Goal: Task Accomplishment & Management: Use online tool/utility

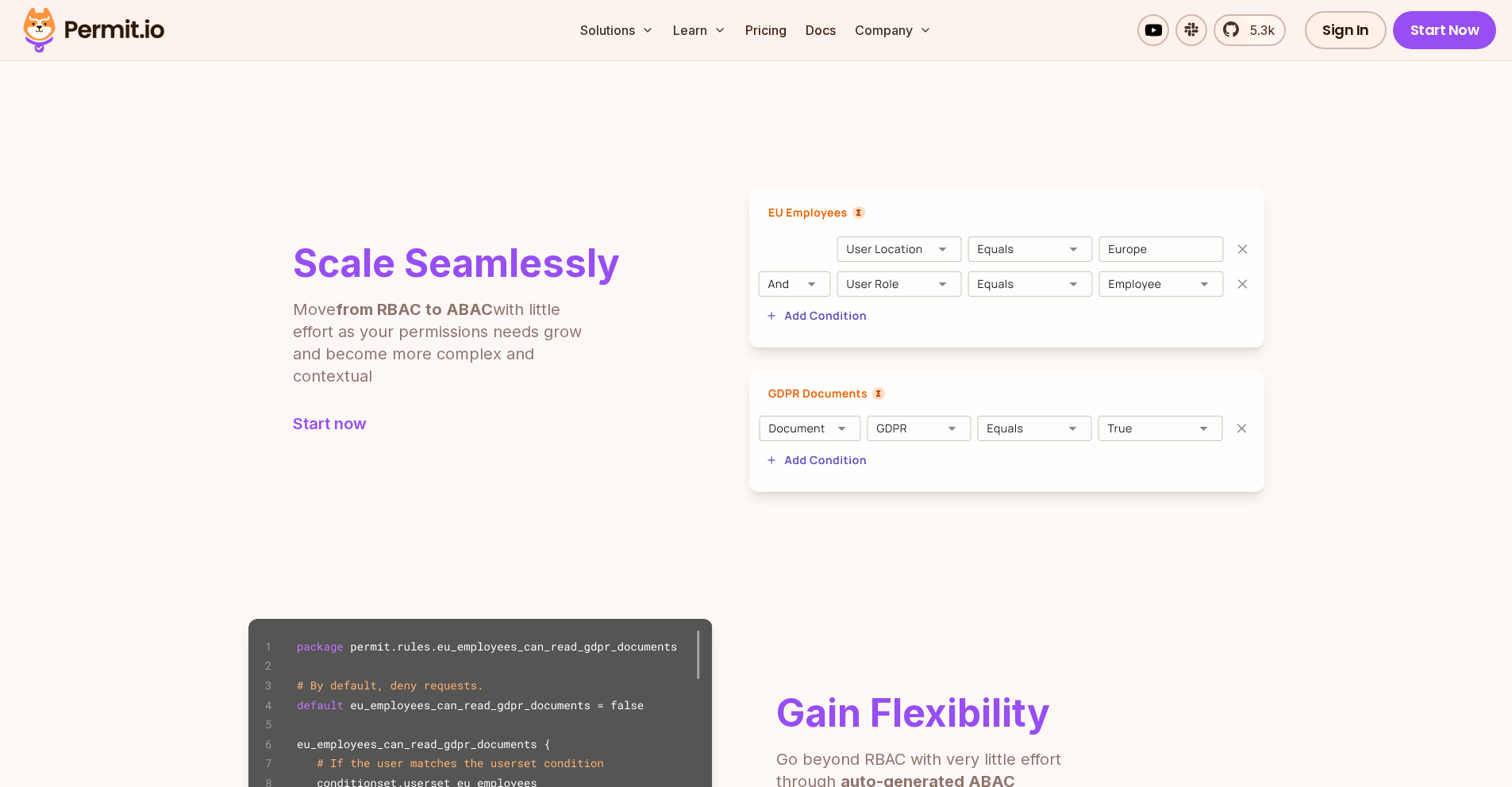
scroll to position [511, 0]
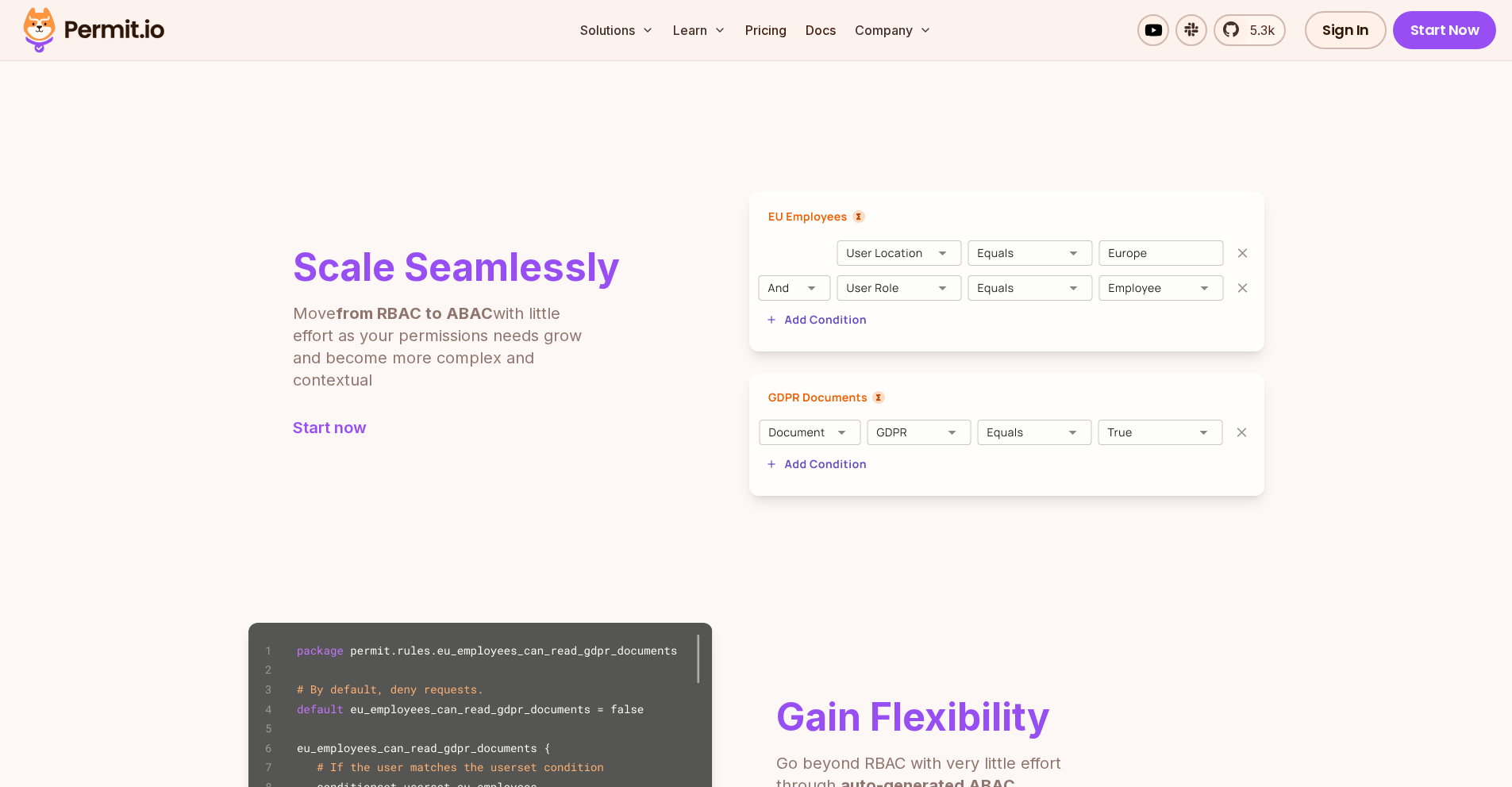
click at [861, 288] on img at bounding box center [1007, 271] width 515 height 160
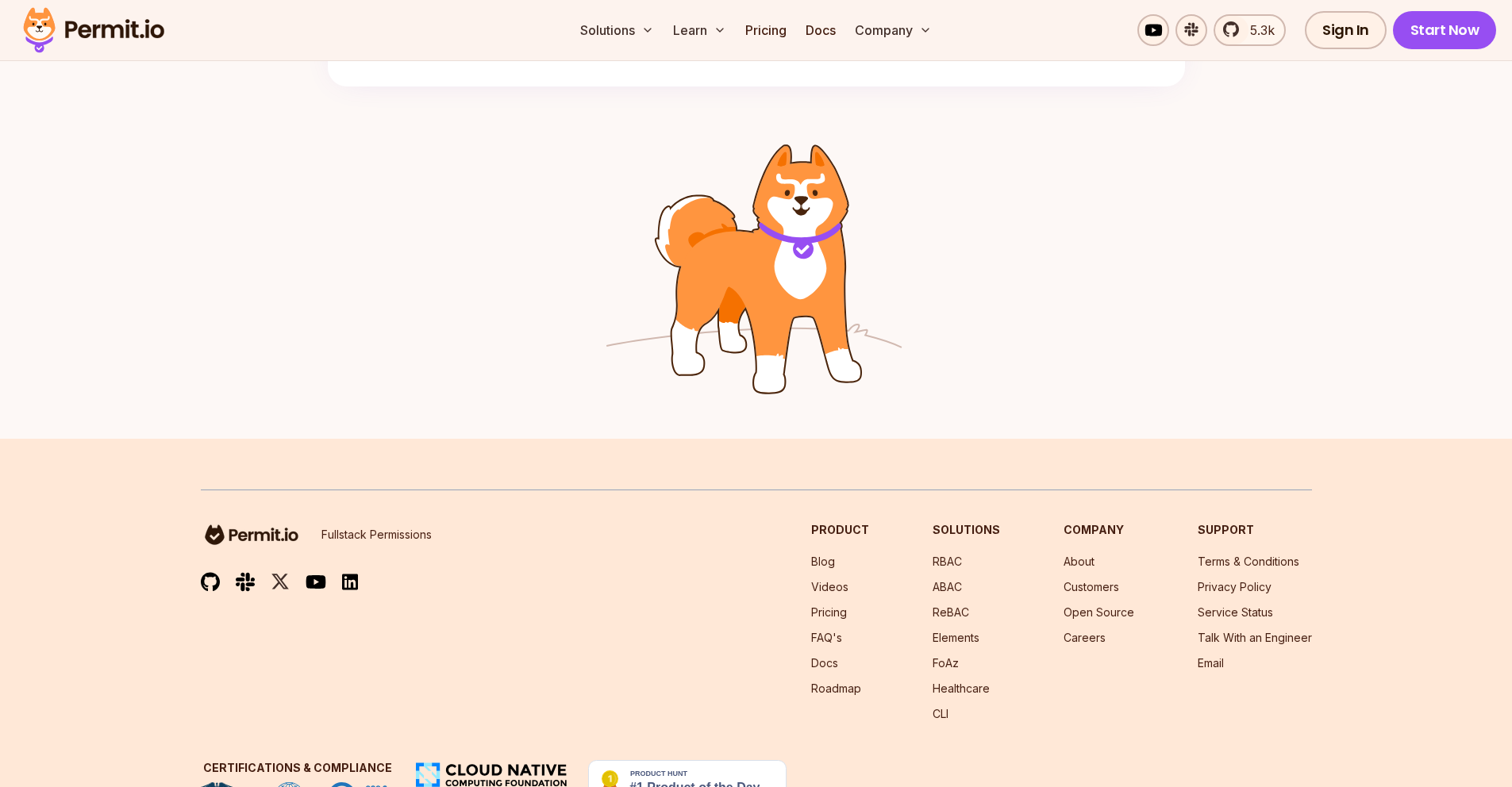
scroll to position [2537, 0]
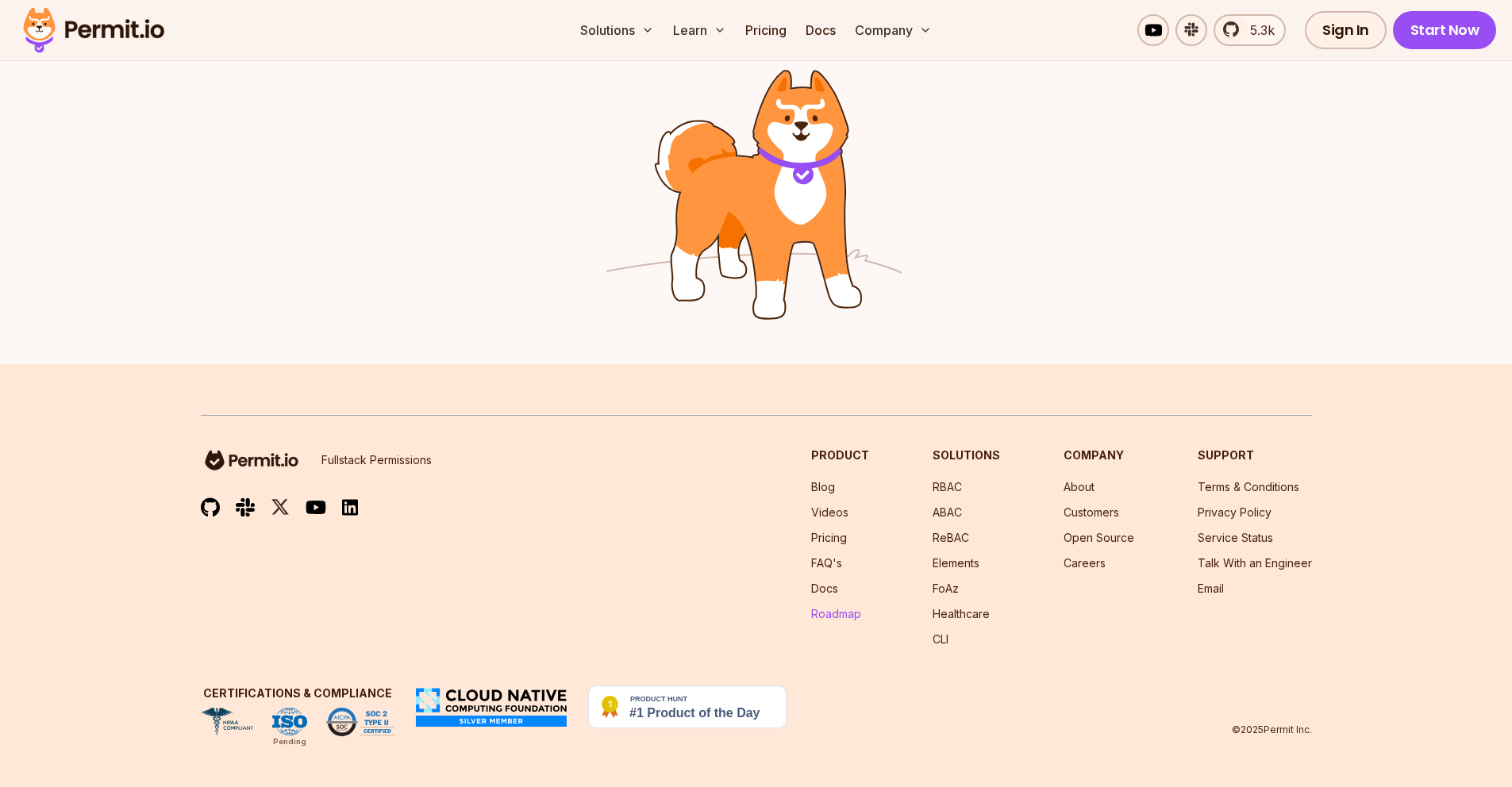
click at [855, 620] on link "Roadmap" at bounding box center [837, 614] width 50 height 14
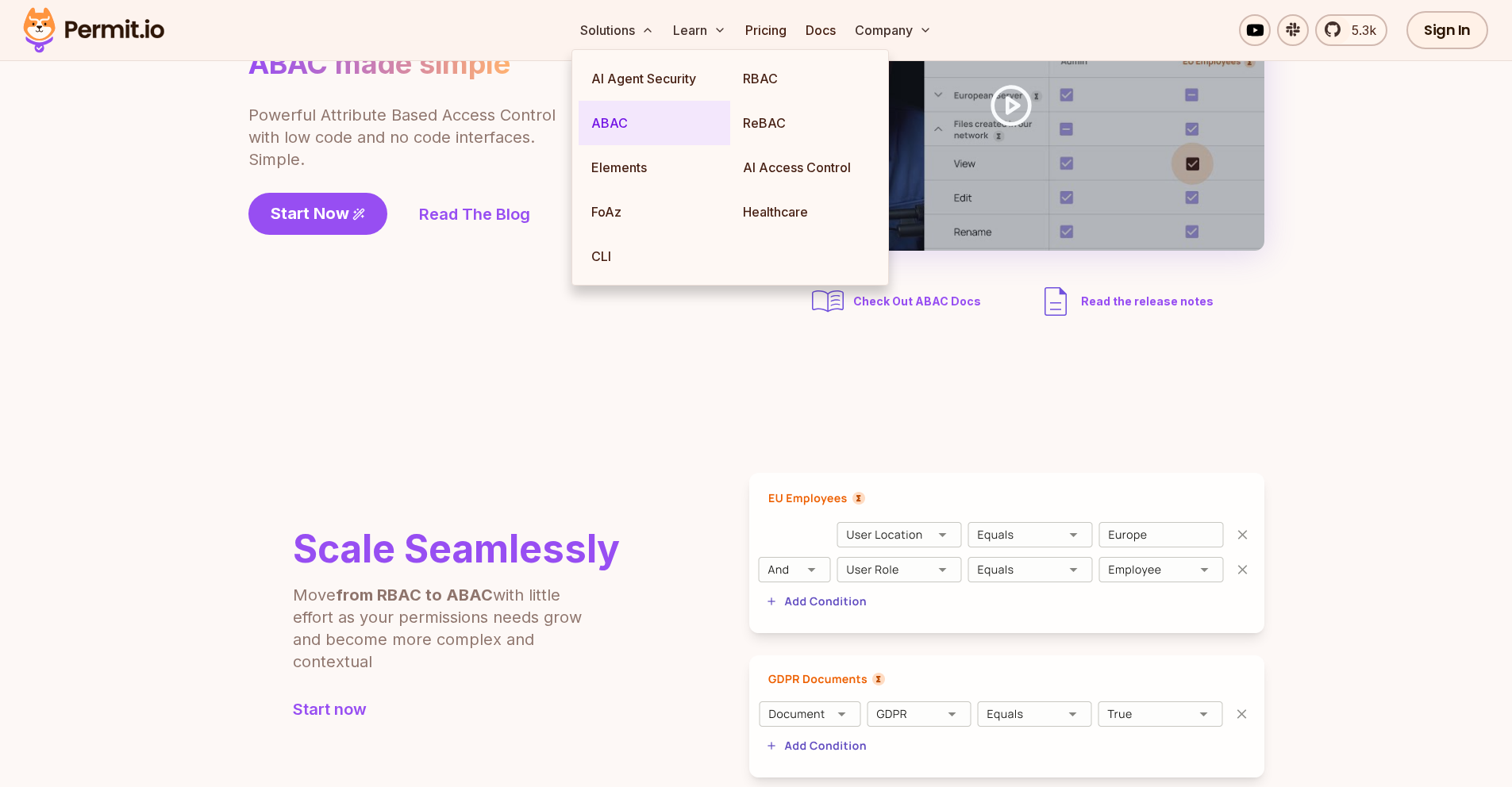
scroll to position [227, 0]
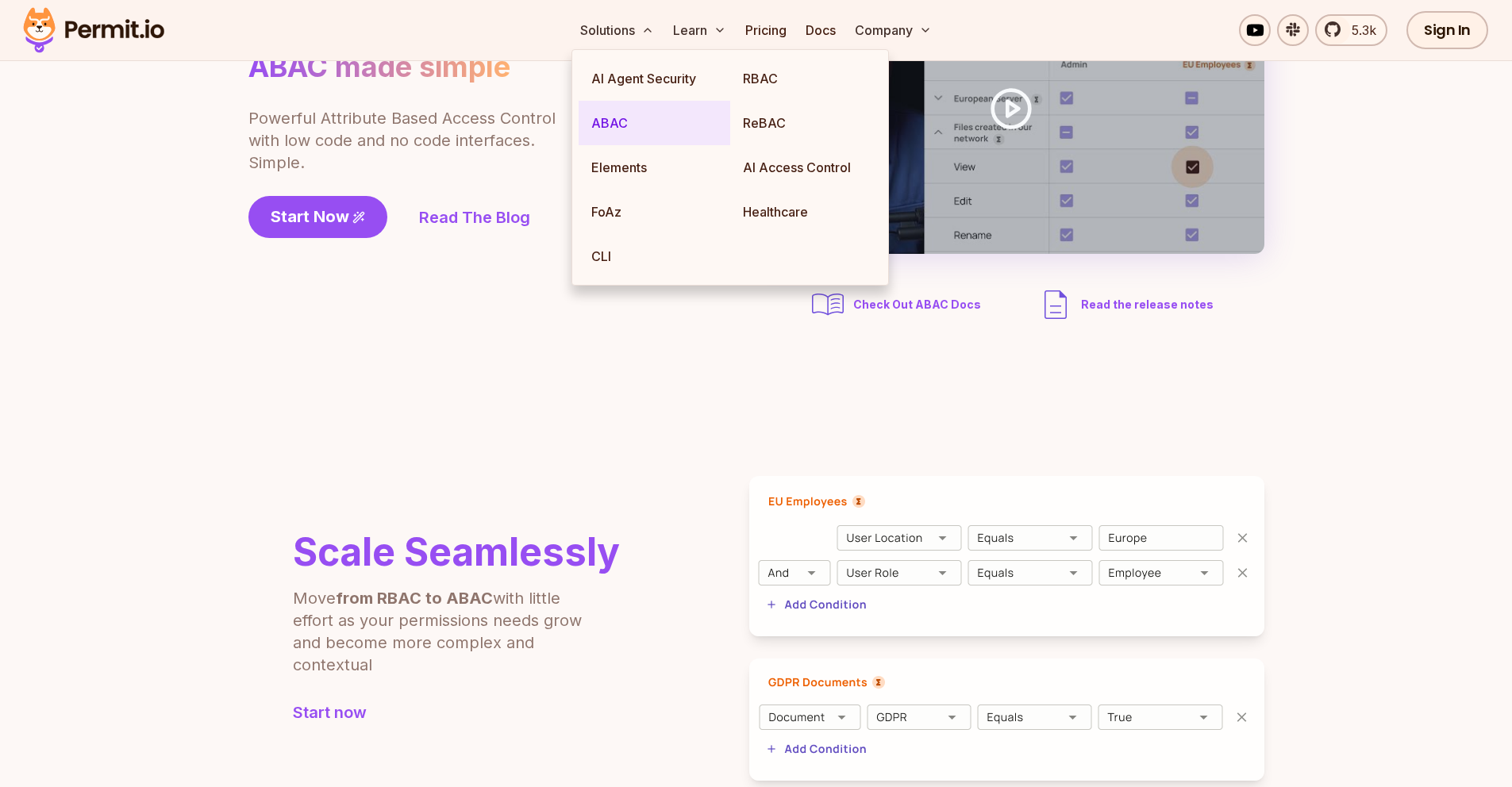
click at [653, 112] on link "ABAC" at bounding box center [655, 123] width 152 height 45
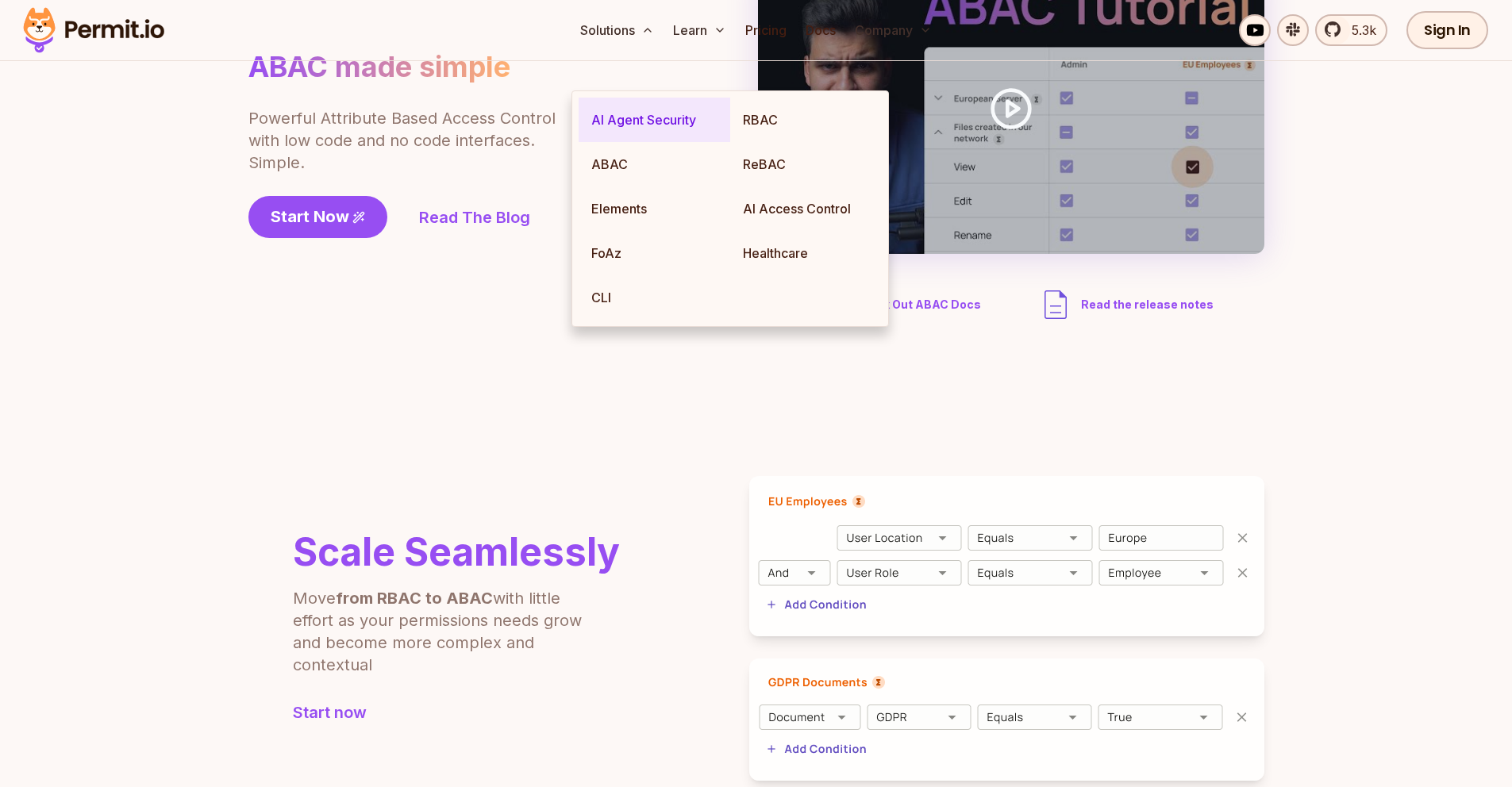
scroll to position [0, 0]
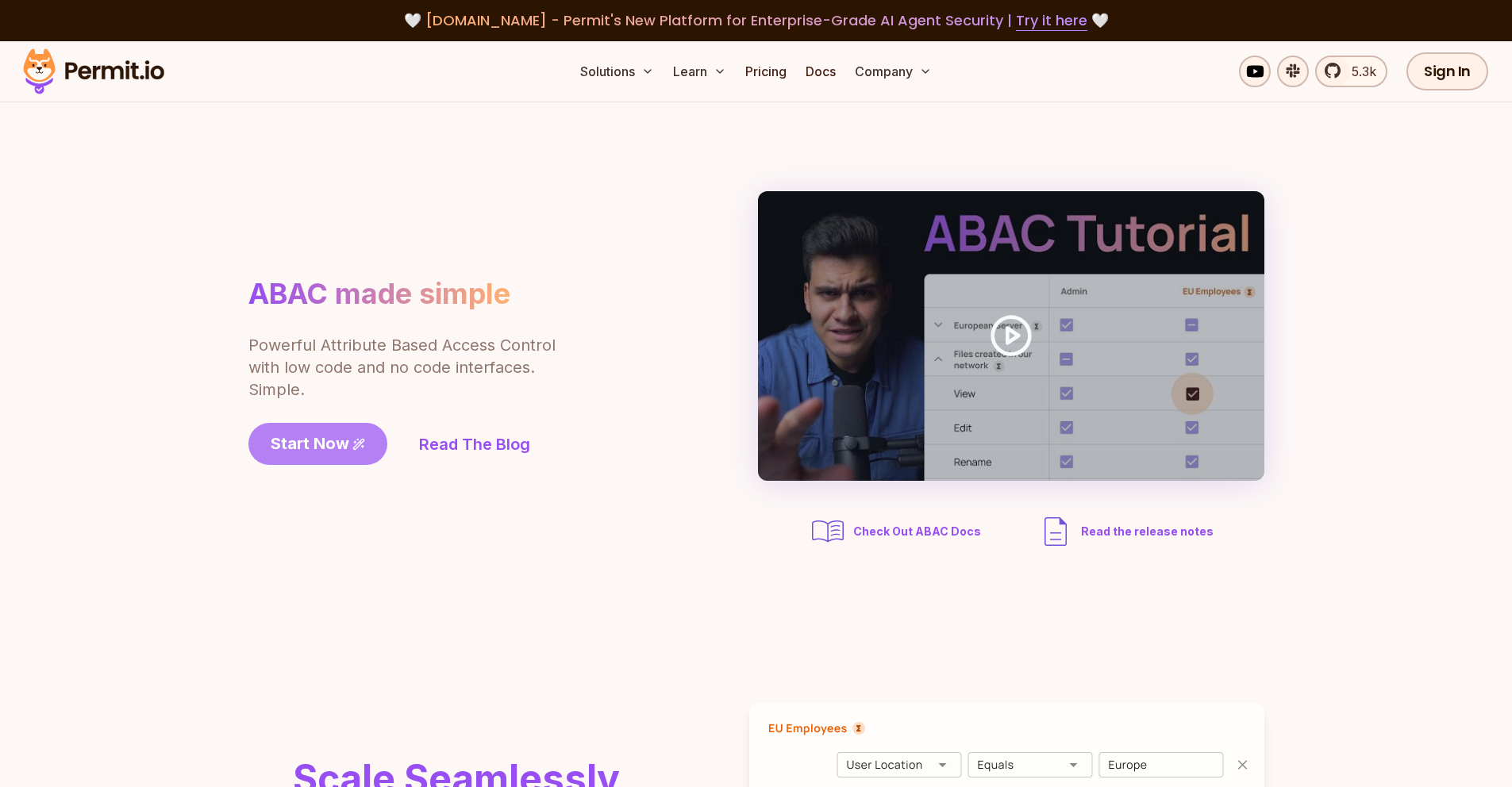
click at [319, 447] on span "Start Now" at bounding box center [309, 443] width 78 height 22
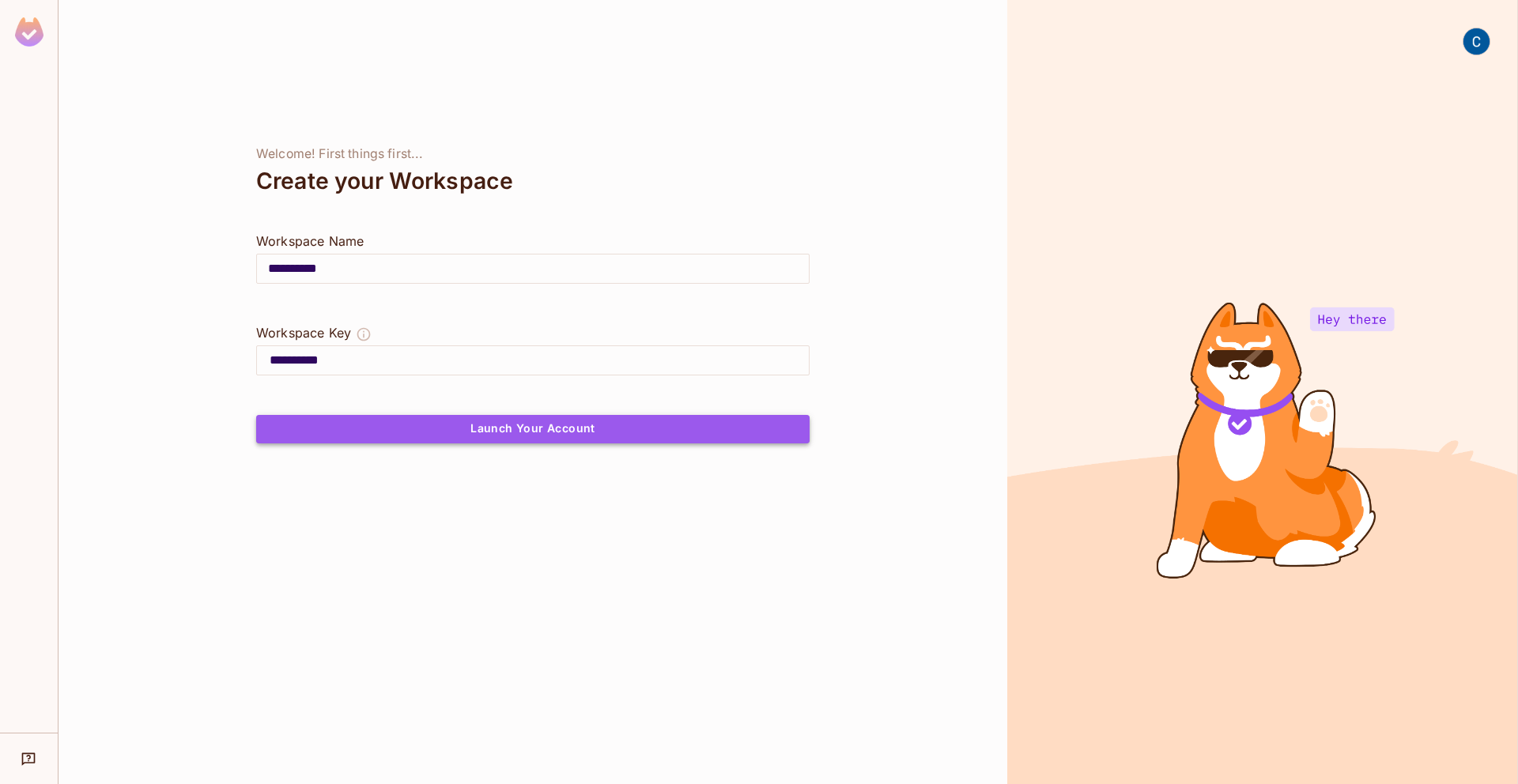
click at [680, 423] on button "Launch Your Account" at bounding box center [533, 429] width 553 height 28
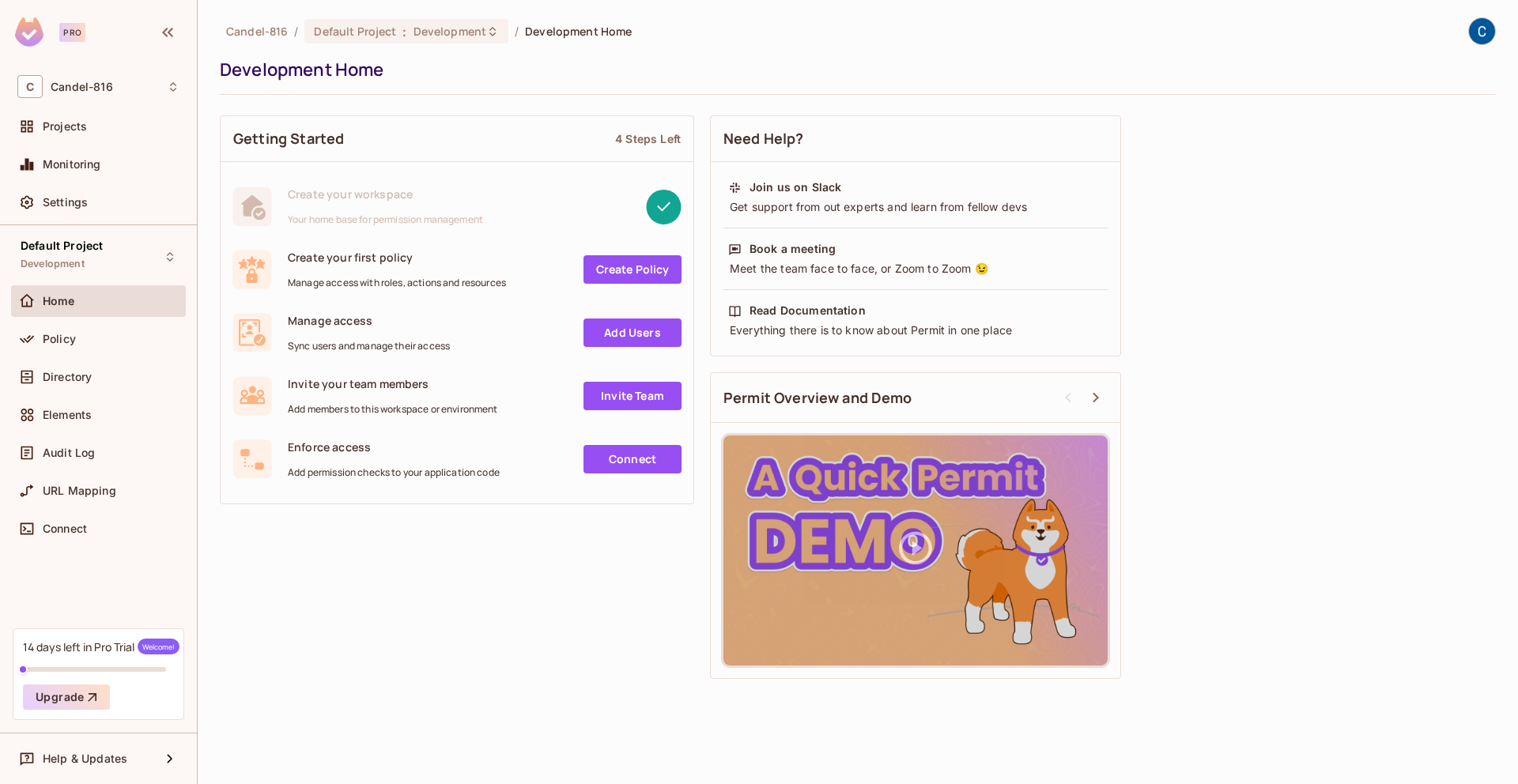
click at [506, 267] on div "Create your first policy Manage access with roles, actions and resources" at bounding box center [396, 269] width 218 height 39
click at [616, 269] on link "Create Policy" at bounding box center [632, 269] width 98 height 28
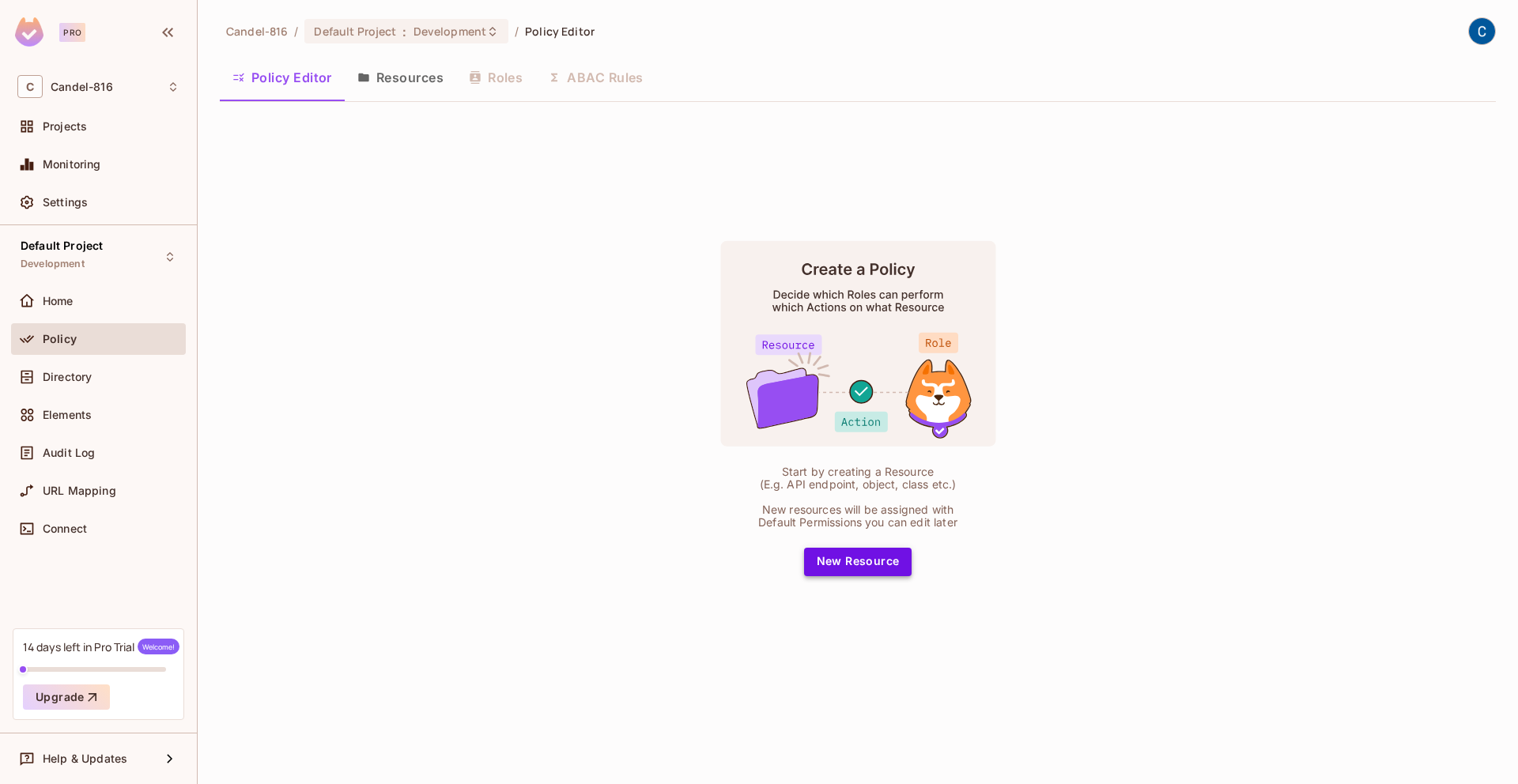
click at [855, 558] on button "New Resource" at bounding box center [858, 562] width 108 height 28
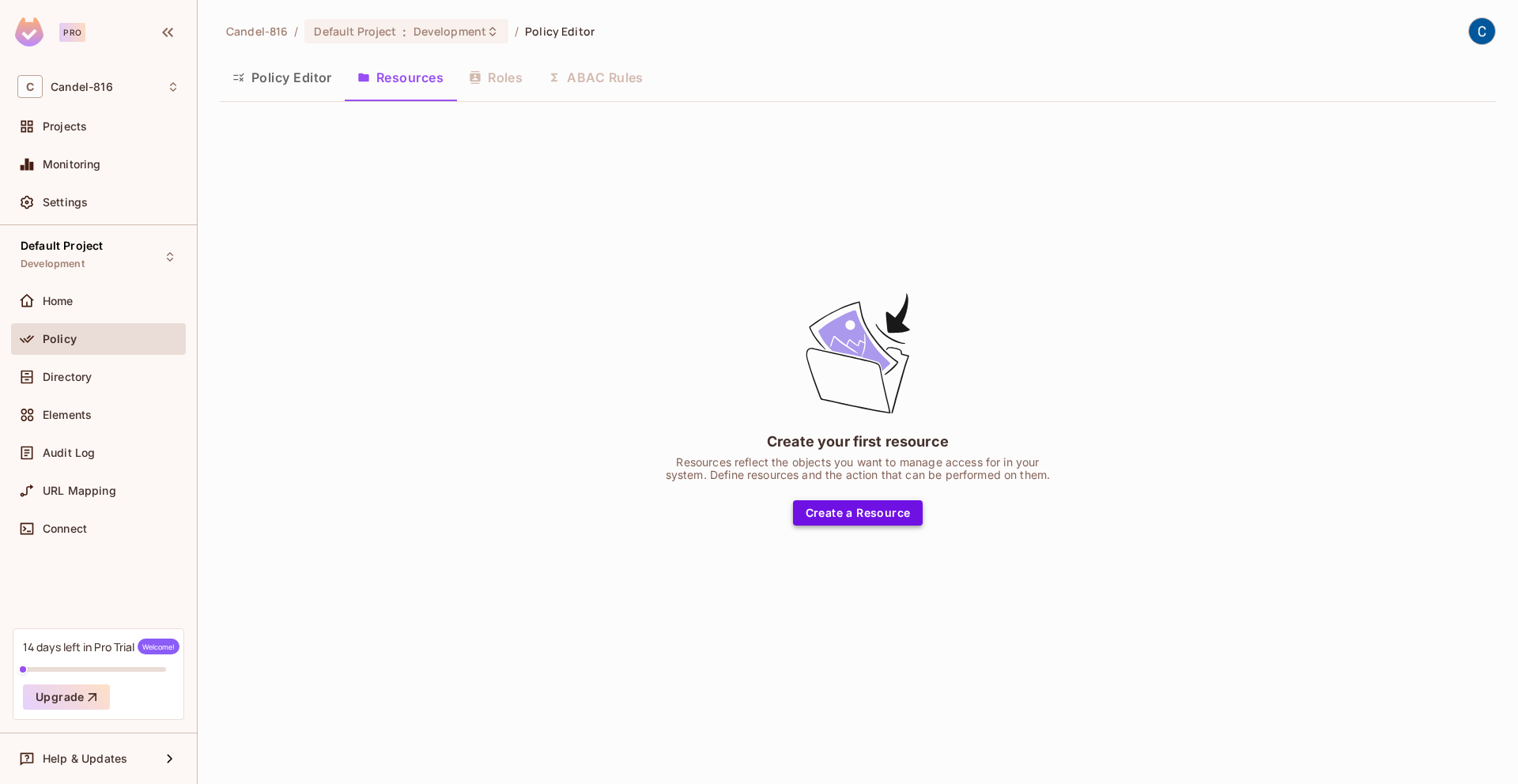
click at [843, 516] on button "Create a Resource" at bounding box center [858, 512] width 130 height 25
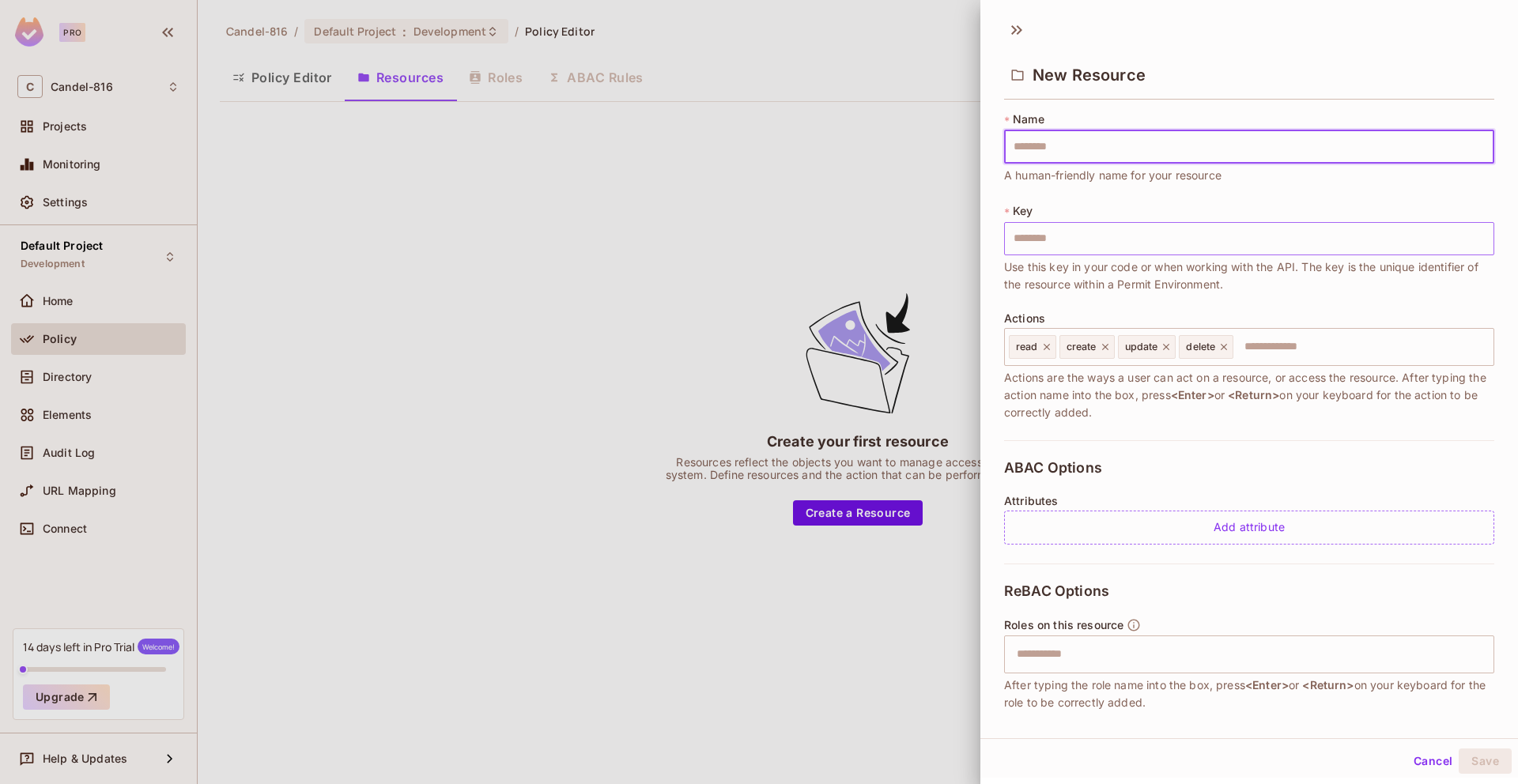
click at [1060, 232] on input "text" at bounding box center [1249, 238] width 490 height 33
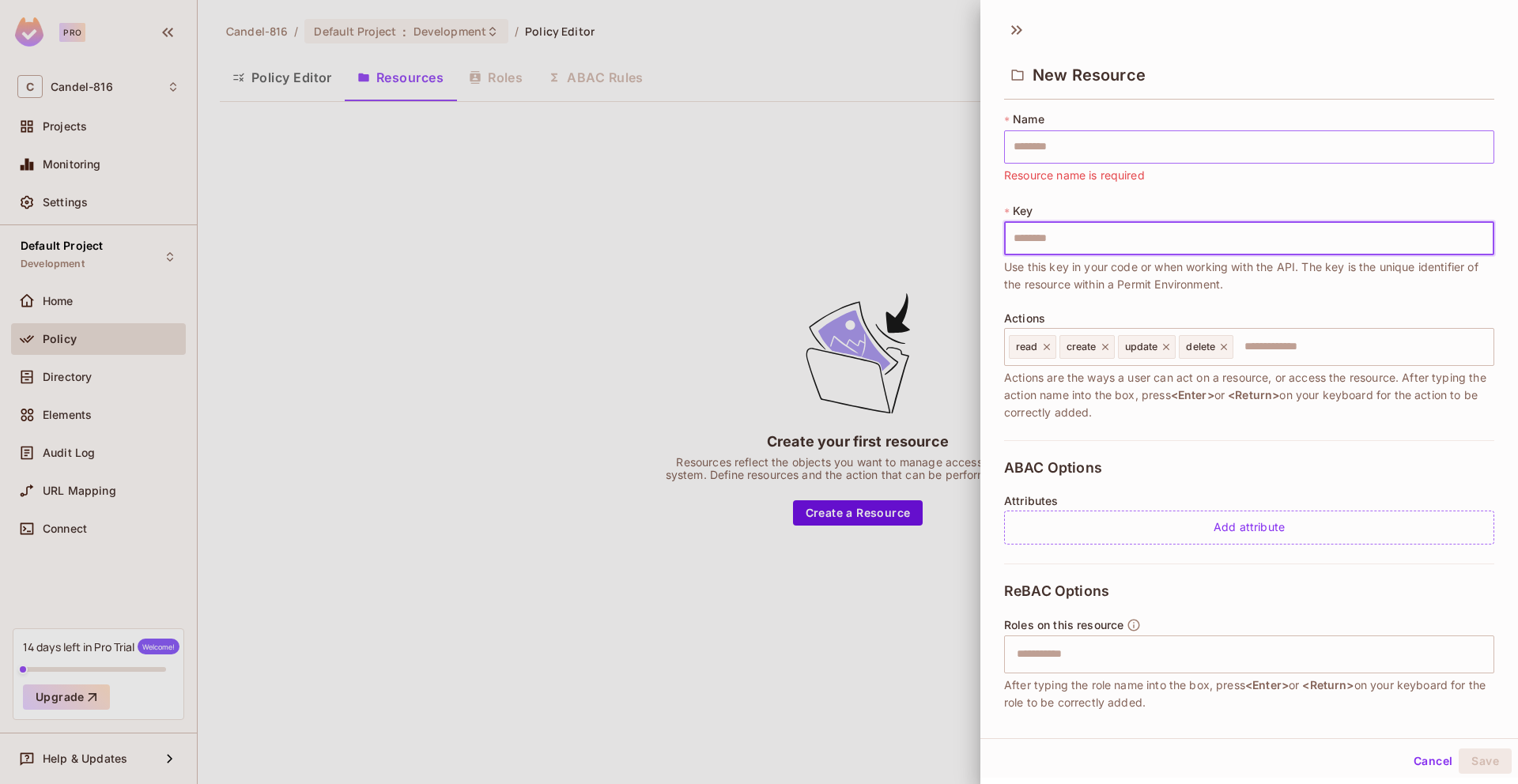
click at [1079, 152] on input "text" at bounding box center [1249, 147] width 490 height 33
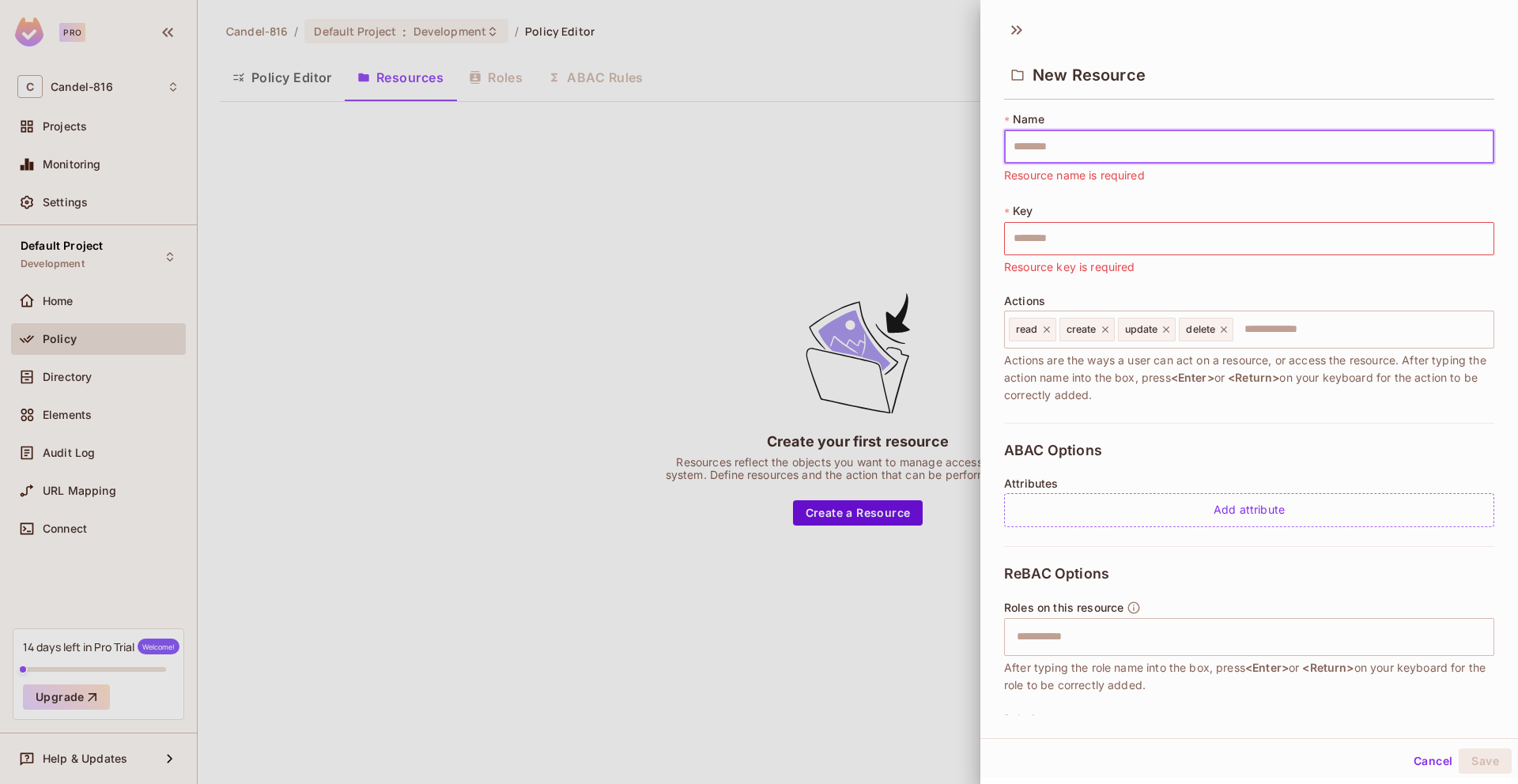
type input "******"
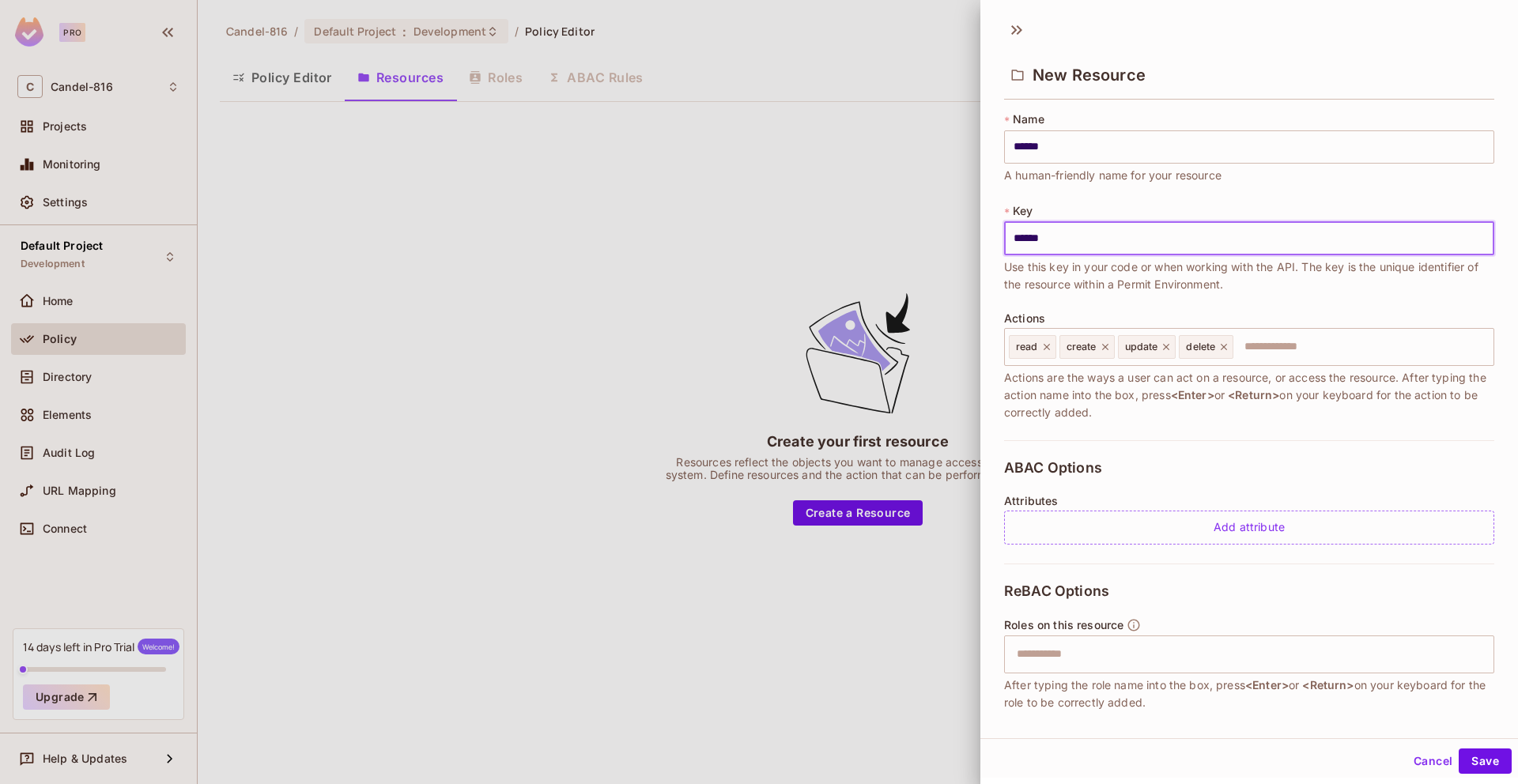
click at [1075, 242] on input "******" at bounding box center [1249, 238] width 490 height 33
click at [1035, 367] on div "Actions read create update delete ​ Actions are the ways a user can act on a re…" at bounding box center [1249, 366] width 490 height 109
click at [1038, 353] on div "read" at bounding box center [1032, 347] width 47 height 24
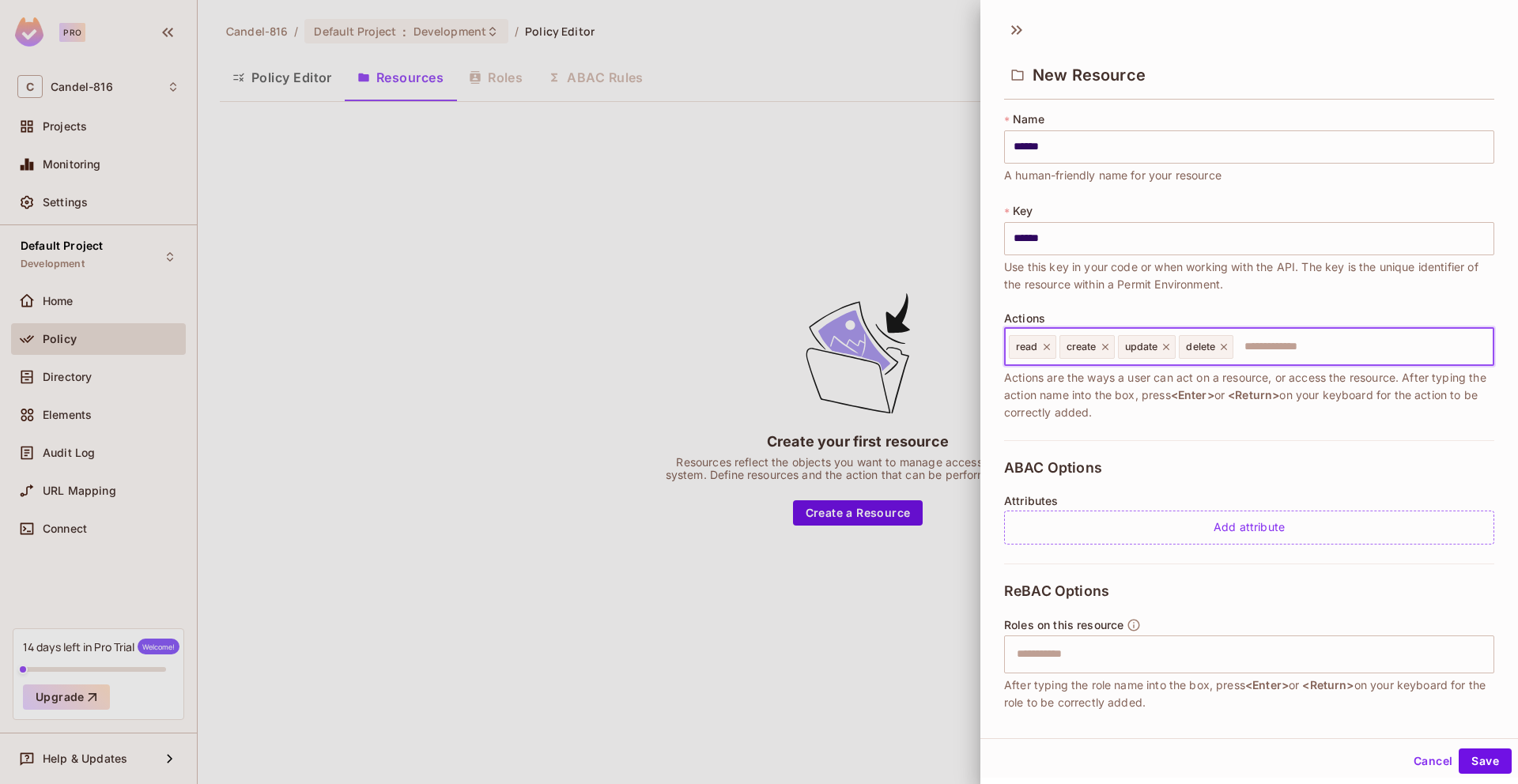
click at [1080, 346] on span "create" at bounding box center [1081, 347] width 30 height 13
click at [1123, 347] on div "update" at bounding box center [1147, 347] width 58 height 24
click at [1219, 355] on div "delete" at bounding box center [1207, 347] width 55 height 24
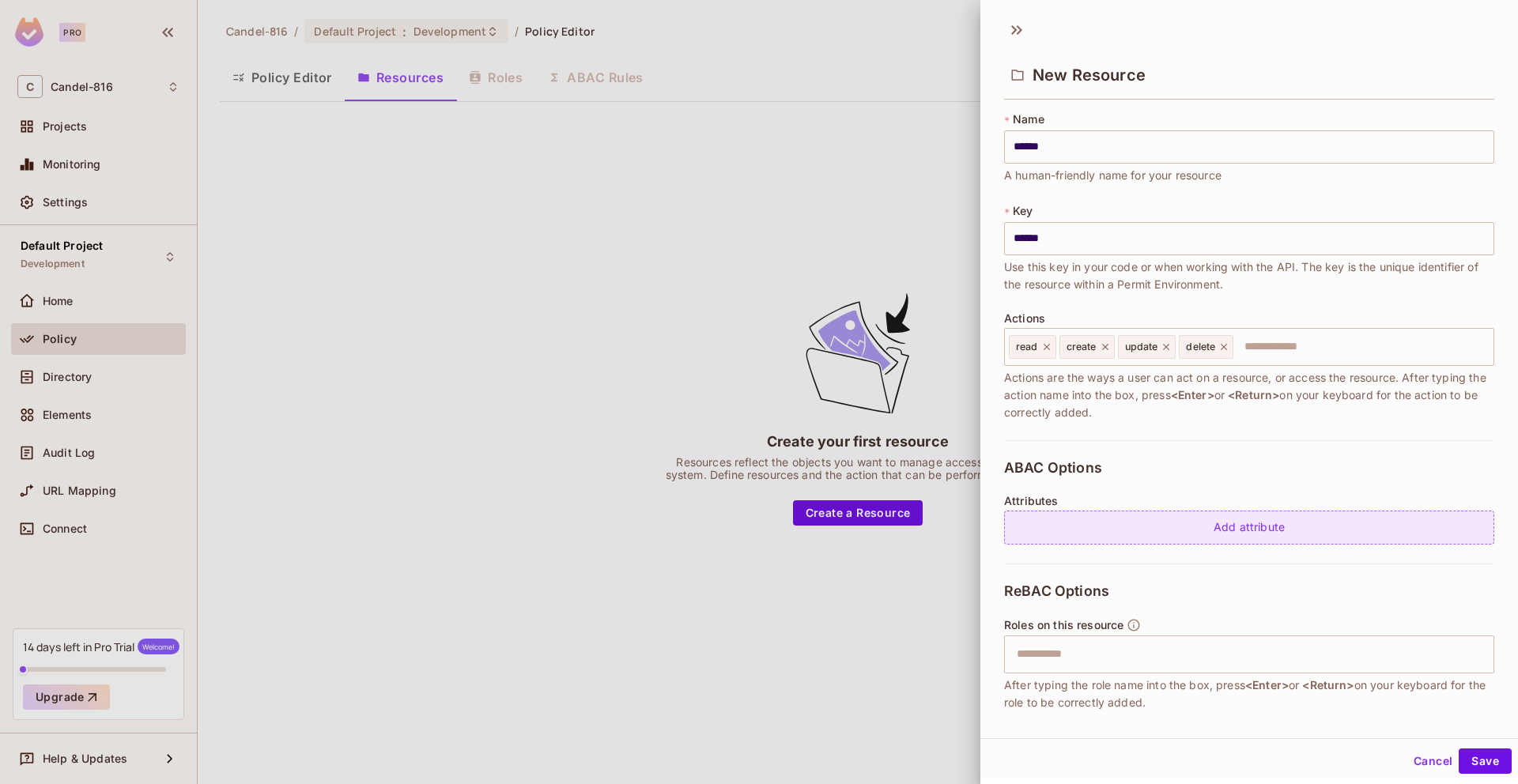
click at [1240, 522] on div "Add attribute" at bounding box center [1249, 528] width 490 height 34
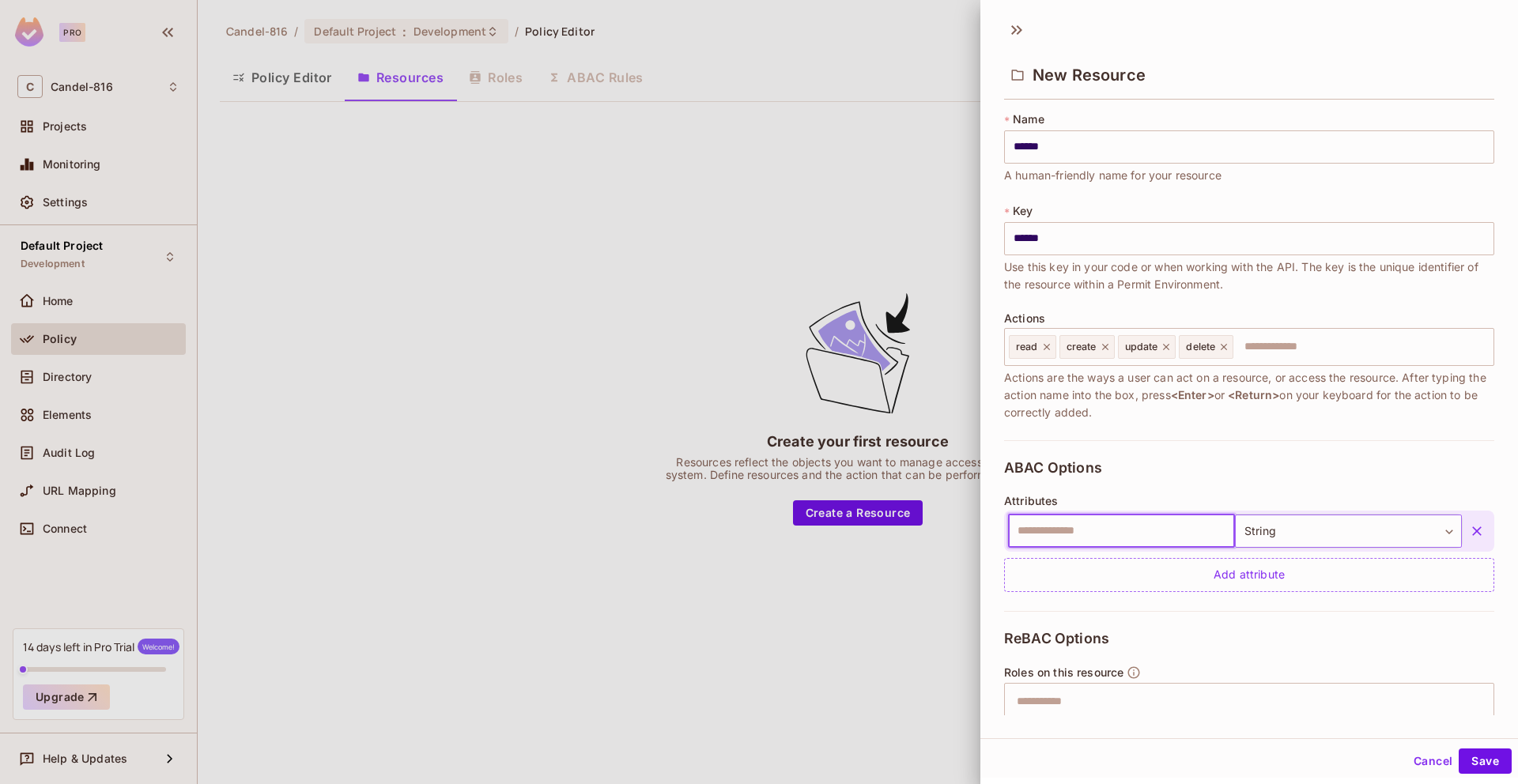
click at [1258, 532] on body "Pro C Candel-816 Projects Monitoring Settings Default Project Development Home …" at bounding box center [759, 392] width 1518 height 784
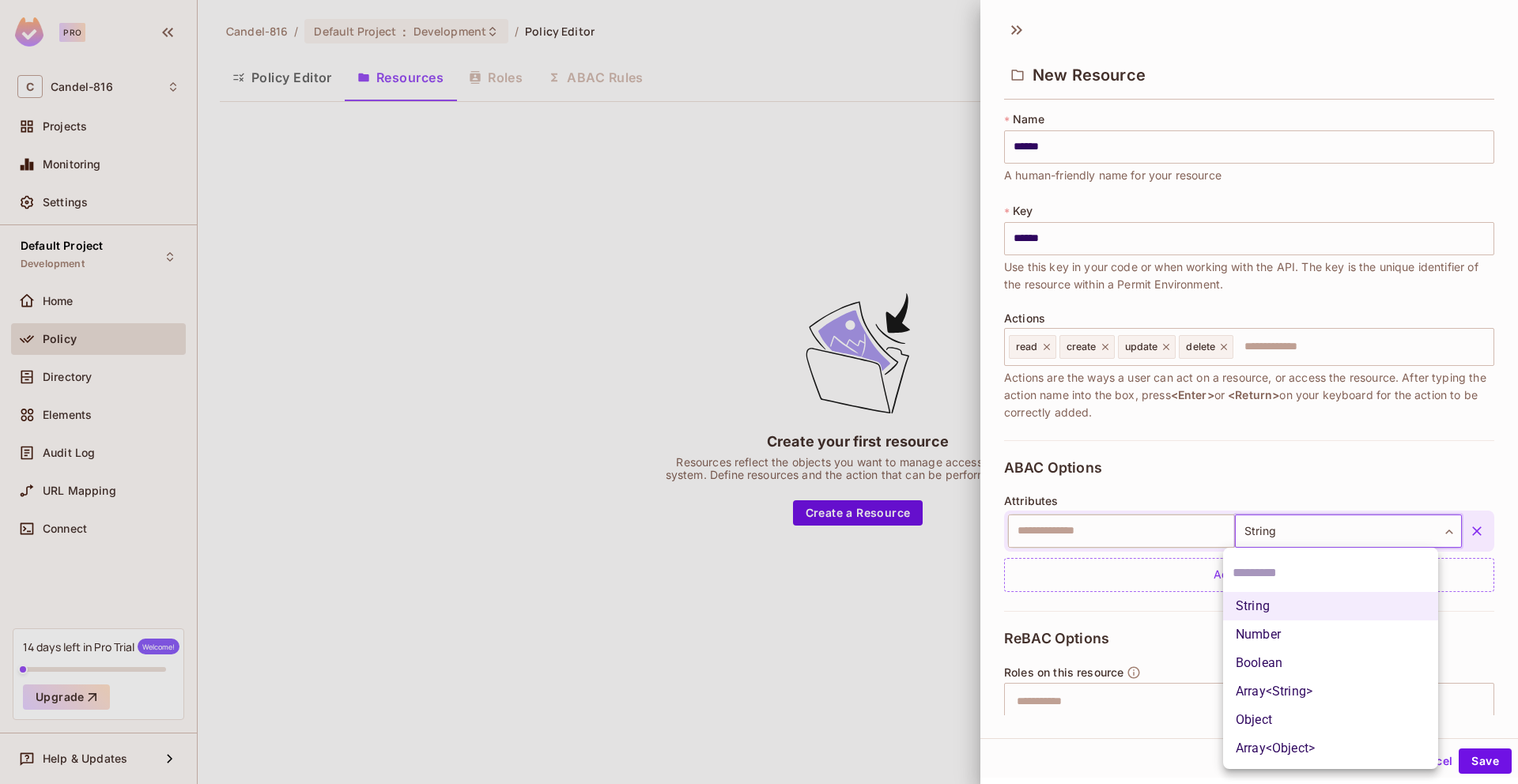
click at [1249, 491] on div at bounding box center [759, 392] width 1518 height 784
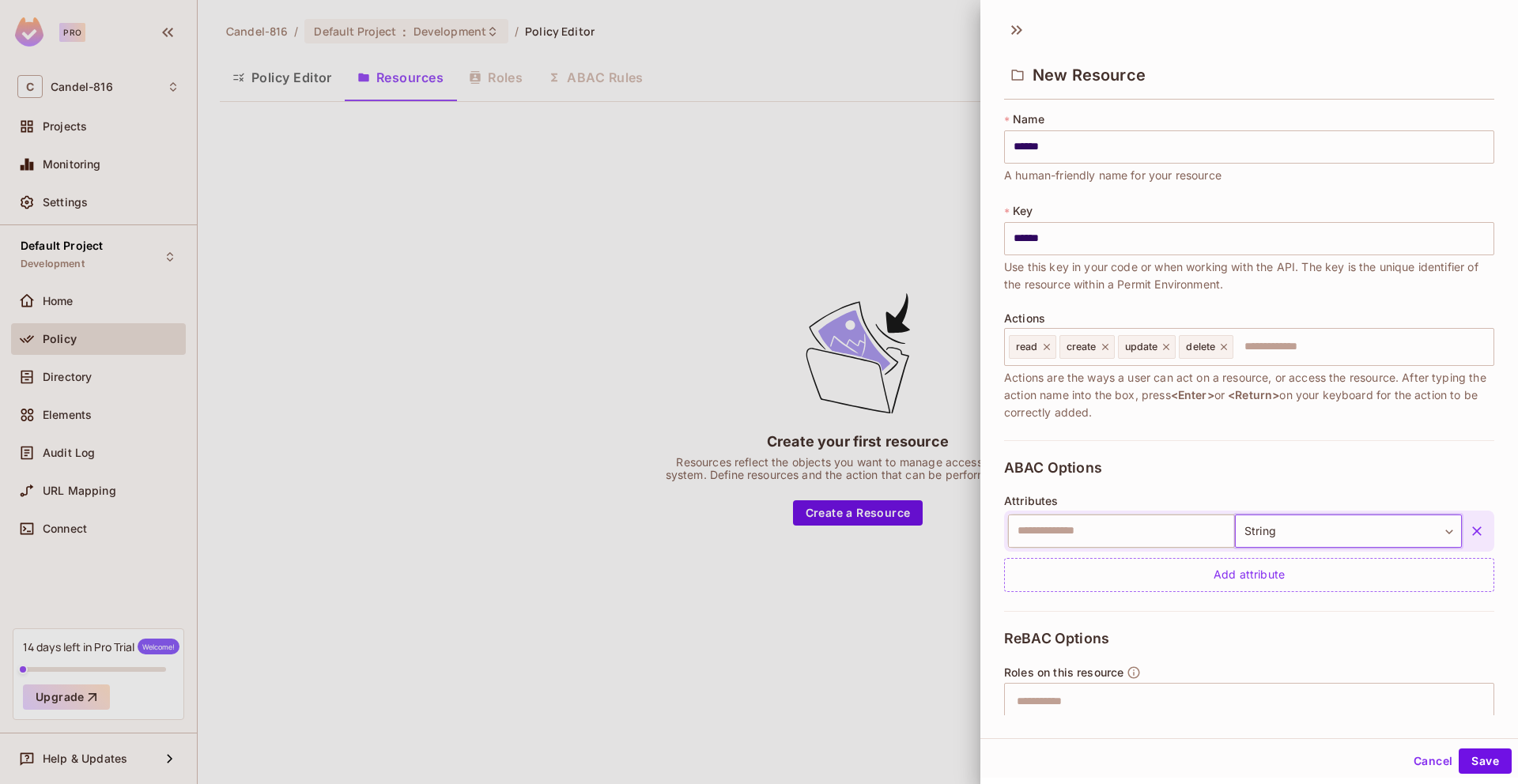
click at [1123, 536] on input "text" at bounding box center [1122, 531] width 227 height 33
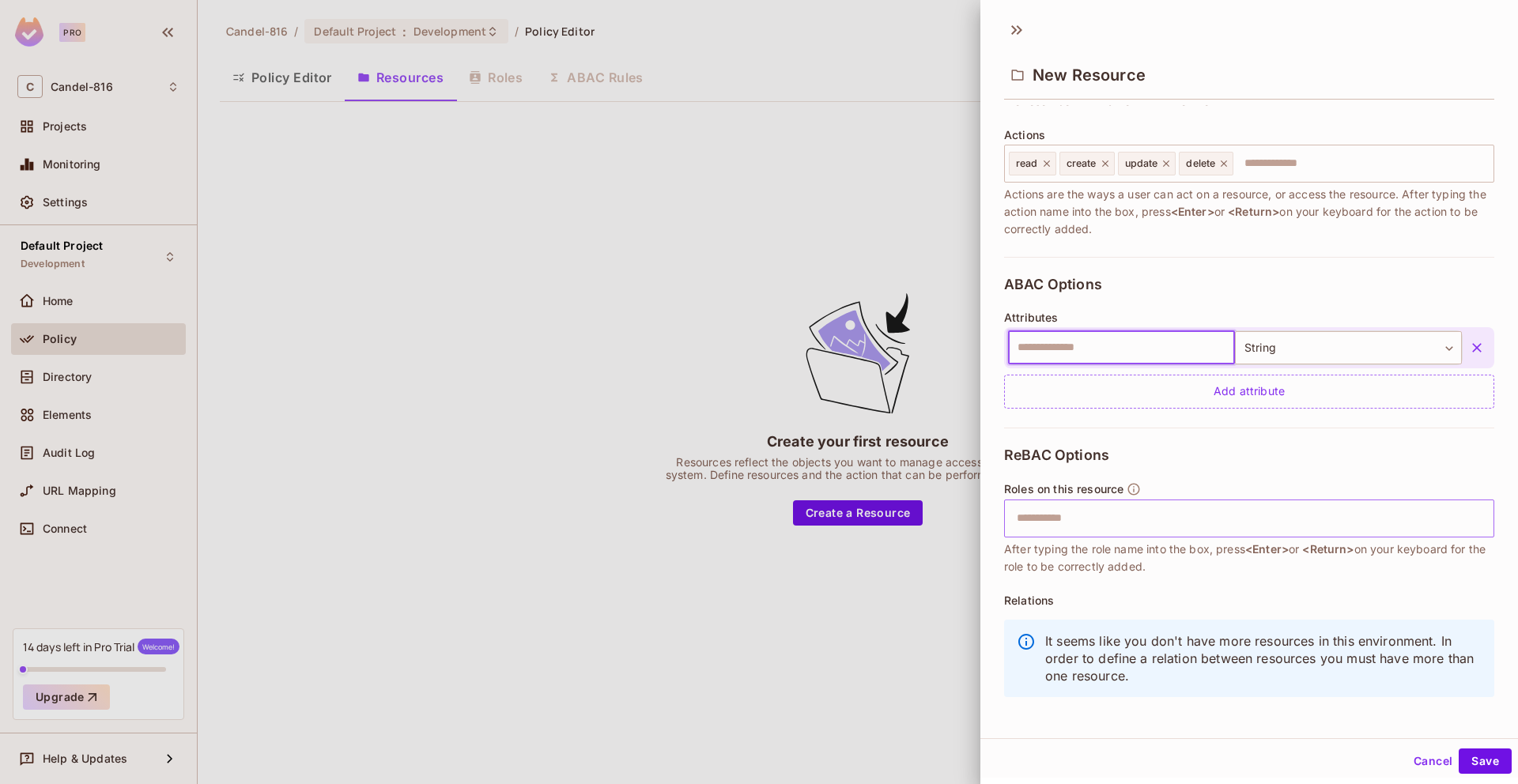
scroll to position [194, 0]
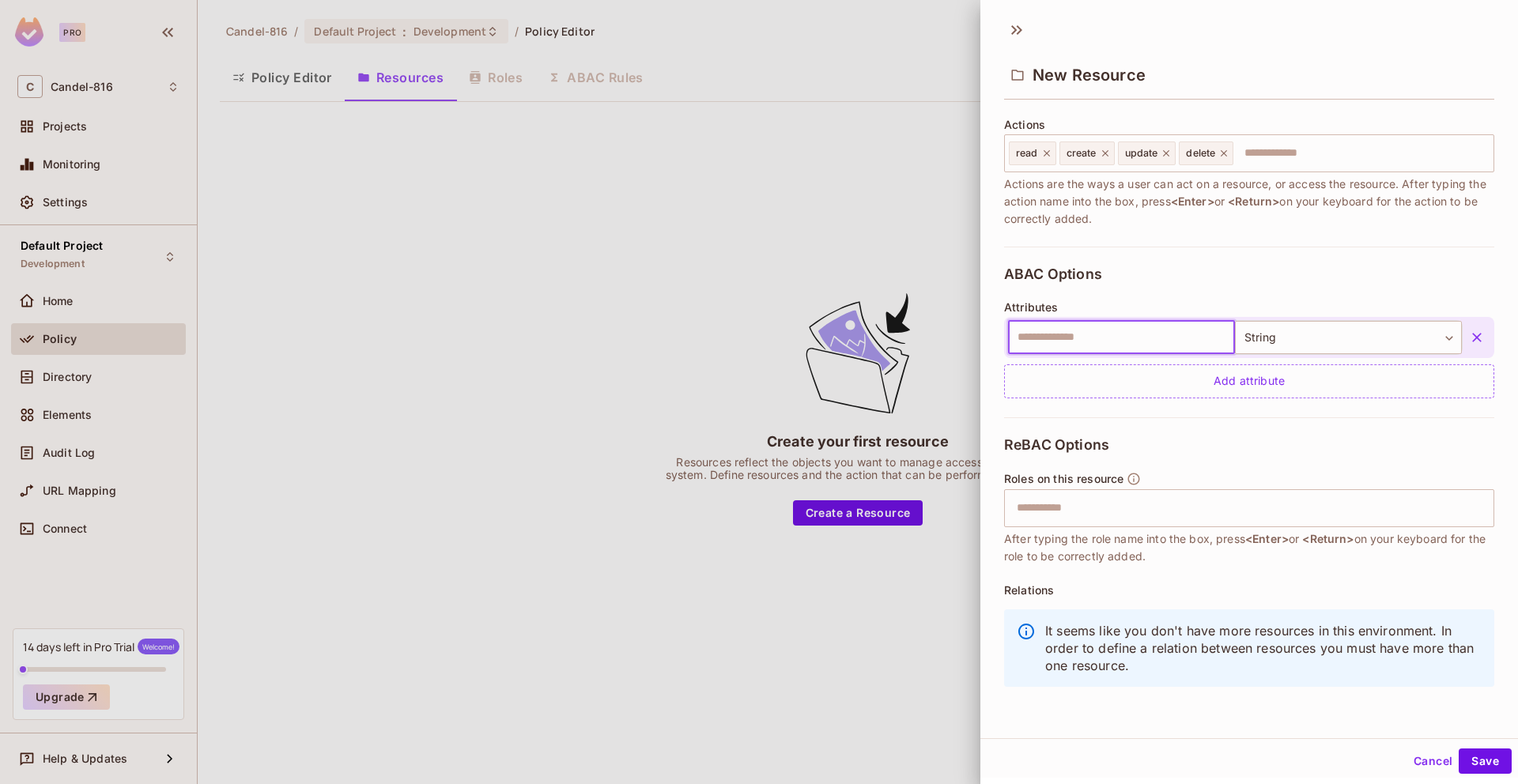
type input "*"
type input "******"
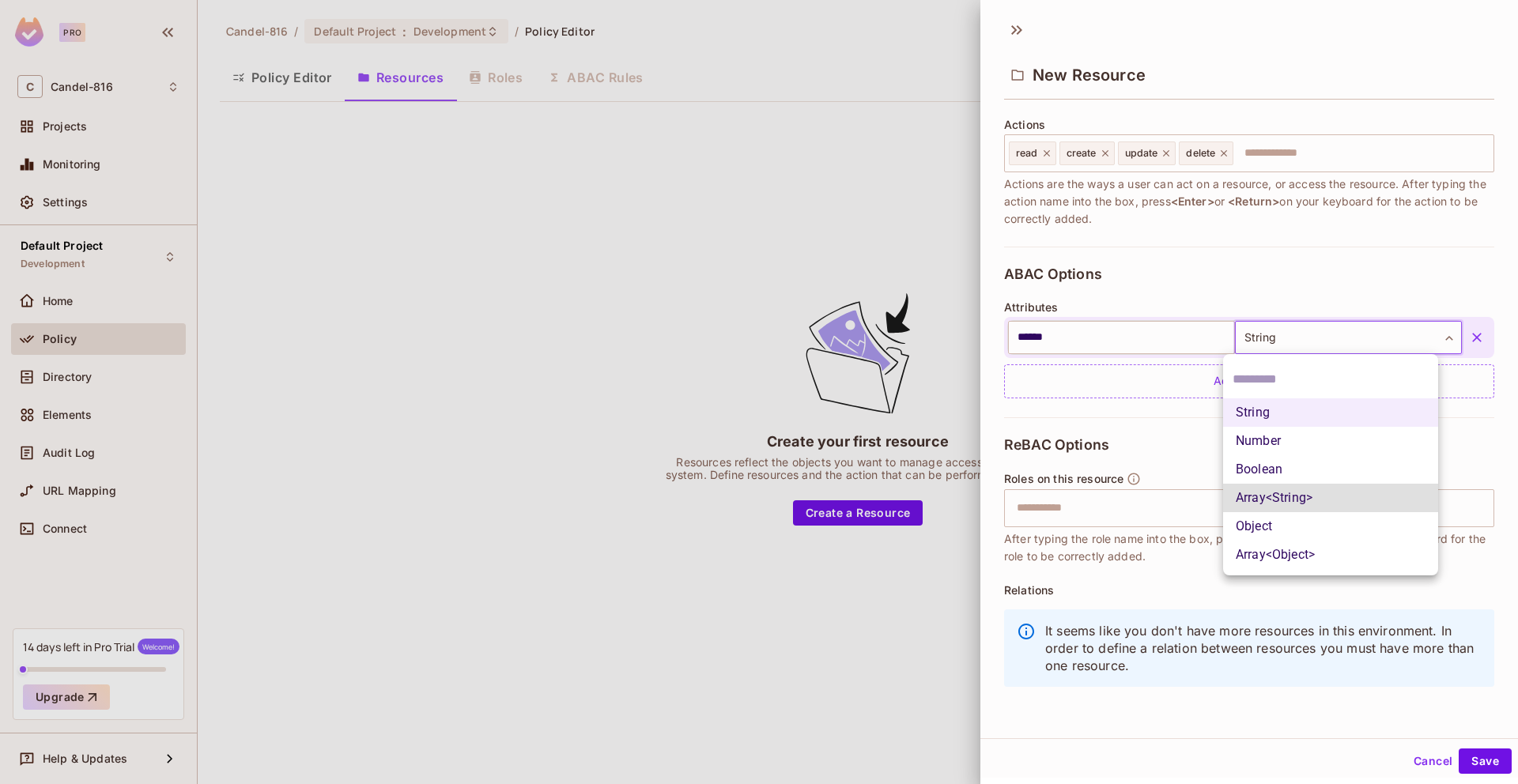
type input "*****"
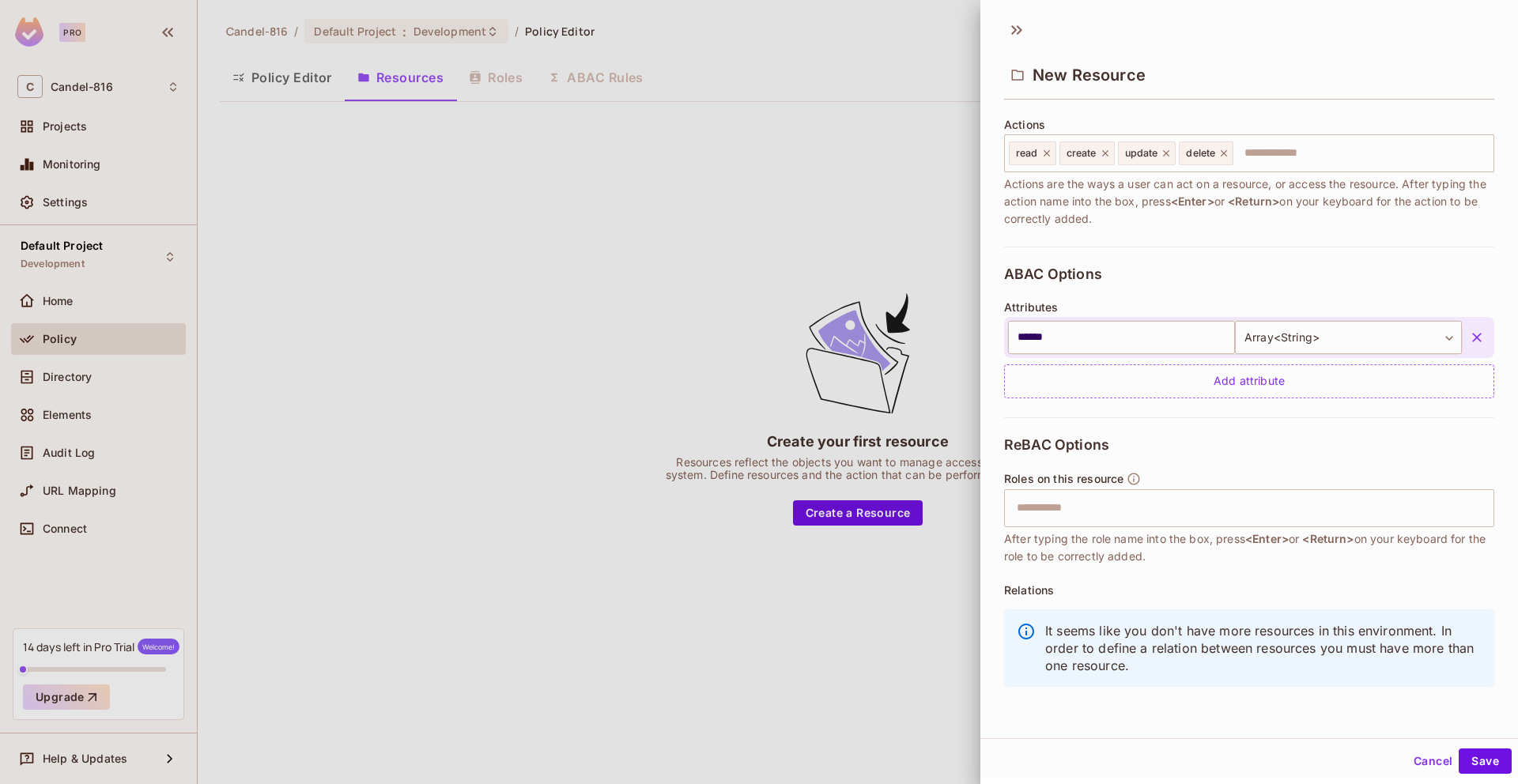
click at [1179, 361] on div "****** ​ Array<String> ***** ​ Add attribute" at bounding box center [1249, 358] width 490 height 81
click at [1183, 376] on div "Add attribute" at bounding box center [1249, 382] width 490 height 34
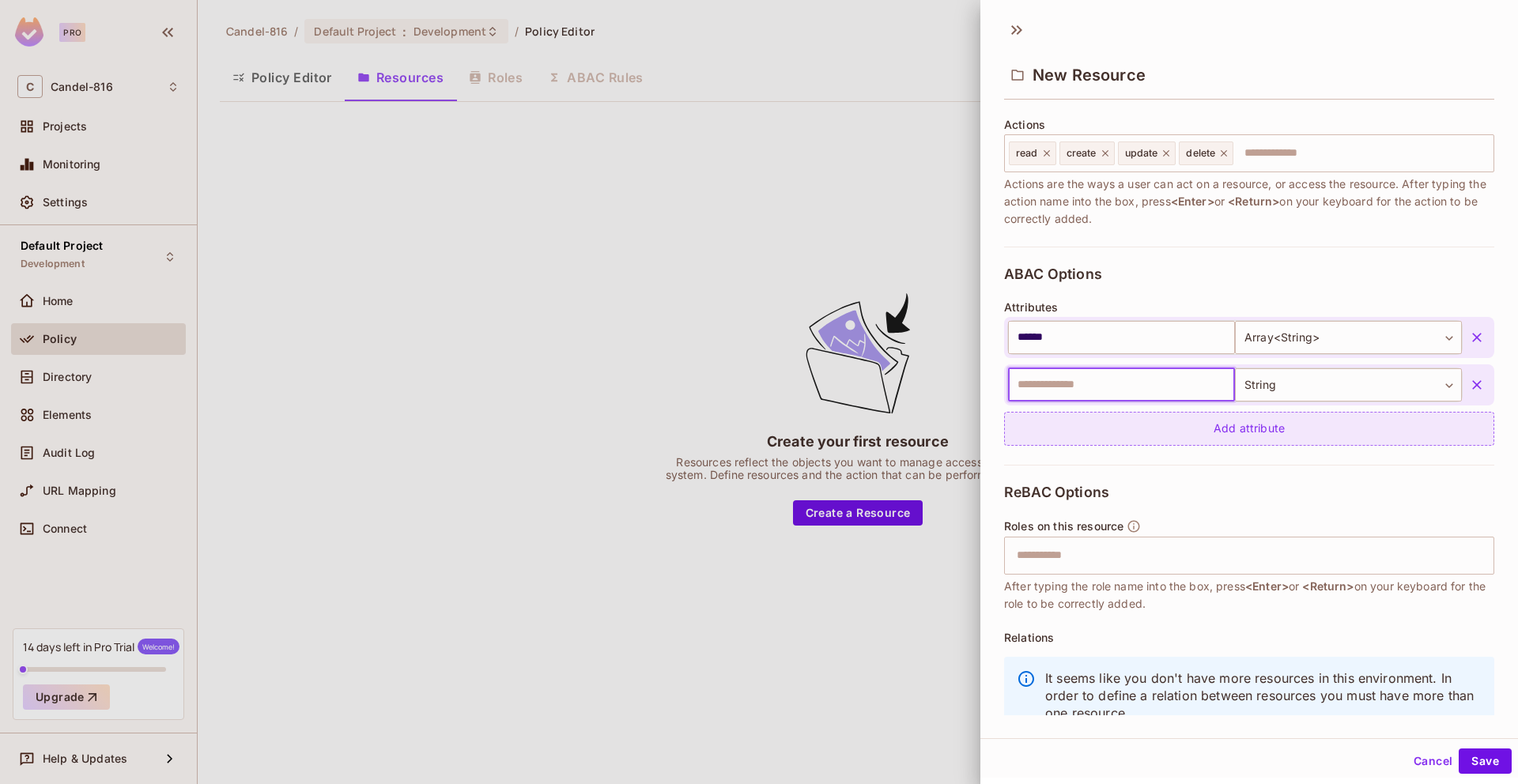
click at [1347, 412] on div "Add attribute" at bounding box center [1249, 429] width 490 height 34
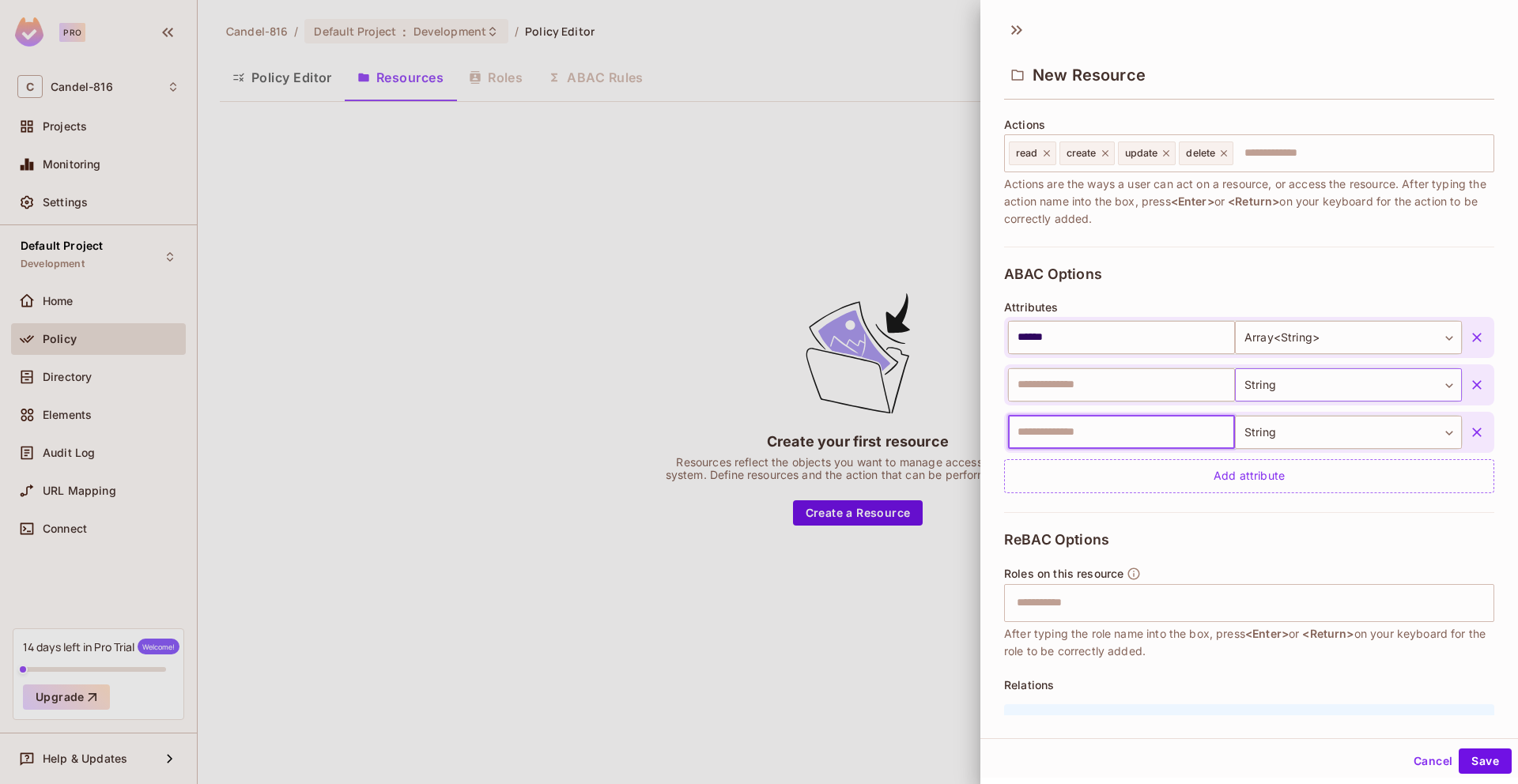
click at [1318, 387] on body "Pro C Candel-816 Projects Monitoring Settings Default Project Development Home …" at bounding box center [759, 392] width 1518 height 784
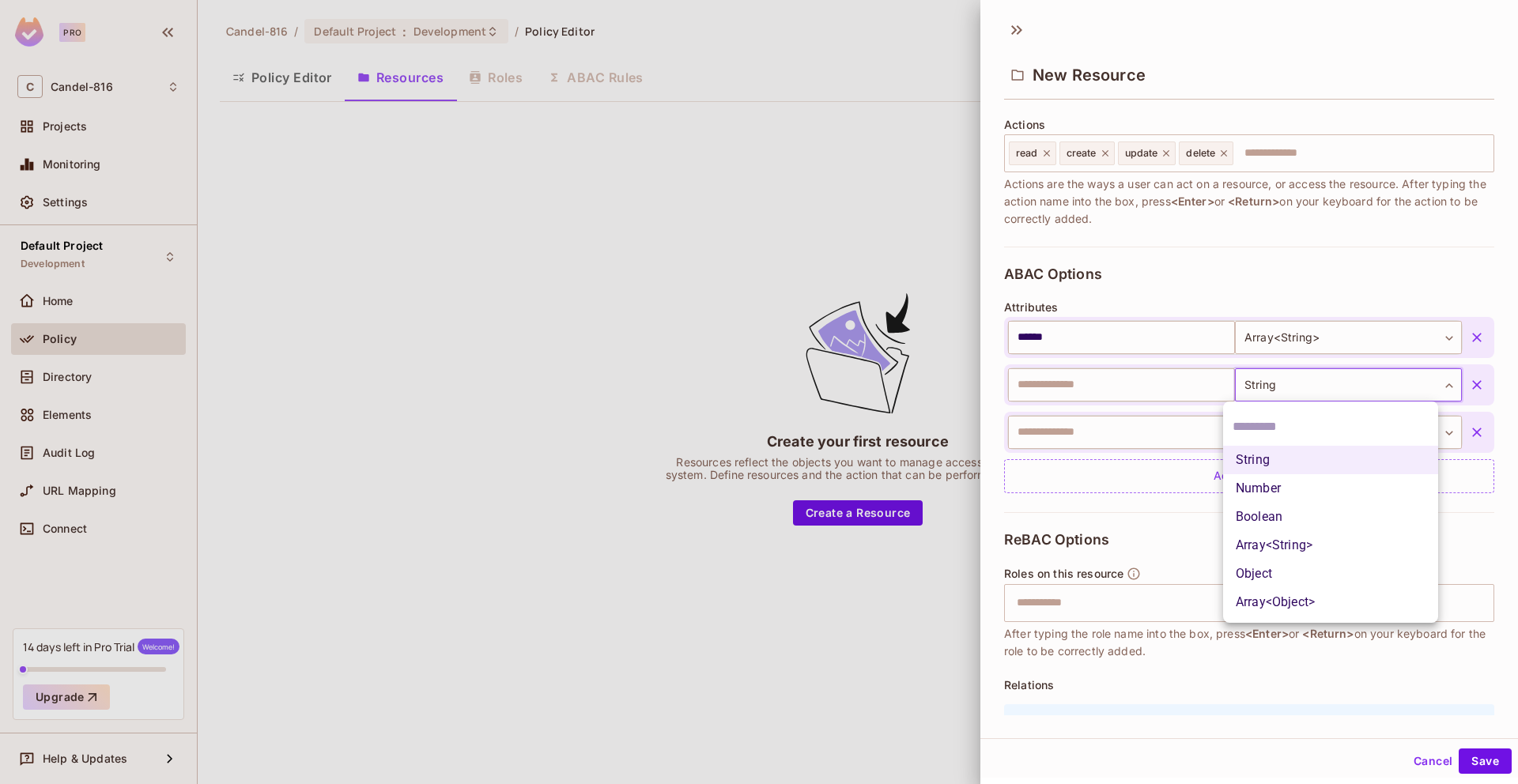
click at [1310, 494] on li "Number" at bounding box center [1331, 488] width 215 height 28
type input "******"
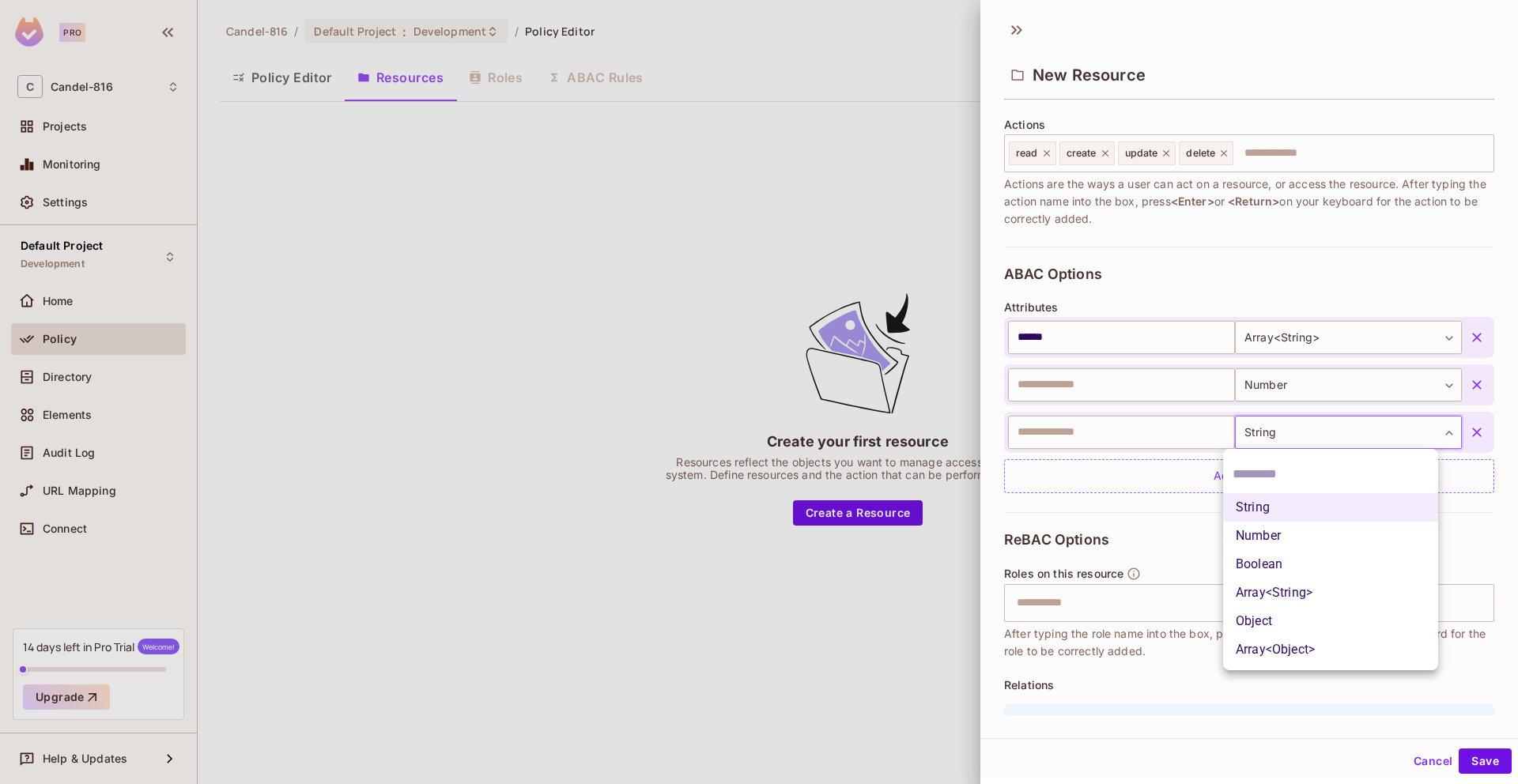
click at [1289, 434] on body "Pro C Candel-816 Projects Monitoring Settings Default Project Development Home …" at bounding box center [759, 392] width 1518 height 784
click at [1280, 531] on li "Number" at bounding box center [1331, 535] width 215 height 28
type input "******"
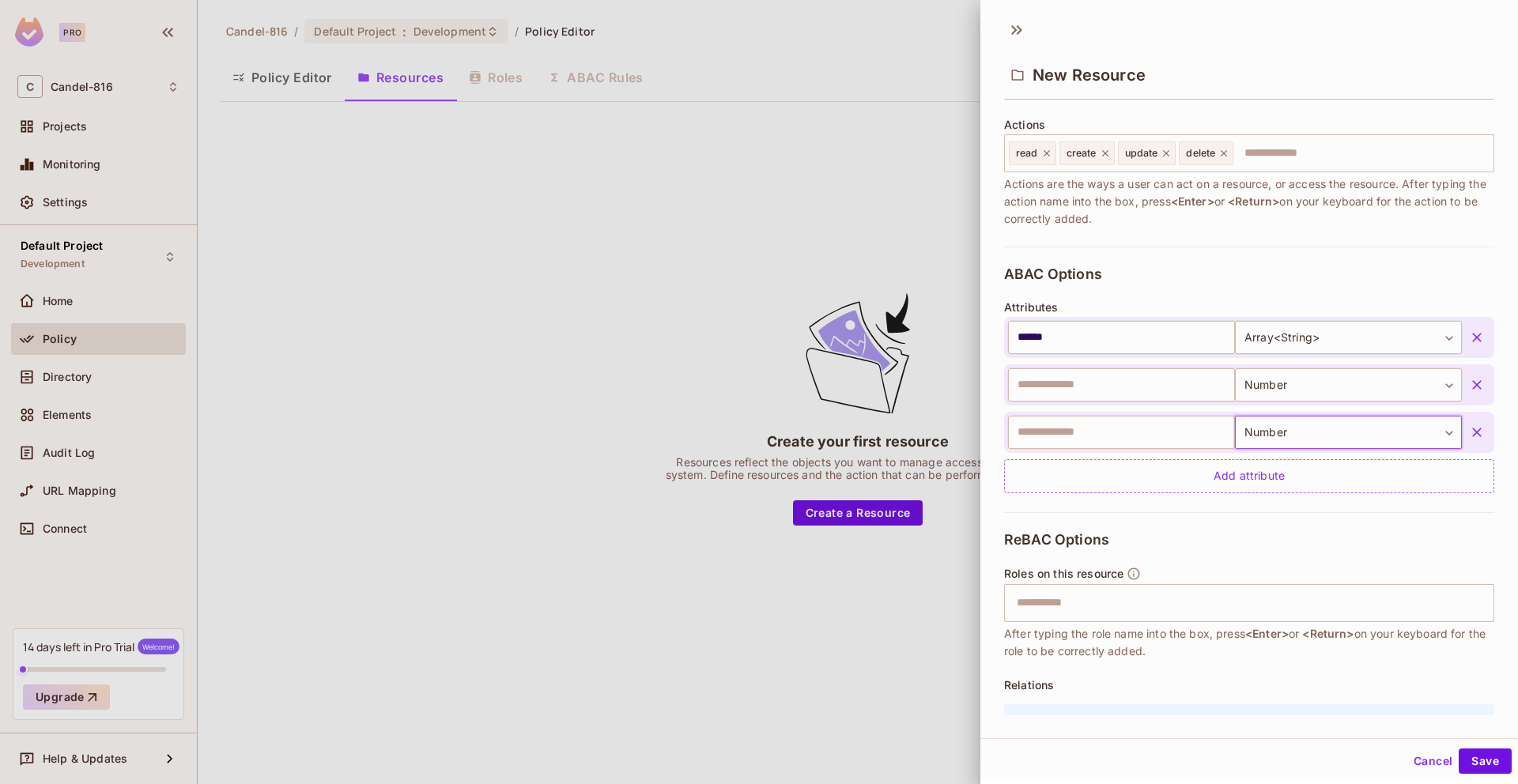
click at [1207, 495] on div "ABAC Options Attributes ****** ​ Array<String> ***** ​ ​ Number ****** ​ ​ Numb…" at bounding box center [1249, 380] width 490 height 266
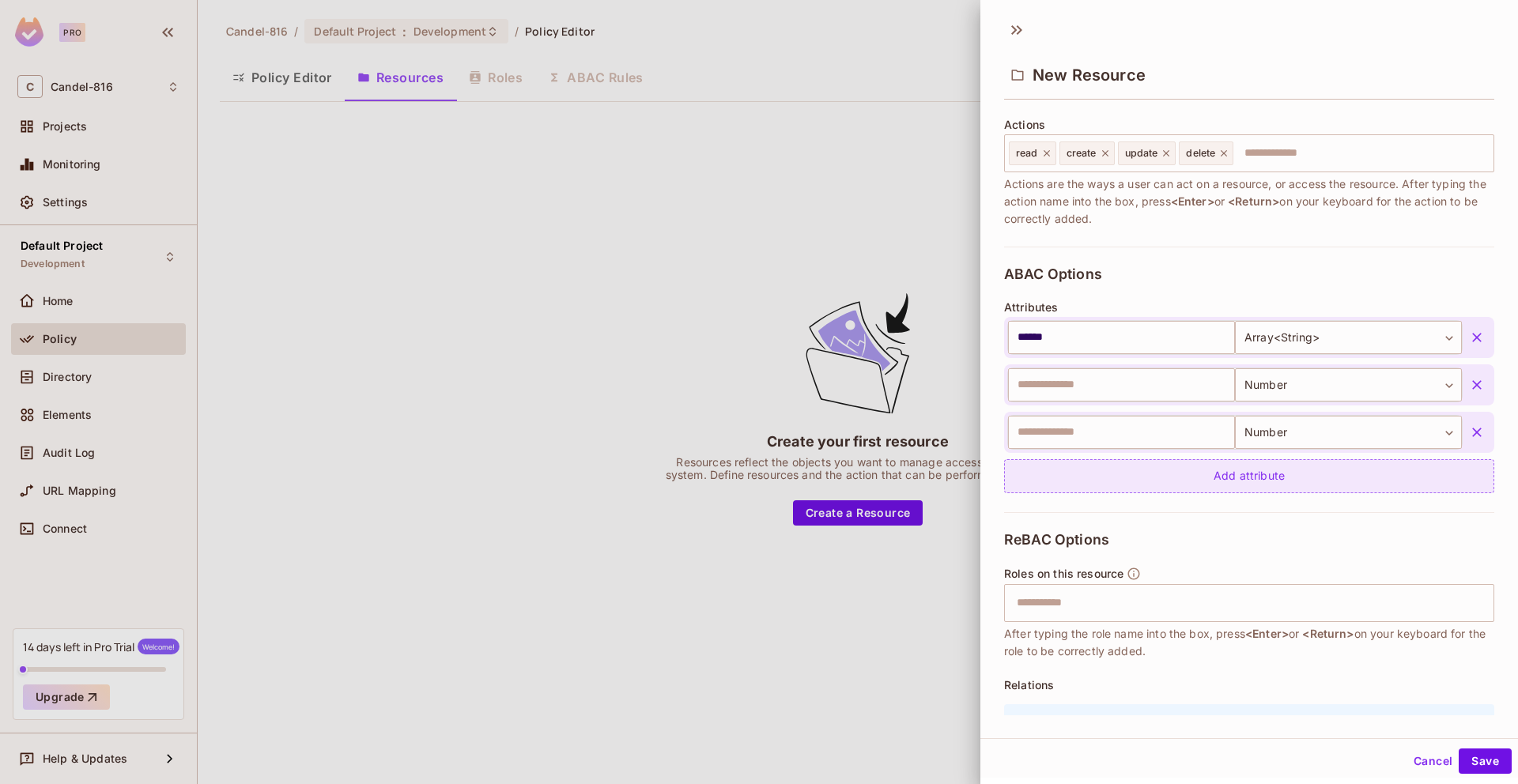
click at [1206, 482] on div "Add attribute" at bounding box center [1249, 476] width 490 height 34
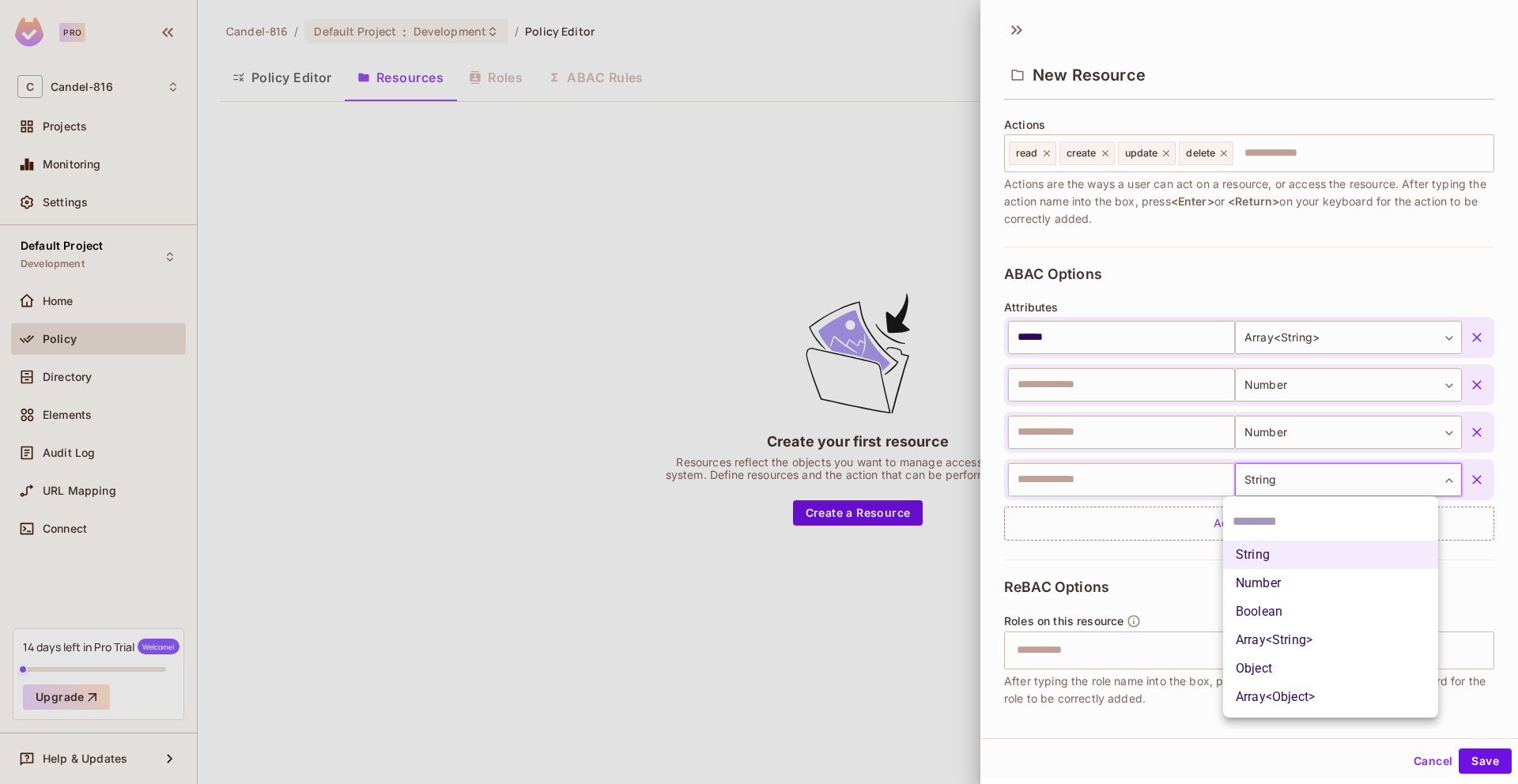
click at [1247, 484] on body "Pro C Candel-816 Projects Monitoring Settings Default Project Development Home …" at bounding box center [759, 392] width 1518 height 784
click at [1264, 581] on li "Number" at bounding box center [1331, 582] width 215 height 28
type input "******"
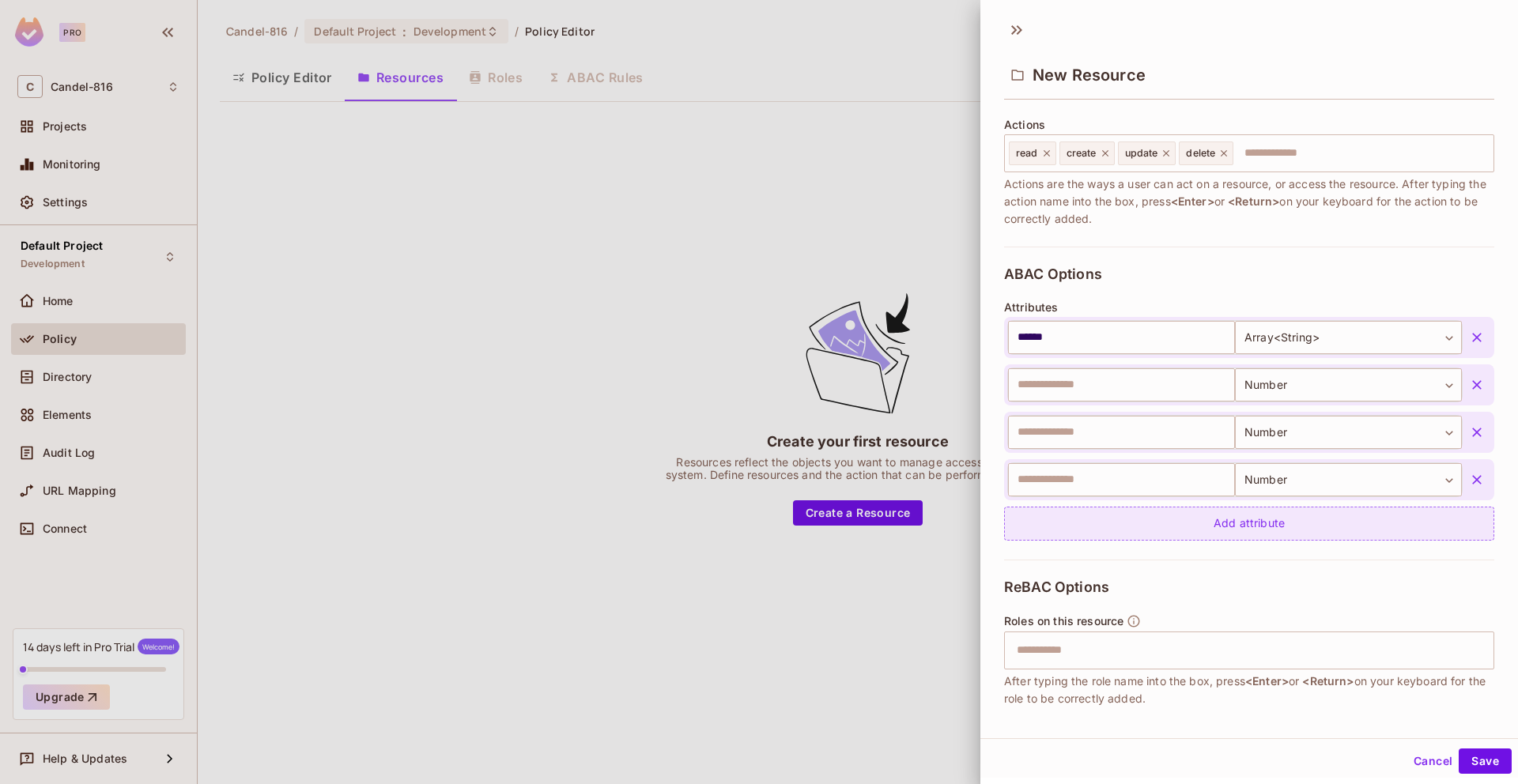
click at [1242, 534] on div "Add attribute" at bounding box center [1249, 524] width 490 height 34
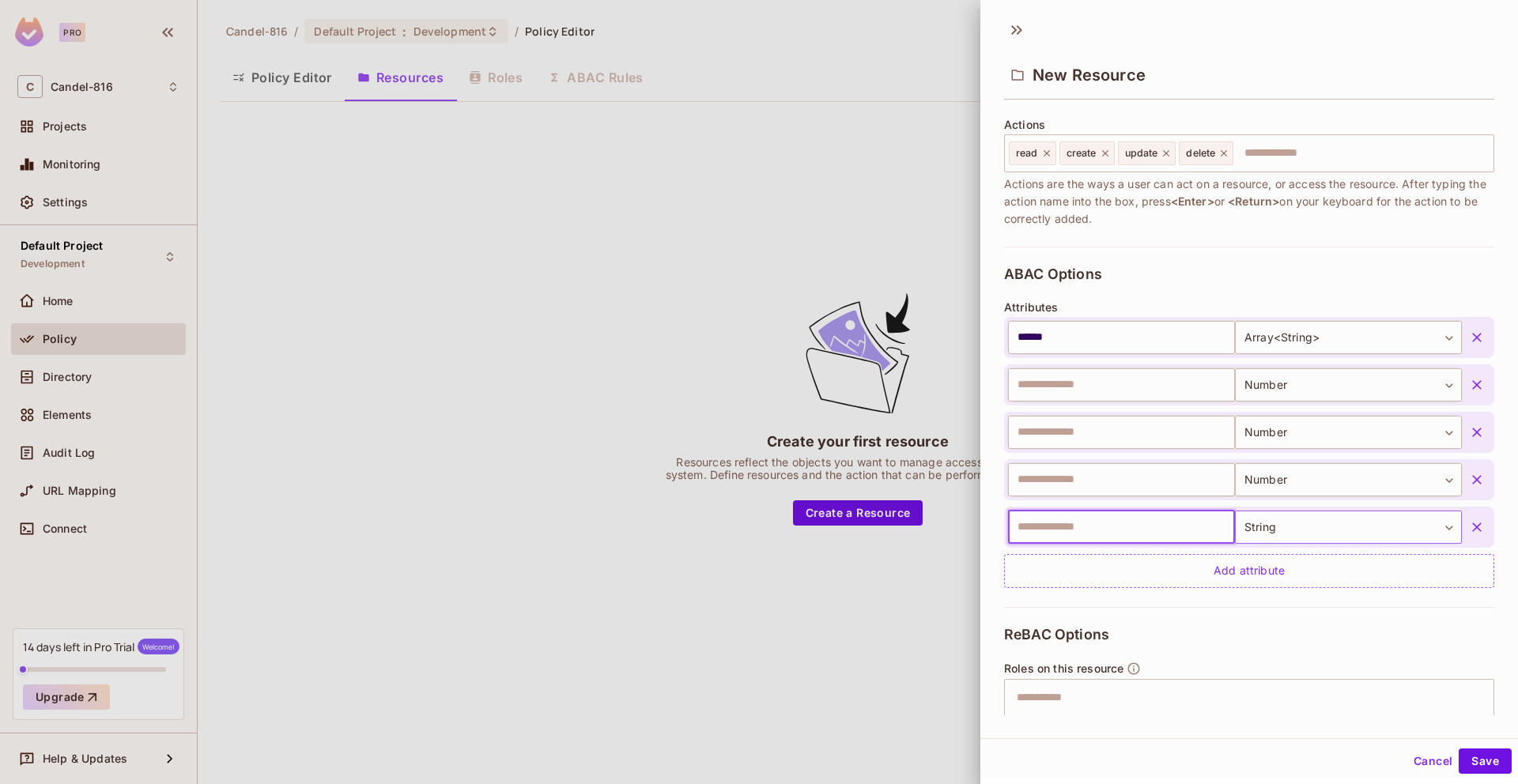
click at [1242, 537] on body "Pro C Candel-816 Projects Monitoring Settings Default Project Development Home …" at bounding box center [759, 392] width 1518 height 784
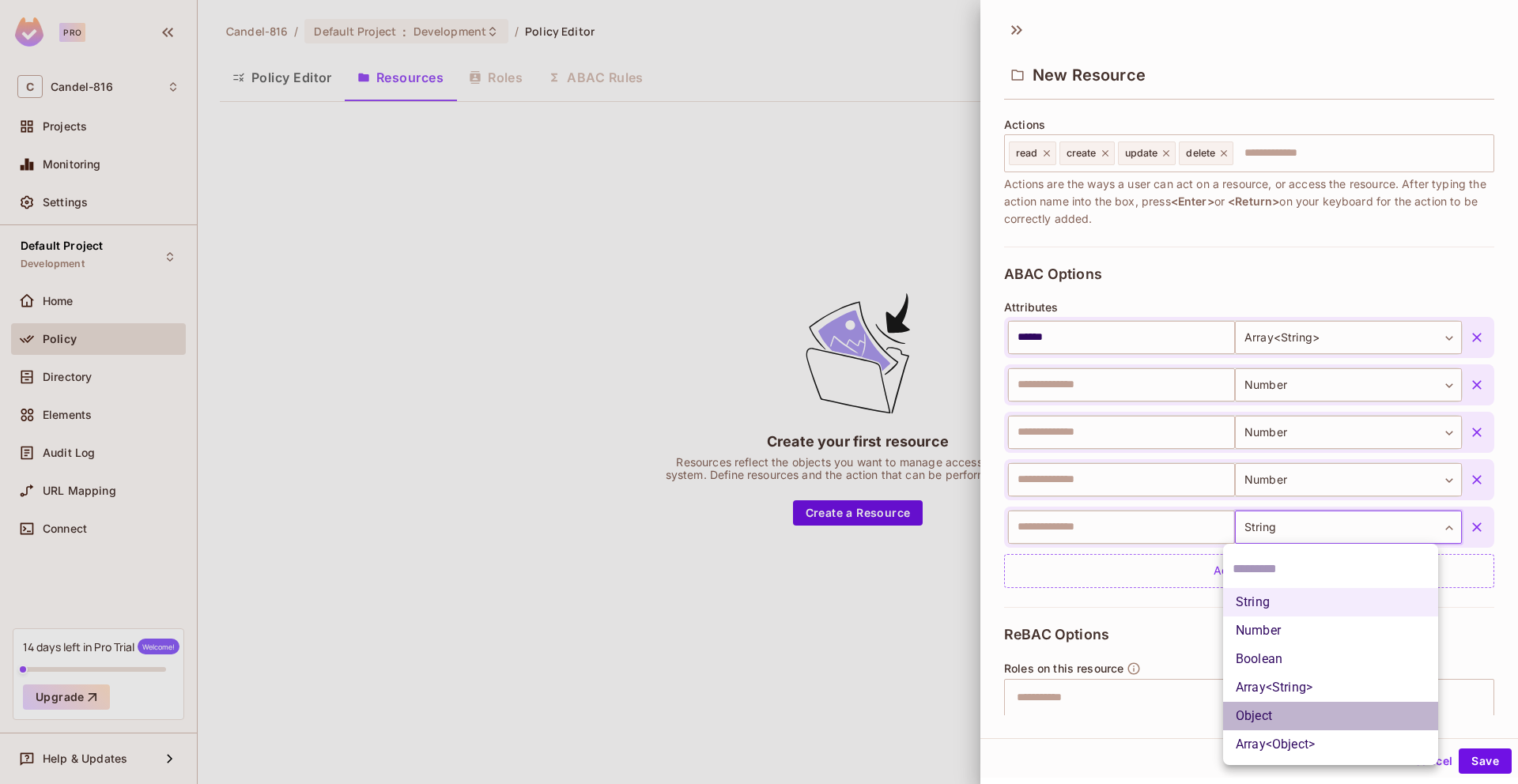
click at [1277, 719] on li "Object" at bounding box center [1331, 715] width 215 height 28
type input "******"
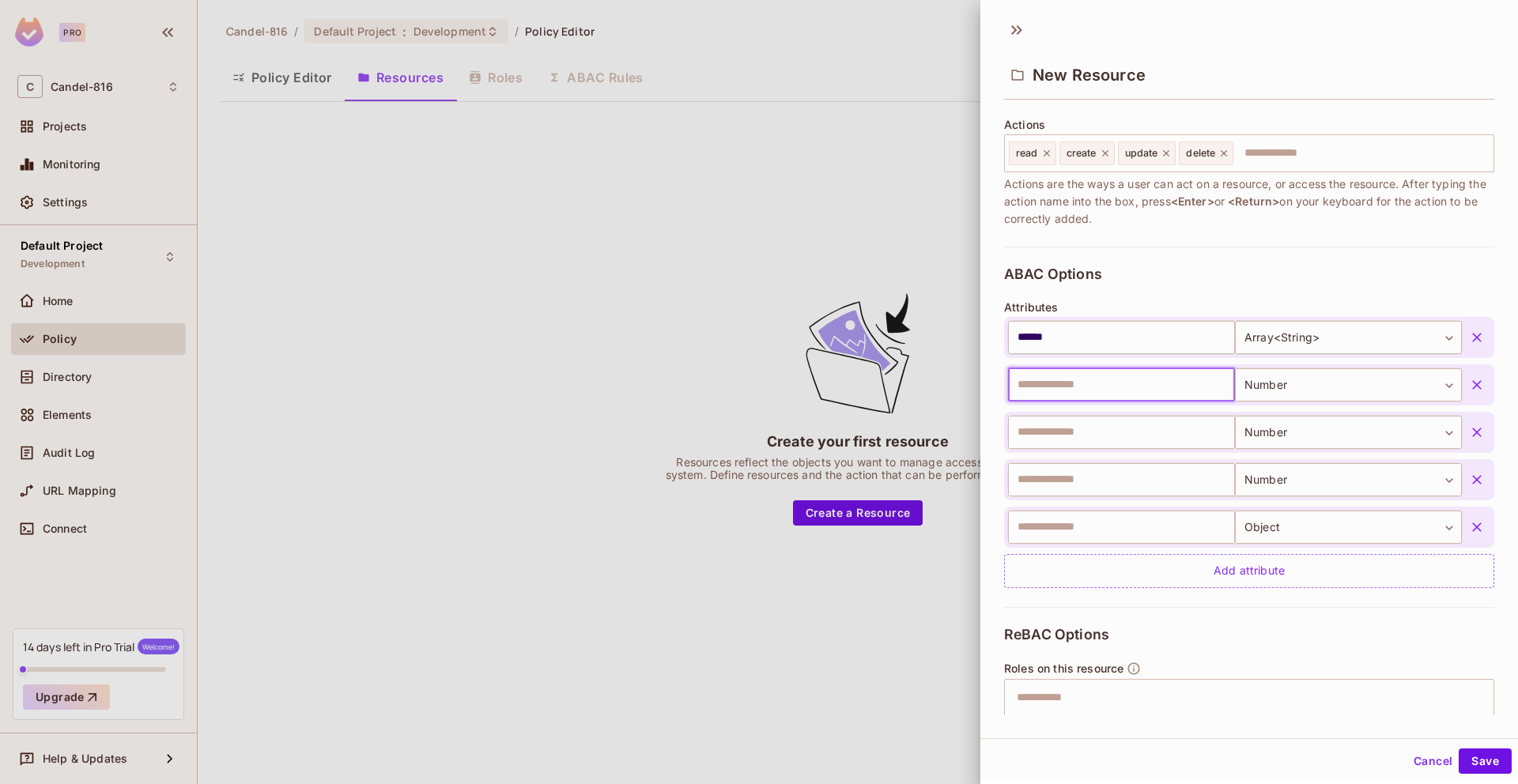
click at [1071, 398] on input "text" at bounding box center [1122, 384] width 227 height 33
type input "*******"
type input "*********"
type input "*****"
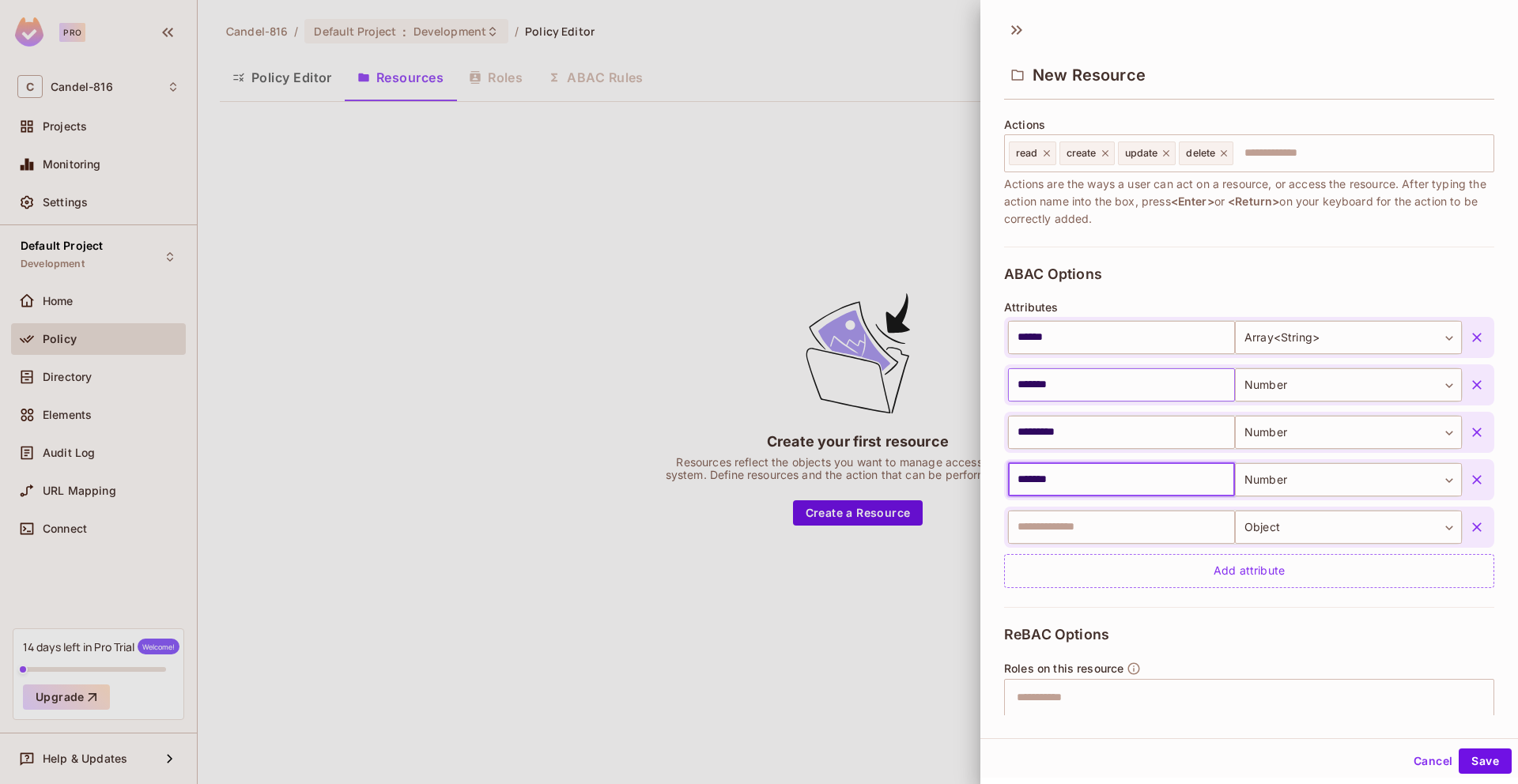
type input "*******"
click at [1463, 528] on button "button" at bounding box center [1477, 527] width 28 height 28
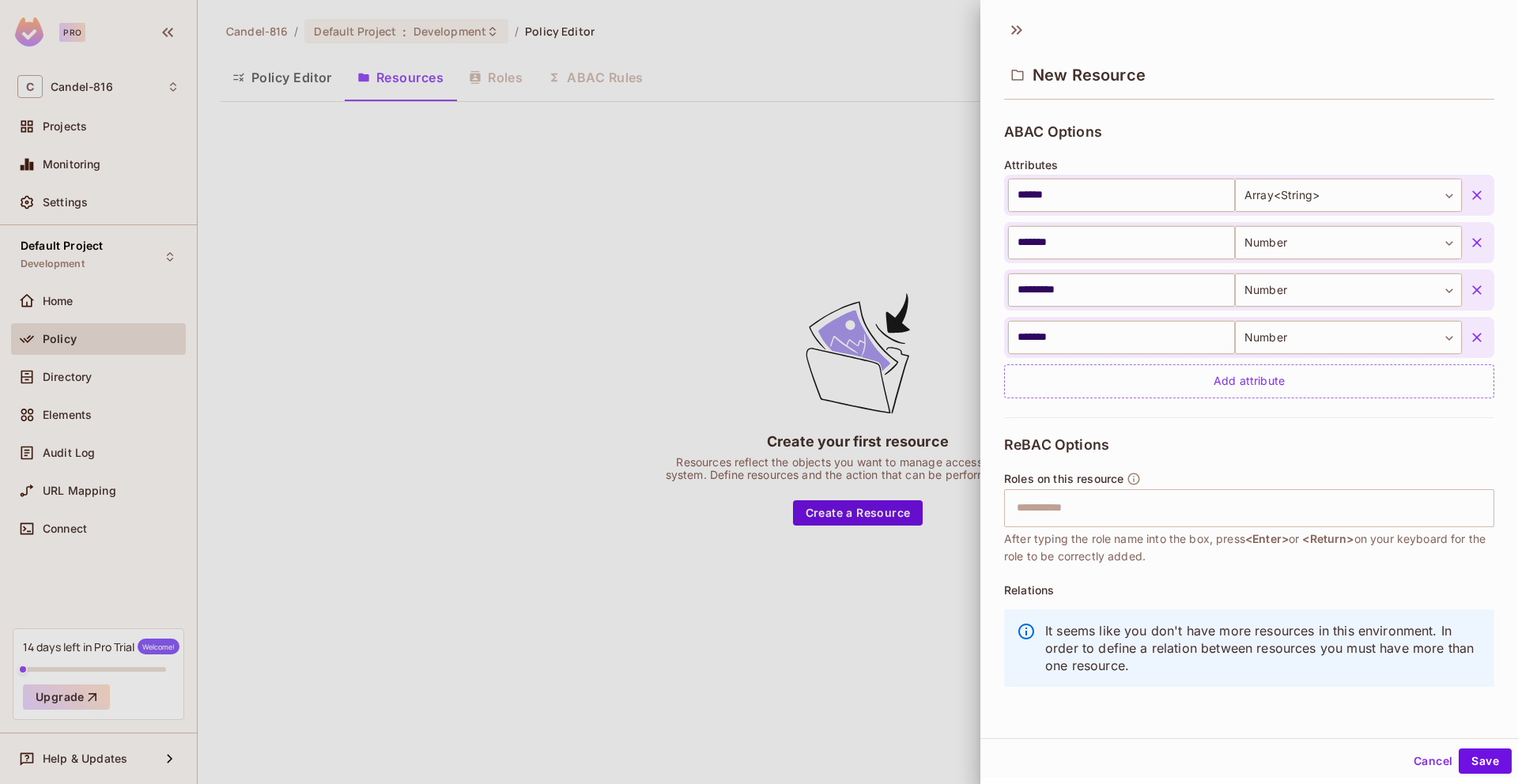
scroll to position [3, 0]
click at [1459, 761] on button "Save" at bounding box center [1485, 758] width 53 height 25
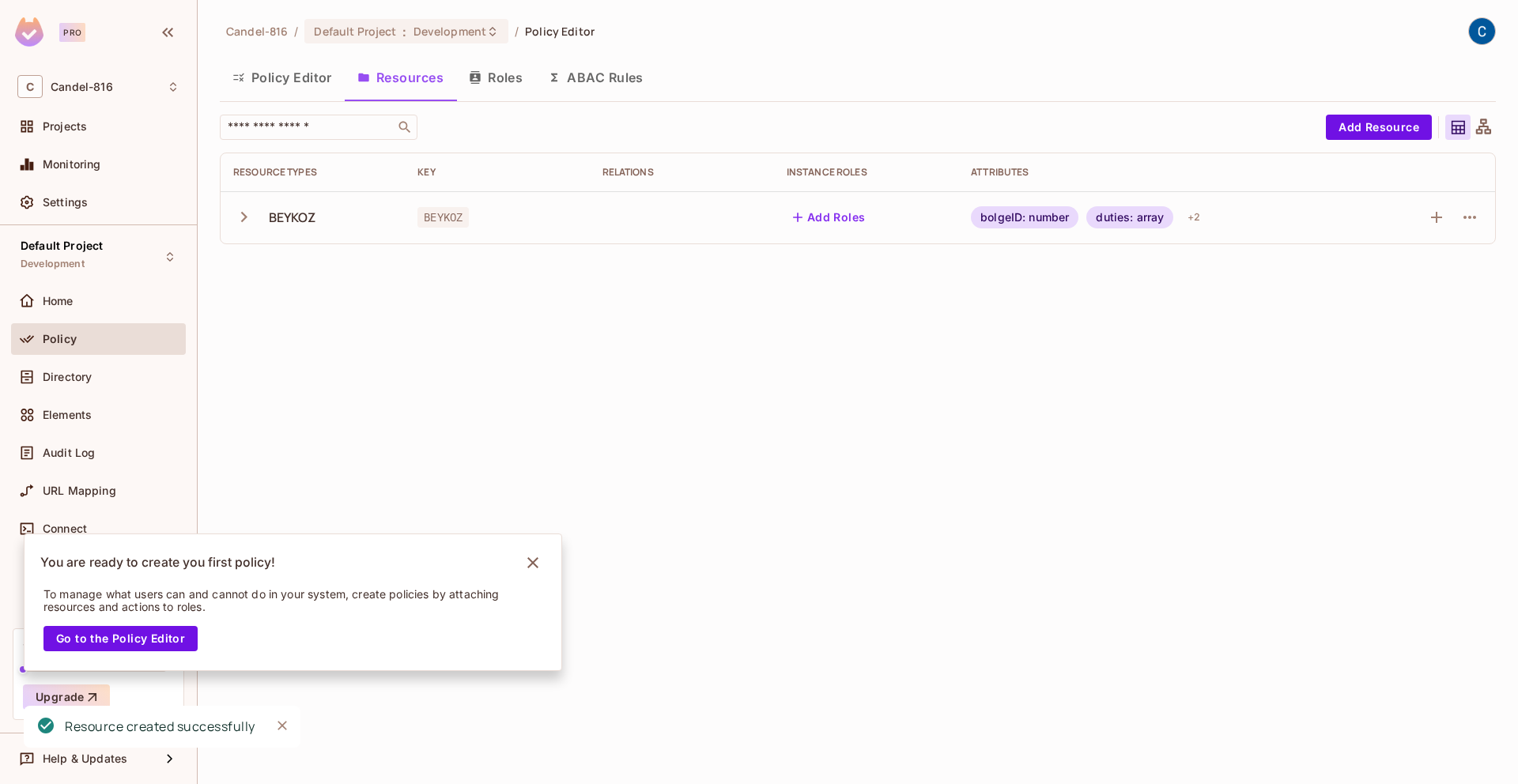
click at [911, 520] on div "Candel-816 / Default Project : Development / Policy Editor Policy Editor Resour…" at bounding box center [857, 392] width 1321 height 784
click at [590, 183] on th "Relations" at bounding box center [681, 172] width 184 height 38
click at [575, 204] on td "BEYKOZ" at bounding box center [497, 217] width 184 height 52
click at [311, 251] on div "​ Add Resource Resource Types Key Relations Instance roles Attributes BEYKOZ BE…" at bounding box center [857, 186] width 1276 height 142
click at [285, 221] on div "BEYKOZ" at bounding box center [292, 217] width 47 height 17
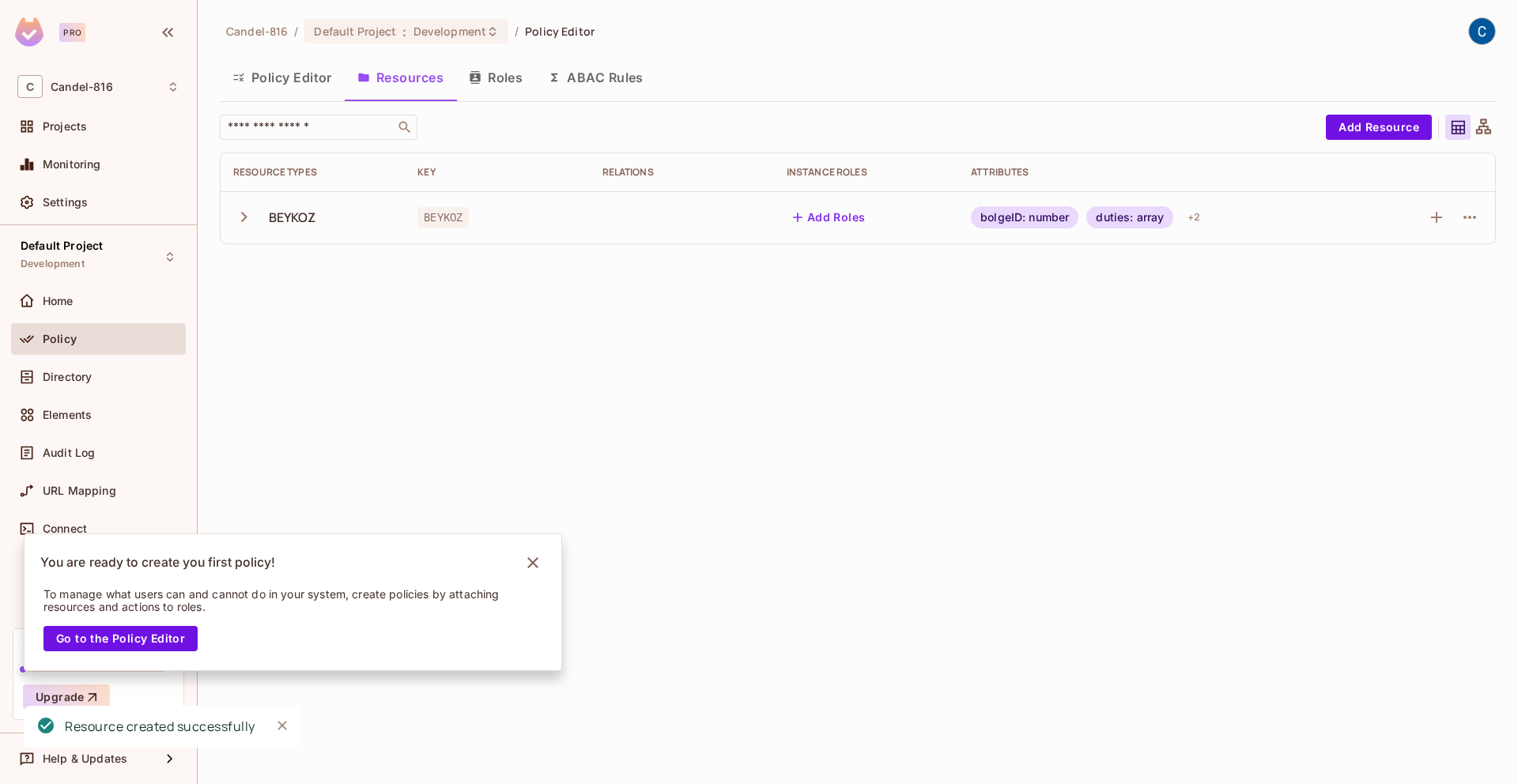
drag, startPoint x: 261, startPoint y: 218, endPoint x: 245, endPoint y: 206, distance: 20.0
click at [261, 218] on div "BEYKOZ" at bounding box center [312, 217] width 159 height 33
click at [244, 202] on button "button" at bounding box center [247, 217] width 27 height 34
click at [347, 273] on div "read" at bounding box center [312, 270] width 159 height 15
drag, startPoint x: 849, startPoint y: 292, endPoint x: 1165, endPoint y: 304, distance: 316.2
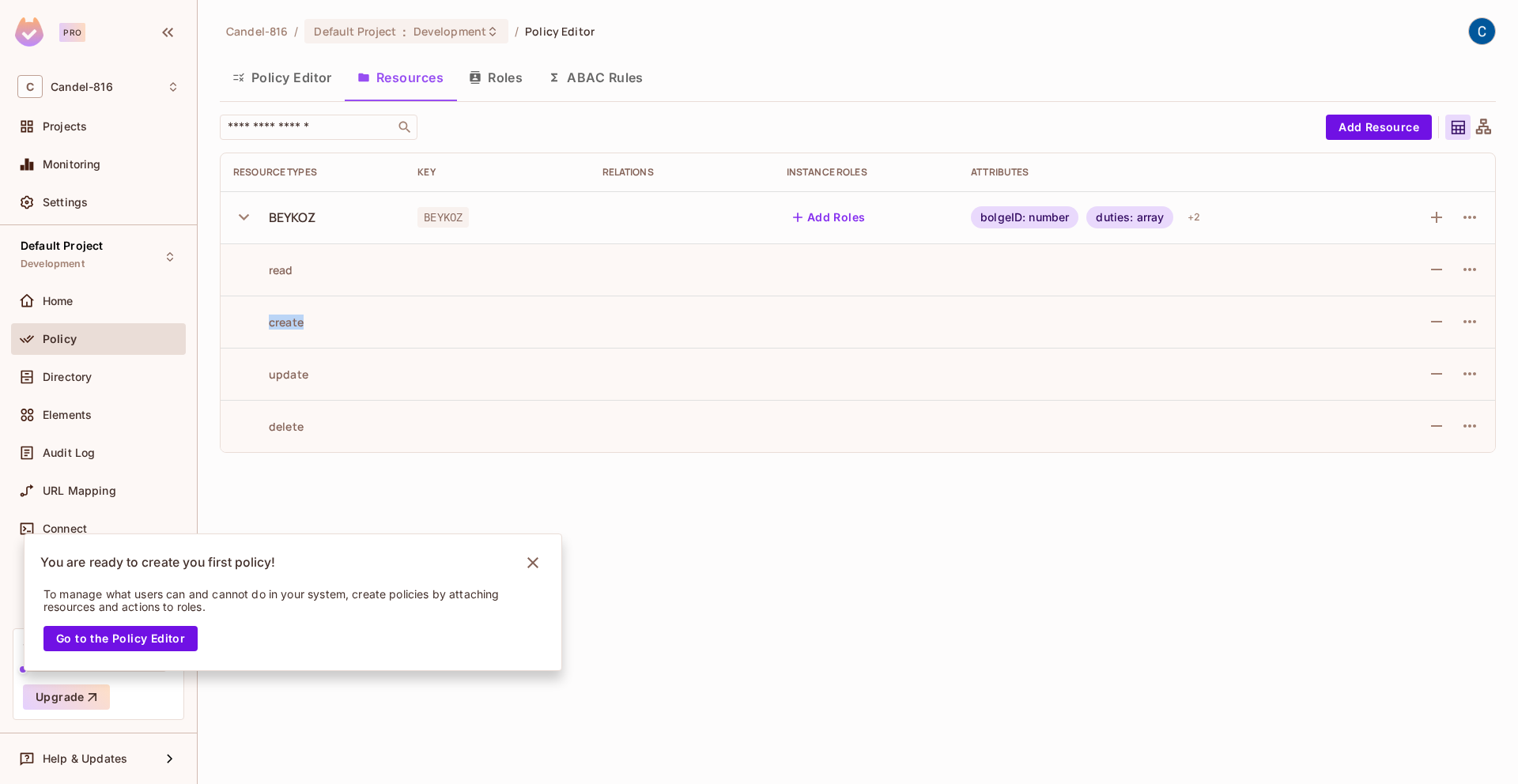
click at [1103, 311] on tbody "BEYKOZ BEYKOZ Add Roles bolgeID: number duties: array + 2 read create update de…" at bounding box center [857, 322] width 1274 height 261
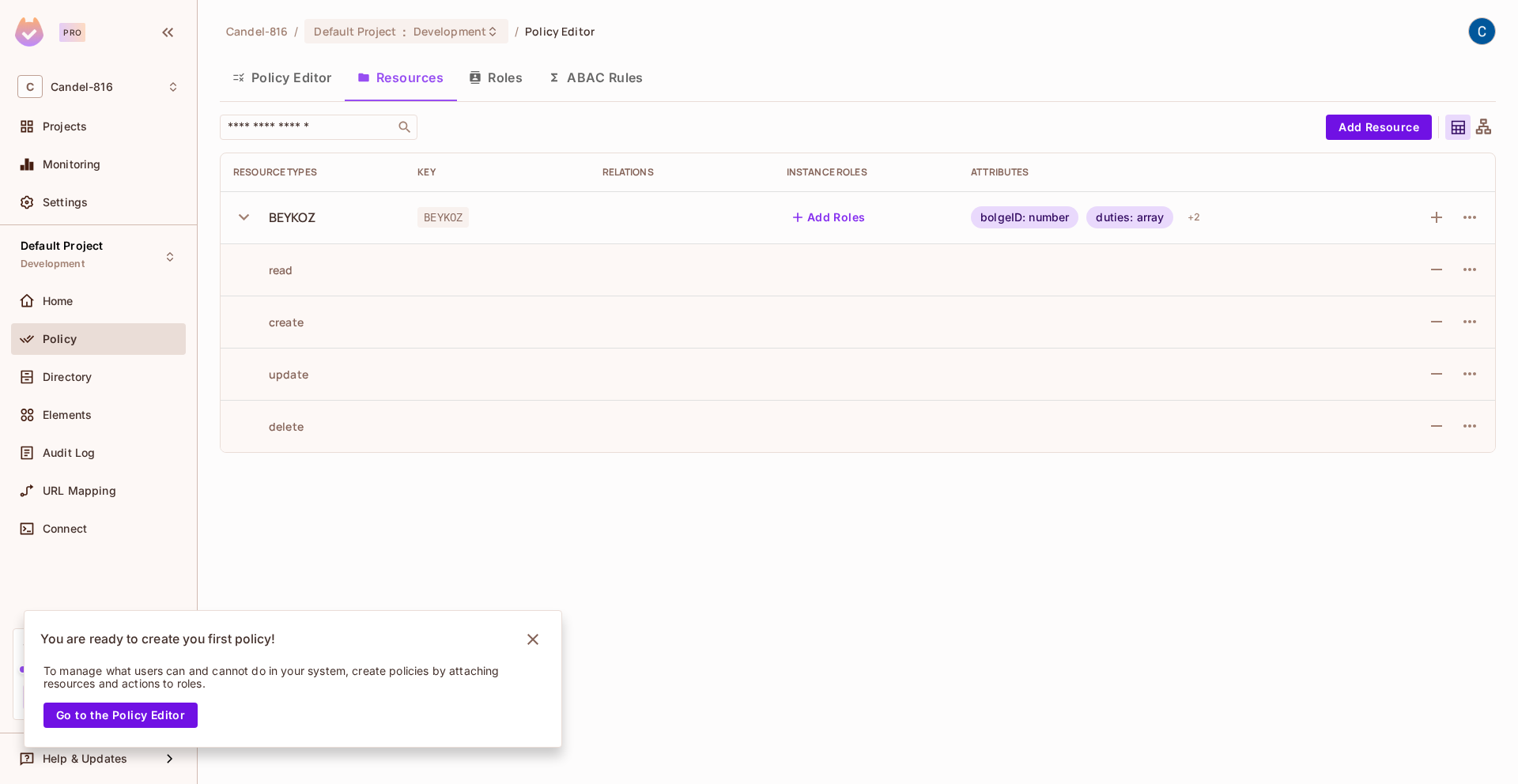
click at [771, 220] on td at bounding box center [681, 217] width 184 height 52
click at [807, 214] on button "Add Roles" at bounding box center [830, 217] width 86 height 25
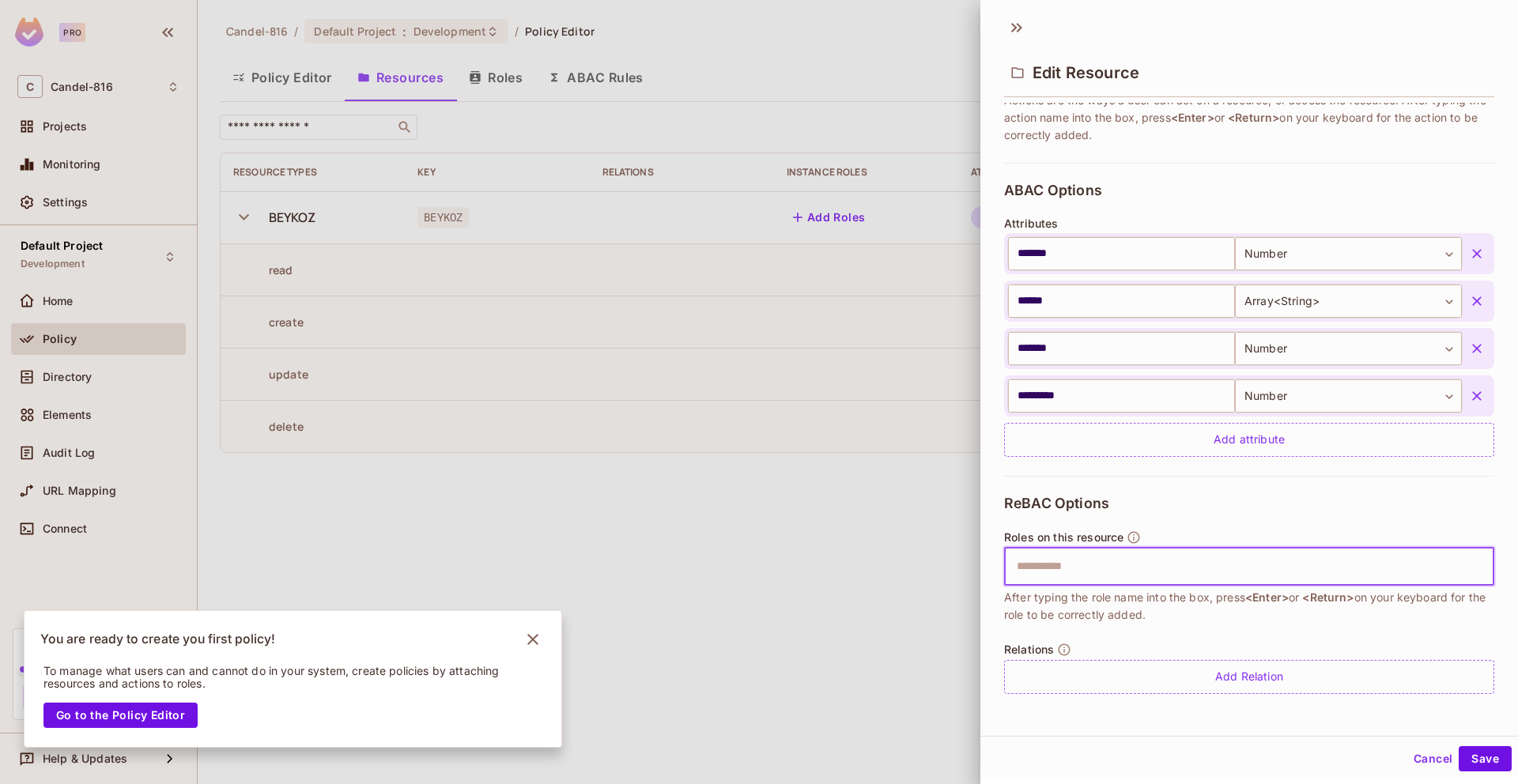
click at [1096, 571] on input "text" at bounding box center [1247, 566] width 480 height 32
type input "****"
click at [1123, 634] on div "ReBAC Options Roles on this resource ​ After typing the role name into the box,…" at bounding box center [1249, 594] width 490 height 237
click at [1123, 557] on input "text" at bounding box center [1247, 566] width 480 height 32
type input "**********"
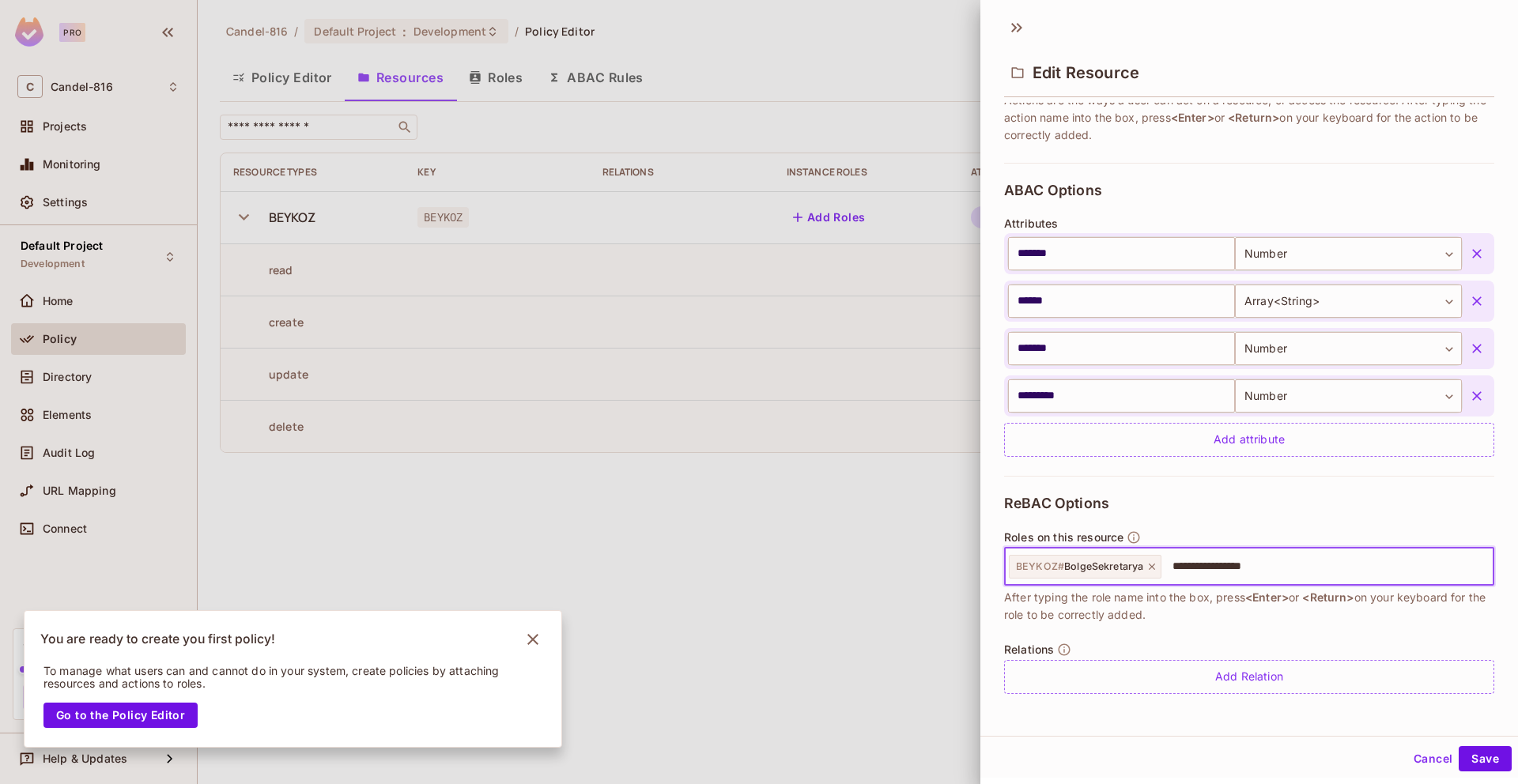
type input "**********"
click at [547, 643] on div "You are ready to create you first policy!" at bounding box center [293, 631] width 537 height 41
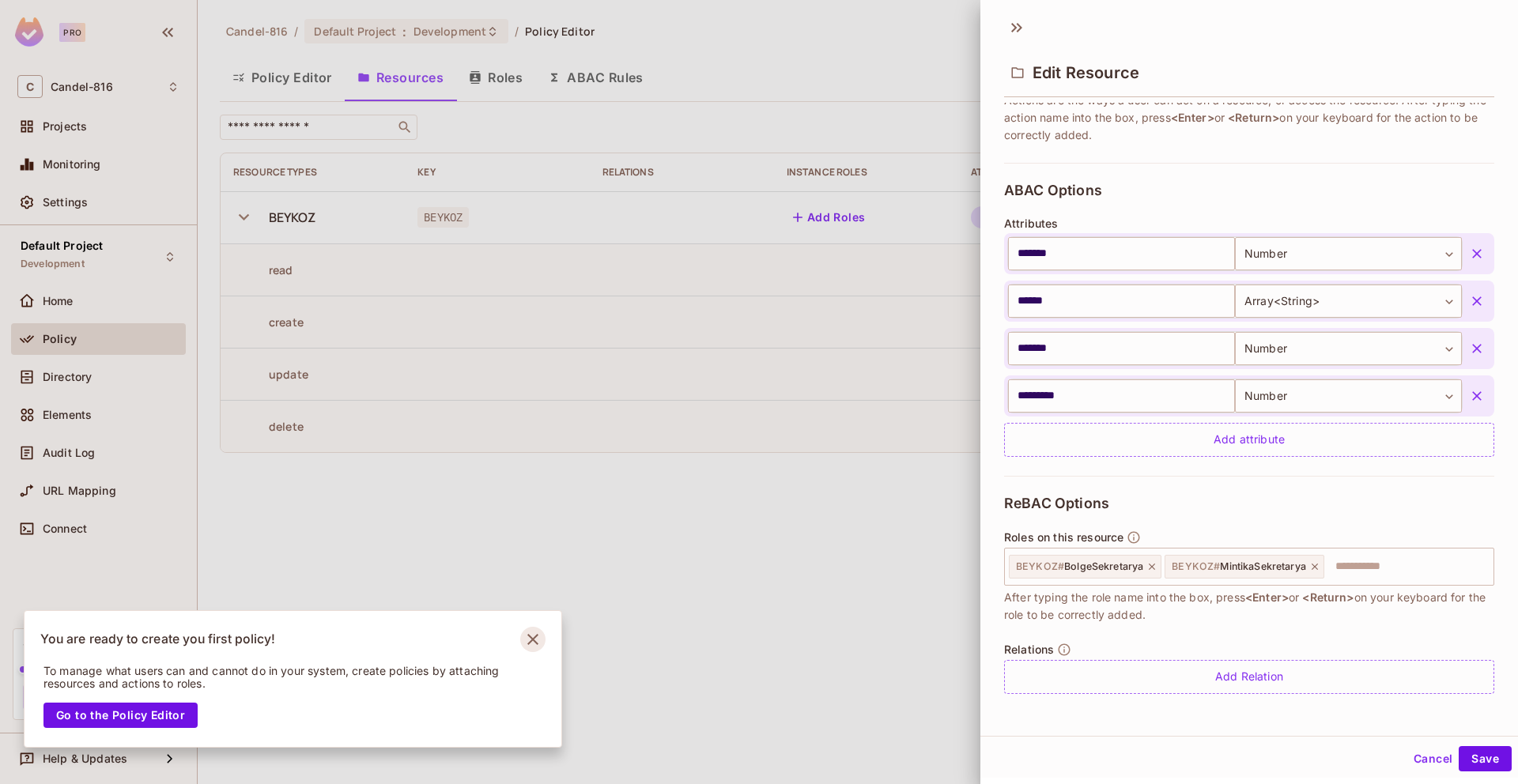
click at [520, 642] on icon "Notifications Alt+T" at bounding box center [532, 639] width 25 height 25
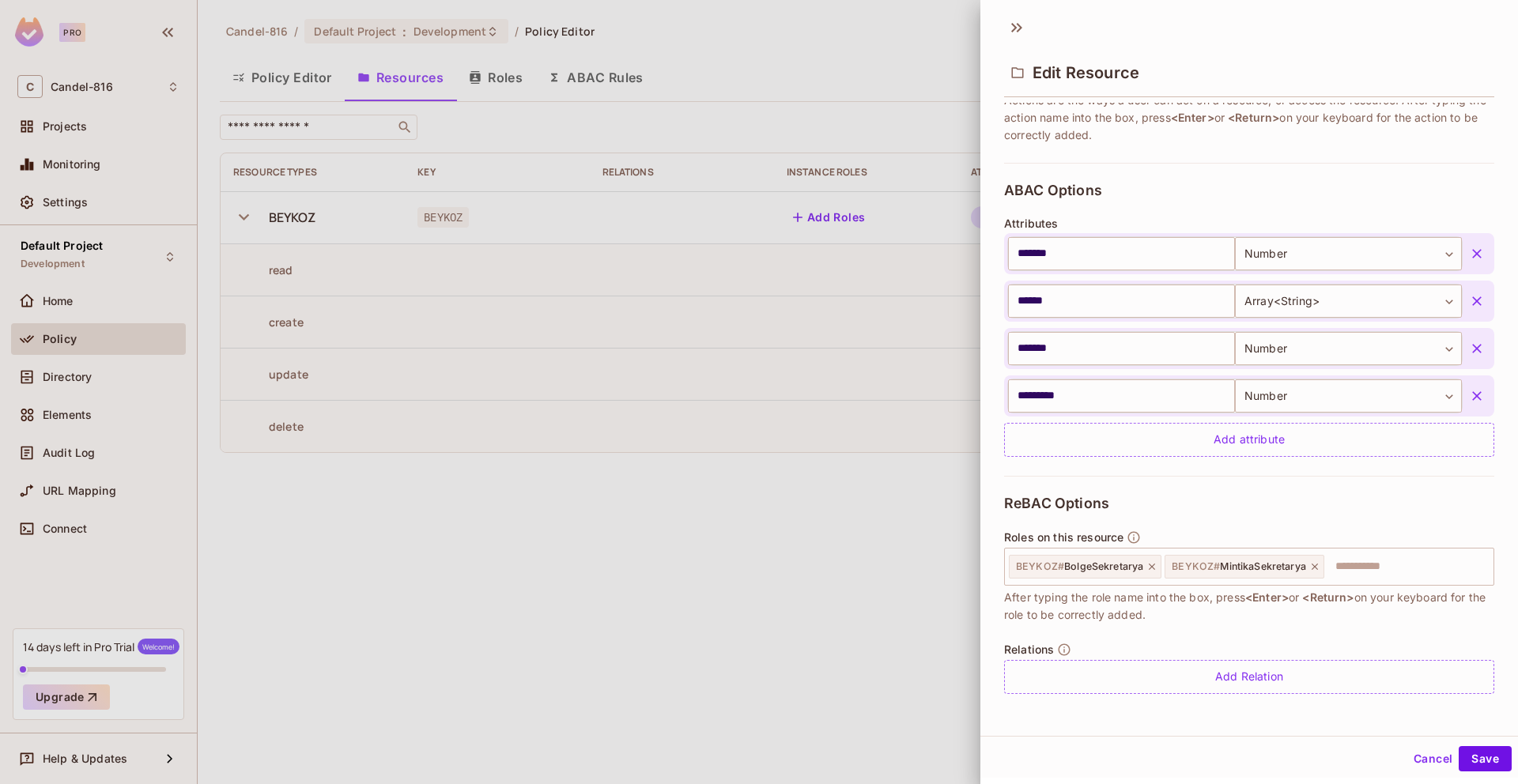
click at [729, 648] on div at bounding box center [759, 392] width 1518 height 784
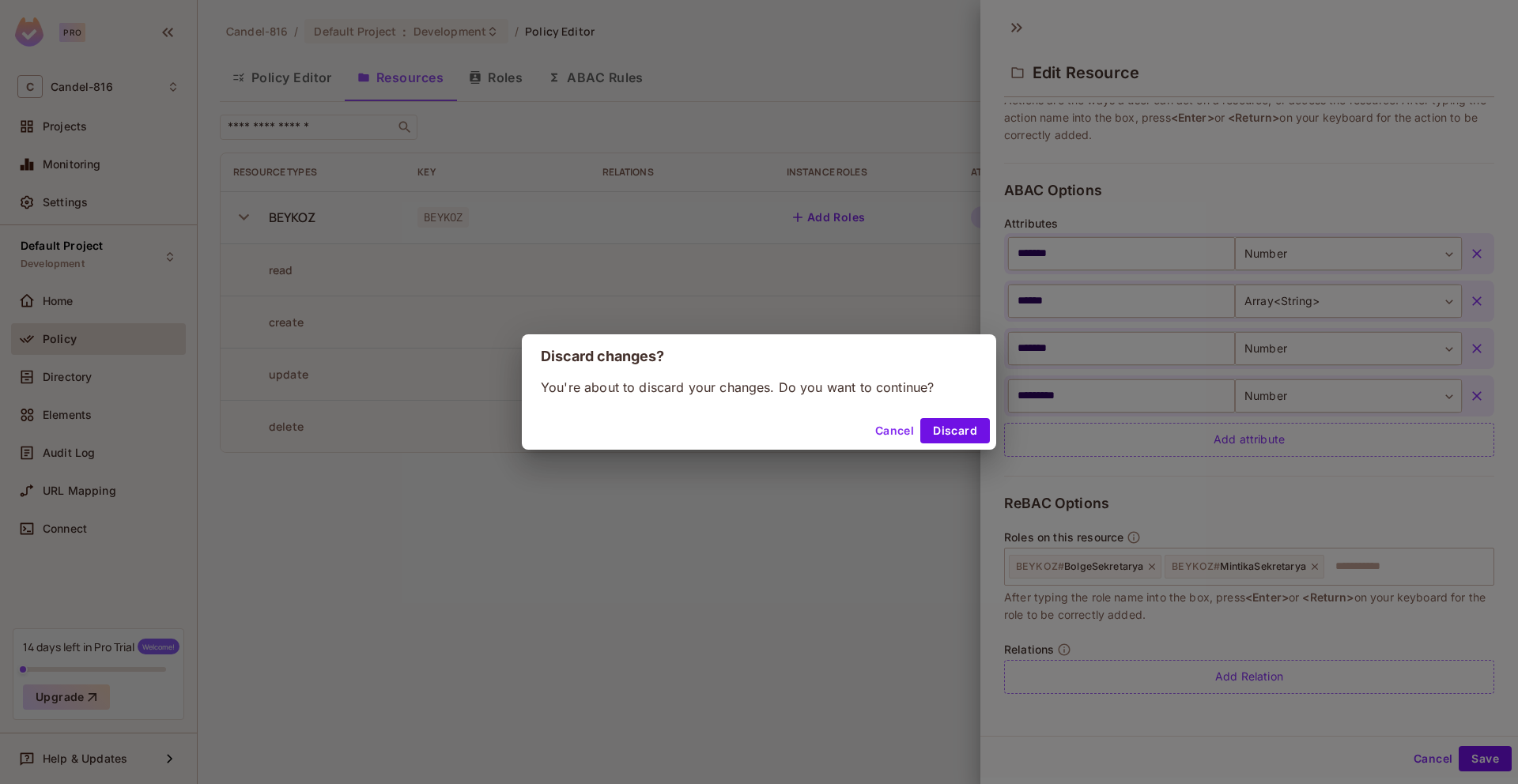
click at [1063, 488] on div "Discard changes? You're about to discard your changes. Do you want to continue?…" at bounding box center [759, 392] width 1518 height 784
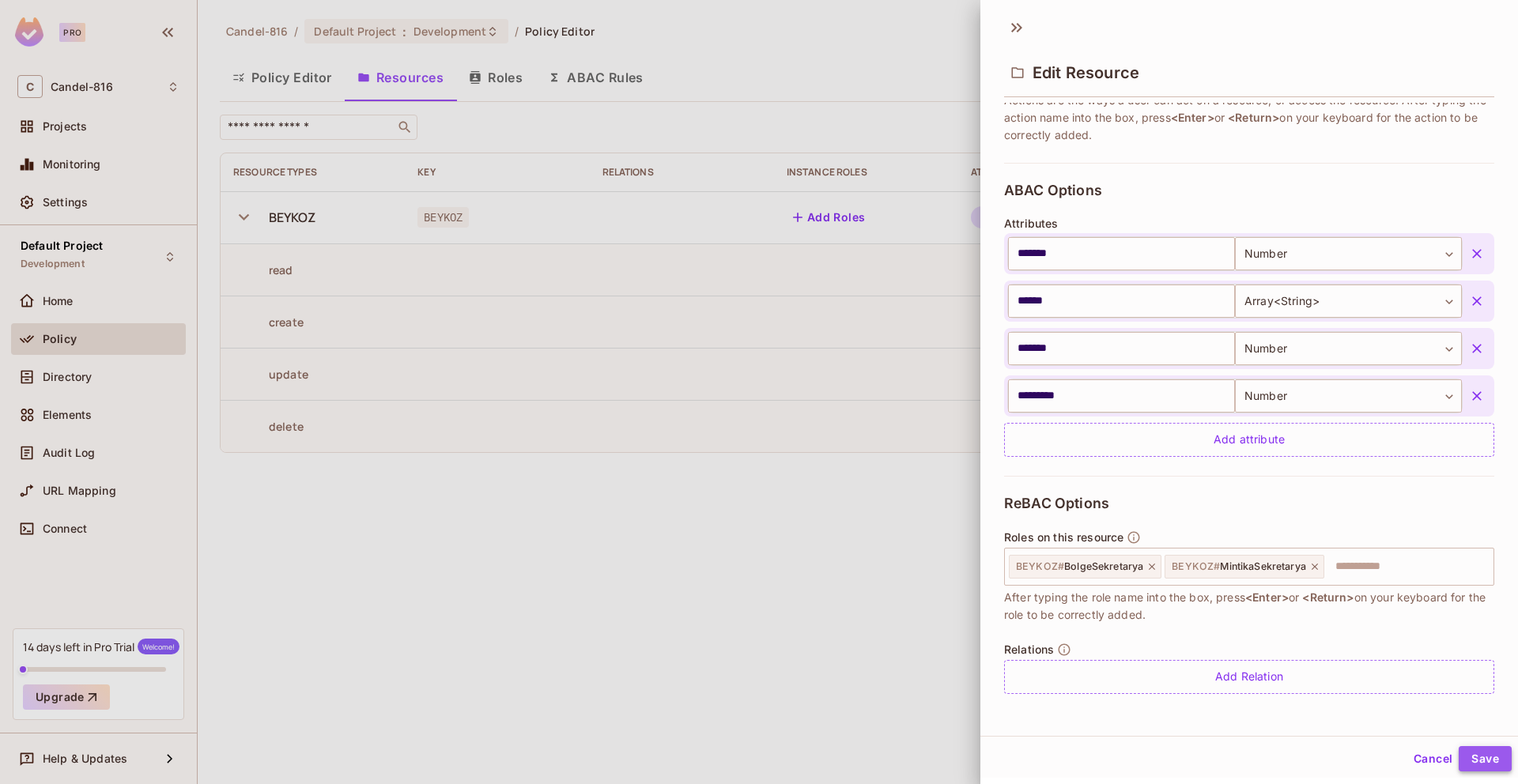
click at [1469, 769] on button "Save" at bounding box center [1485, 758] width 53 height 25
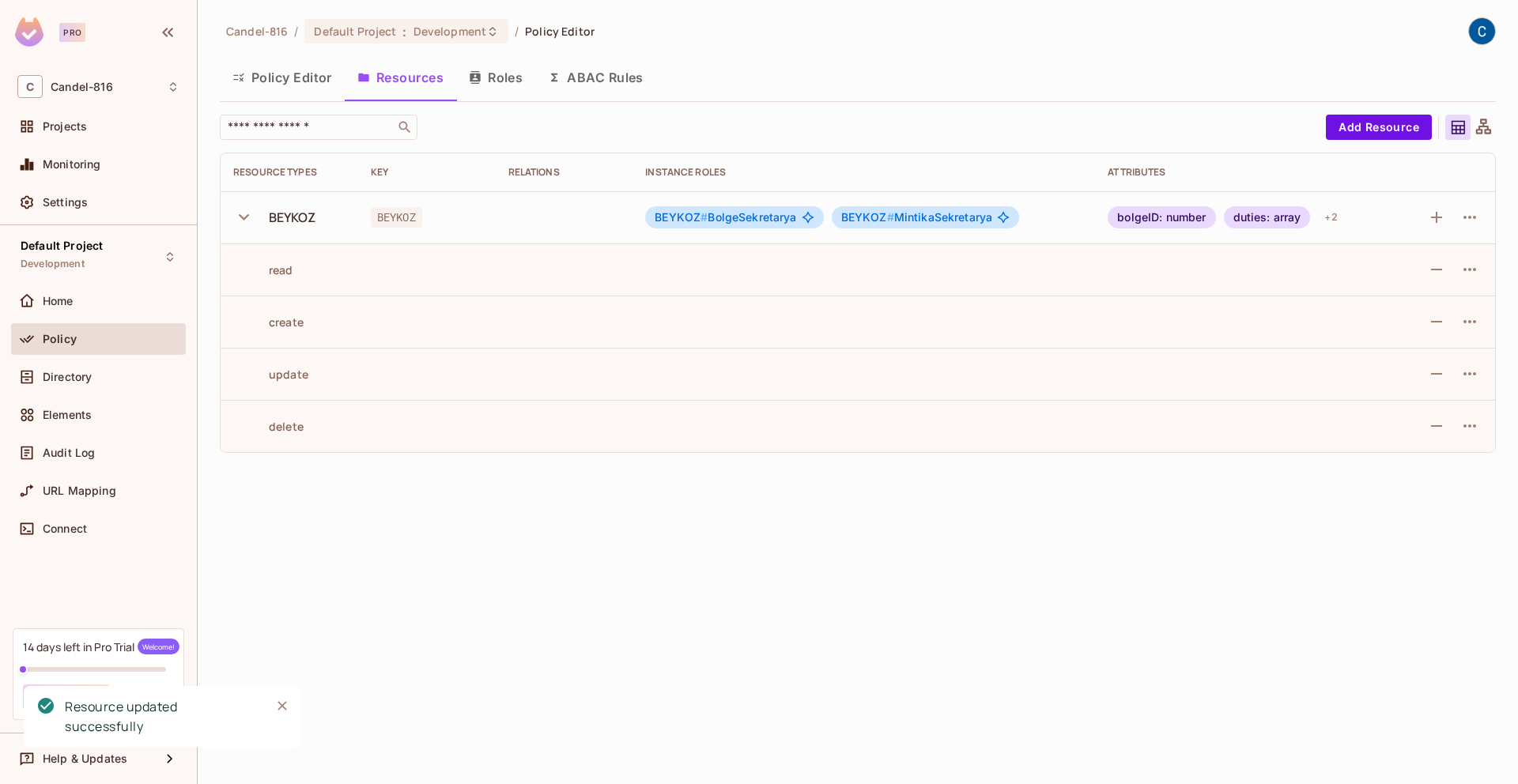
click at [833, 578] on div "Candel-816 / Default Project : Development / Policy Editor Policy Editor Resour…" at bounding box center [857, 392] width 1321 height 784
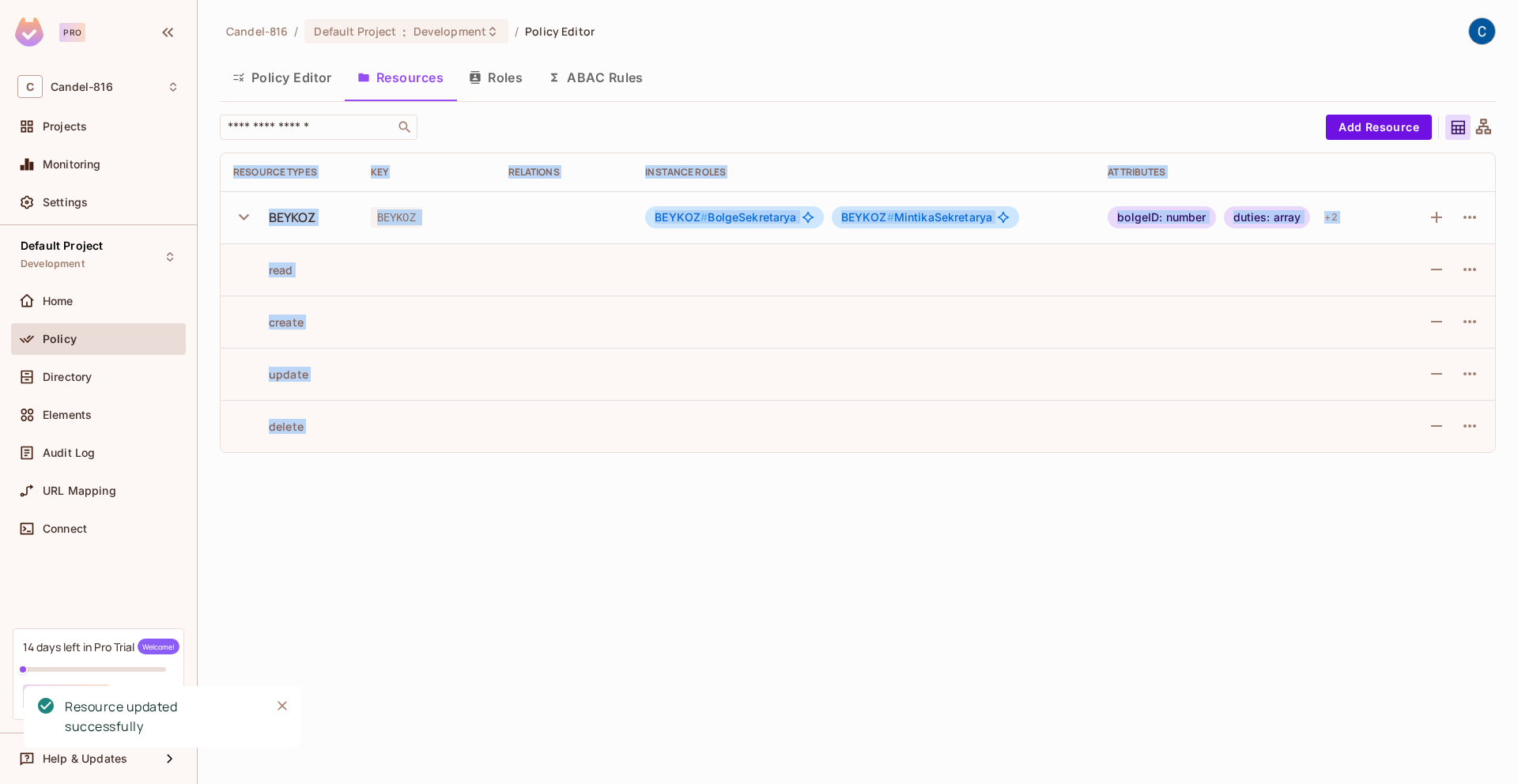
click at [832, 578] on div "Candel-816 / Default Project : Development / Policy Editor Policy Editor Resour…" at bounding box center [857, 392] width 1321 height 784
click at [818, 602] on div "Candel-816 / Default Project : Development / Policy Editor Policy Editor Resour…" at bounding box center [857, 392] width 1321 height 784
click at [806, 625] on div "Candel-816 / Default Project : Development / Policy Editor Policy Editor Resour…" at bounding box center [857, 392] width 1321 height 784
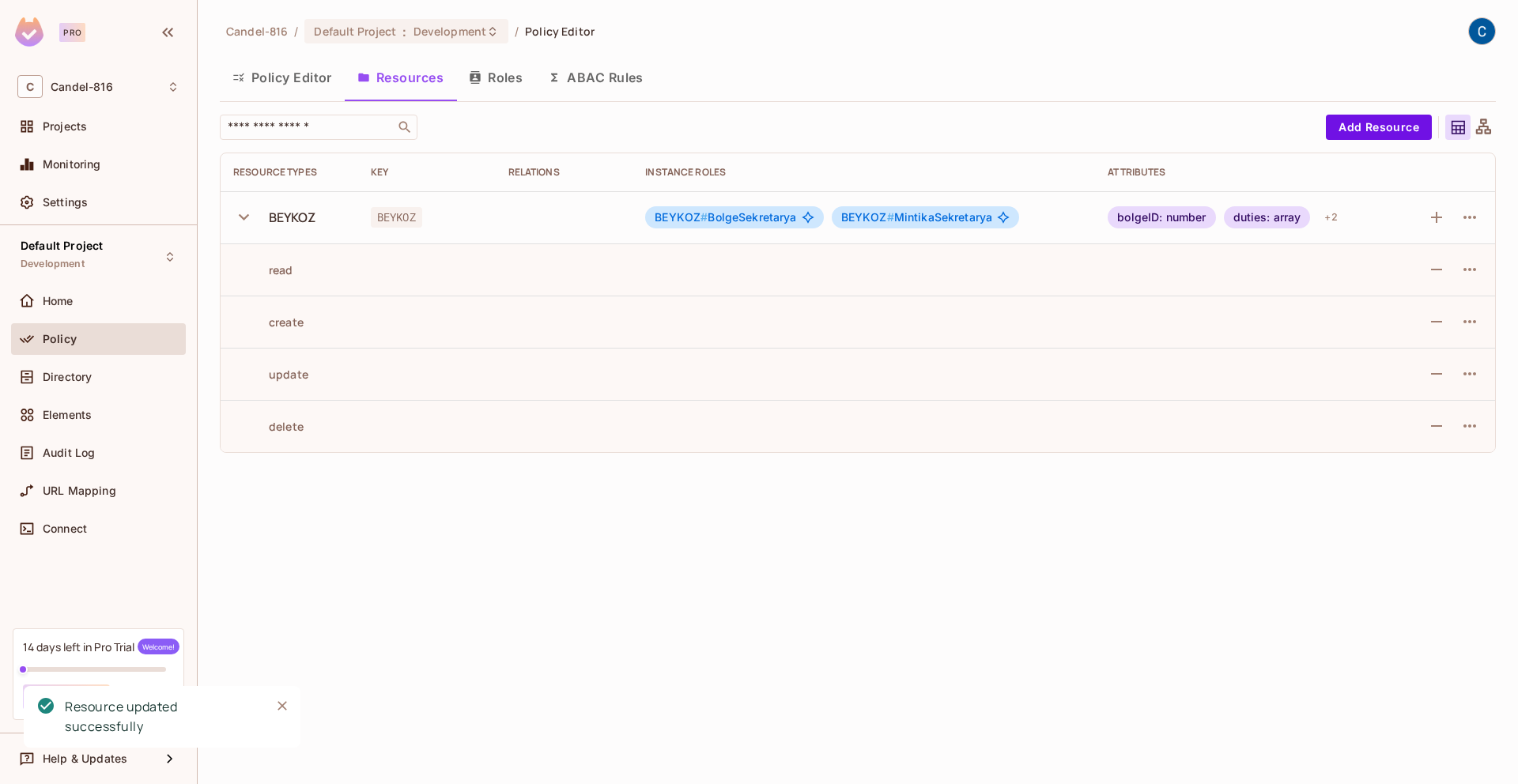
click at [811, 534] on div "Candel-816 / Default Project : Development / Policy Editor Policy Editor Resour…" at bounding box center [857, 392] width 1321 height 784
click at [786, 536] on div "Candel-816 / Default Project : Development / Policy Editor Policy Editor Resour…" at bounding box center [857, 392] width 1321 height 784
click at [1467, 276] on icon "button" at bounding box center [1470, 269] width 19 height 19
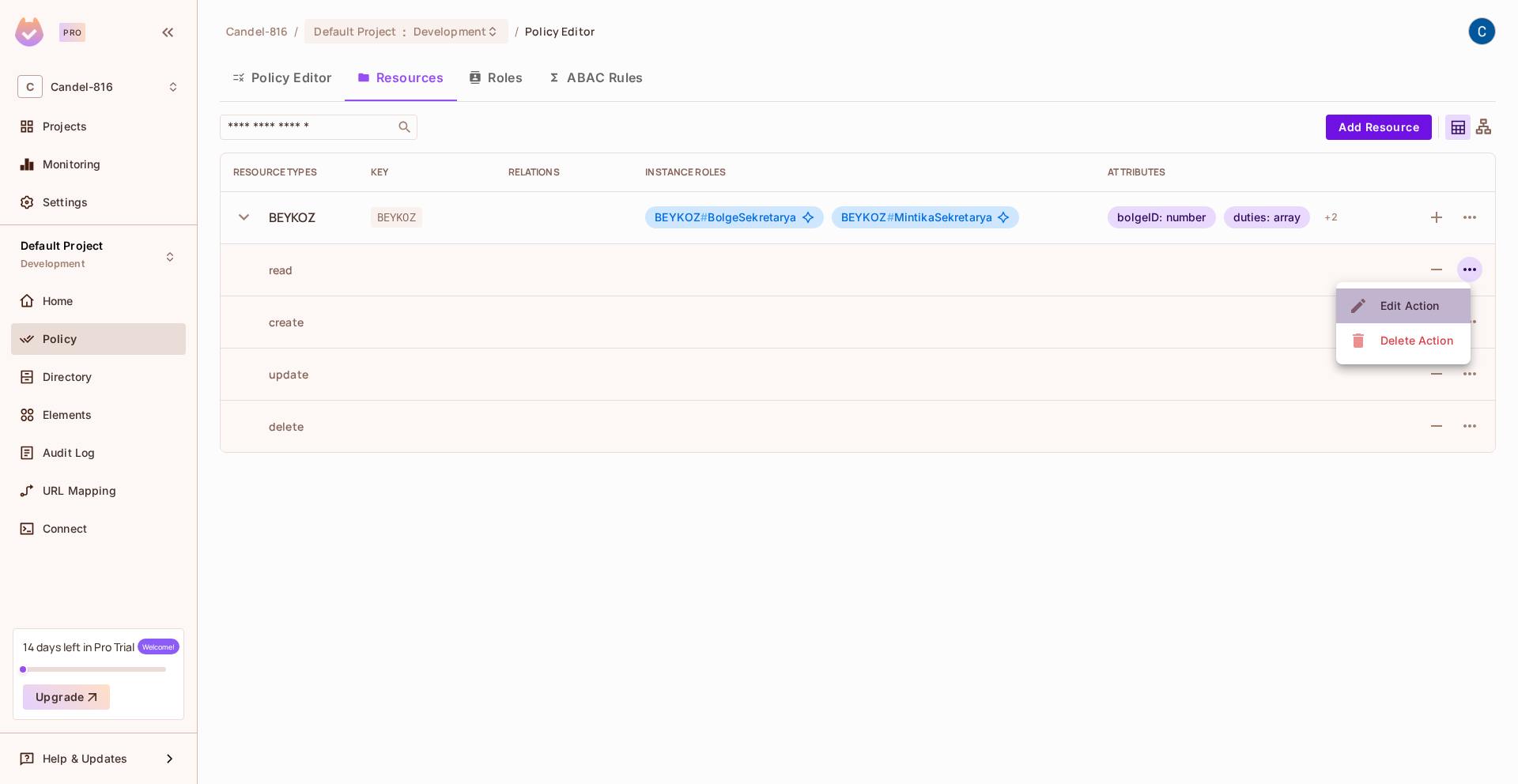
click at [1441, 309] on span "Edit Action" at bounding box center [1409, 305] width 68 height 25
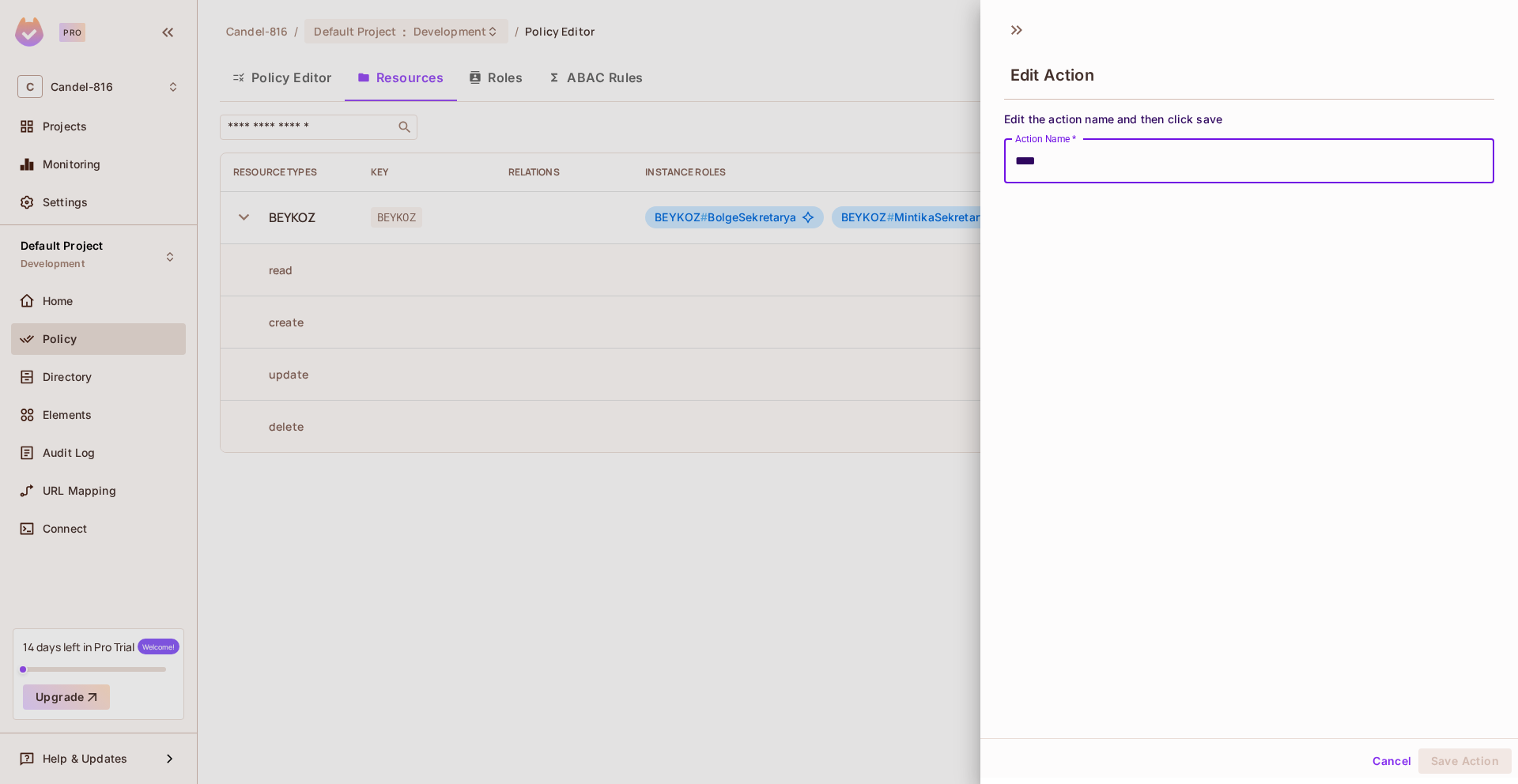
click at [1259, 299] on div "Edit Action Edit the action name and then click save Action Name   * **** Actio…" at bounding box center [1249, 375] width 538 height 727
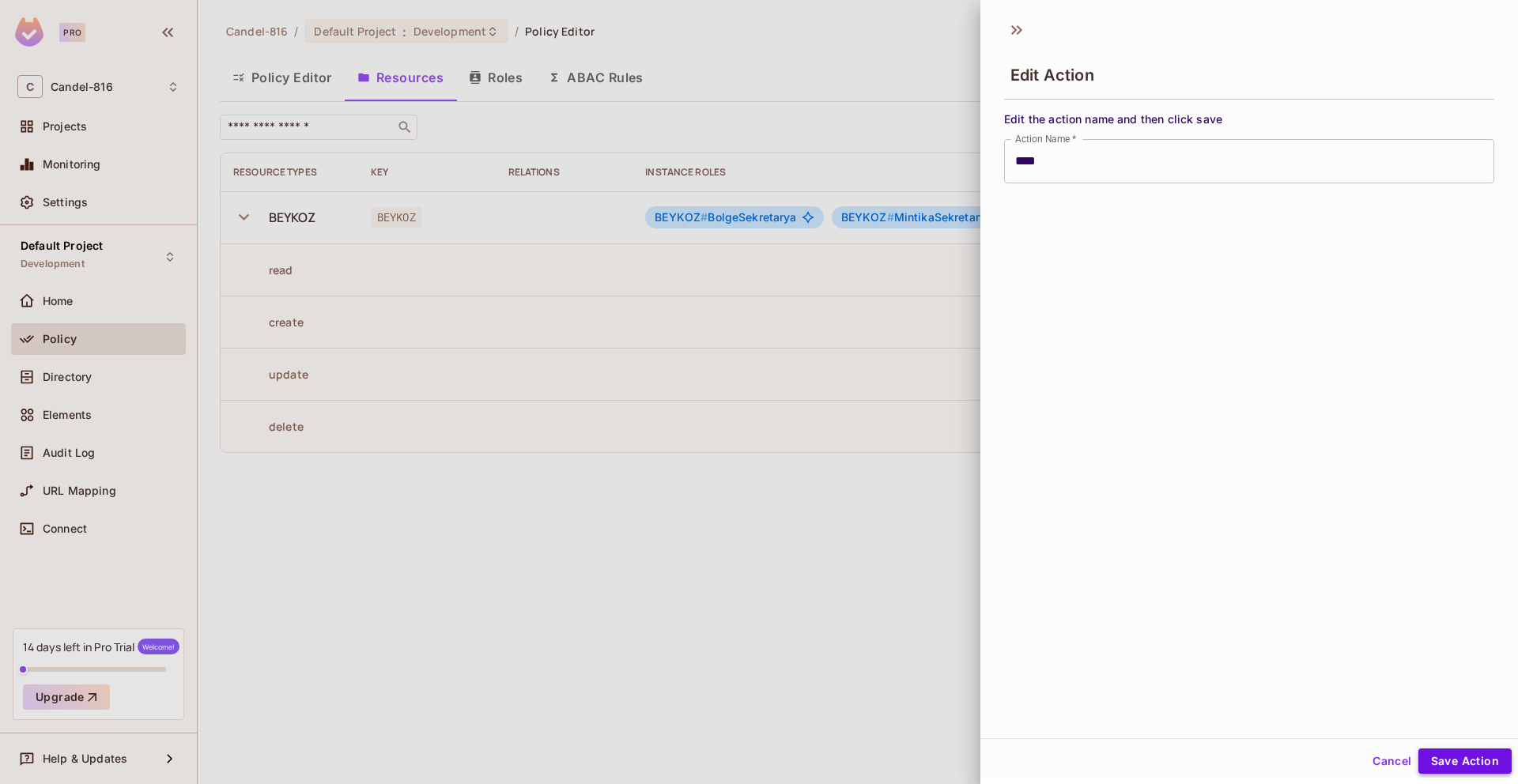
click at [1447, 761] on button "Save Action" at bounding box center [1465, 761] width 94 height 25
click at [535, 518] on div at bounding box center [759, 392] width 1518 height 784
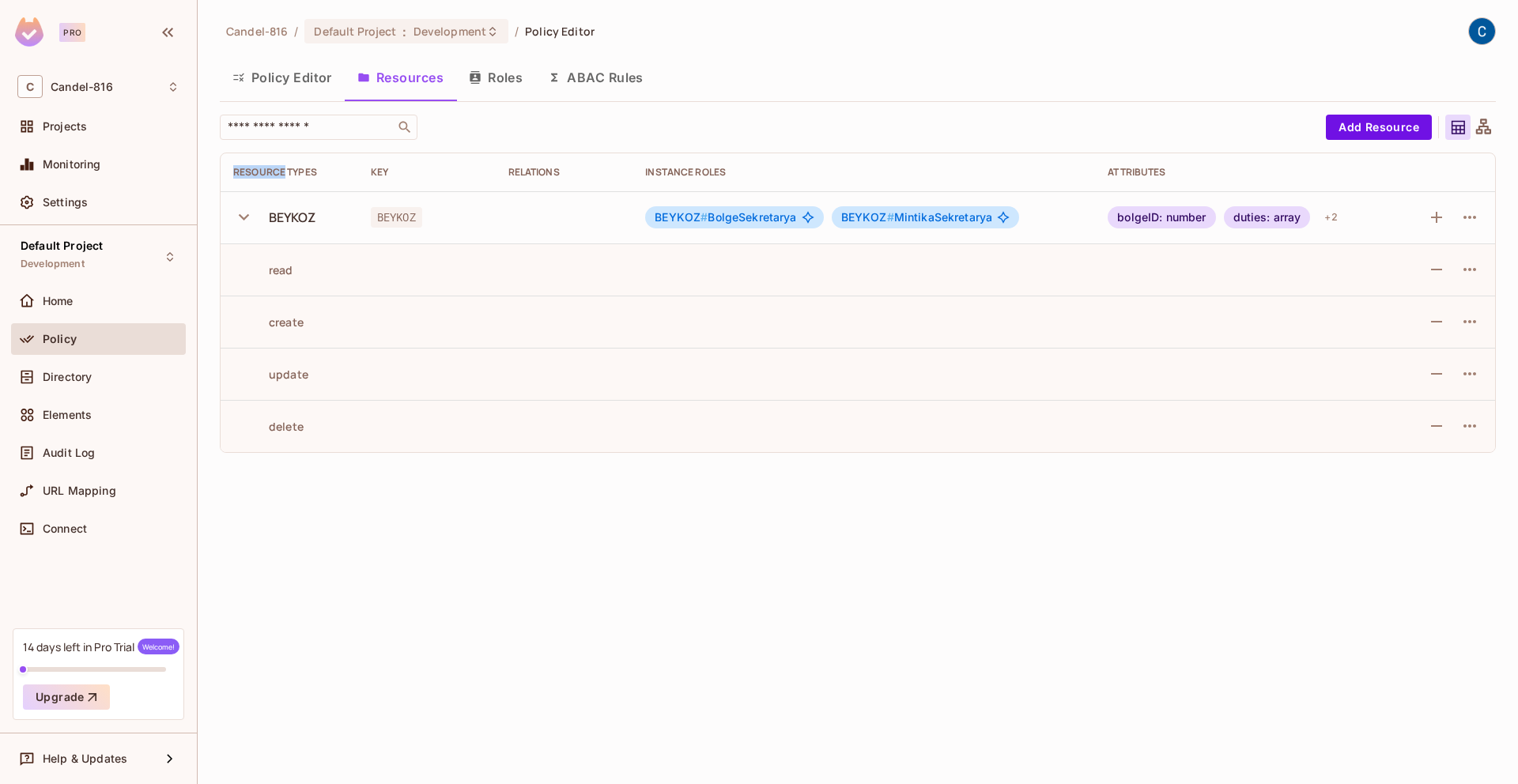
click at [535, 518] on div "Candel-816 / Default Project : Development / Policy Editor Policy Editor Resour…" at bounding box center [857, 392] width 1321 height 784
click at [499, 389] on td at bounding box center [565, 373] width 137 height 52
click at [487, 348] on td at bounding box center [426, 373] width 137 height 52
drag, startPoint x: 466, startPoint y: 305, endPoint x: 462, endPoint y: 297, distance: 8.9
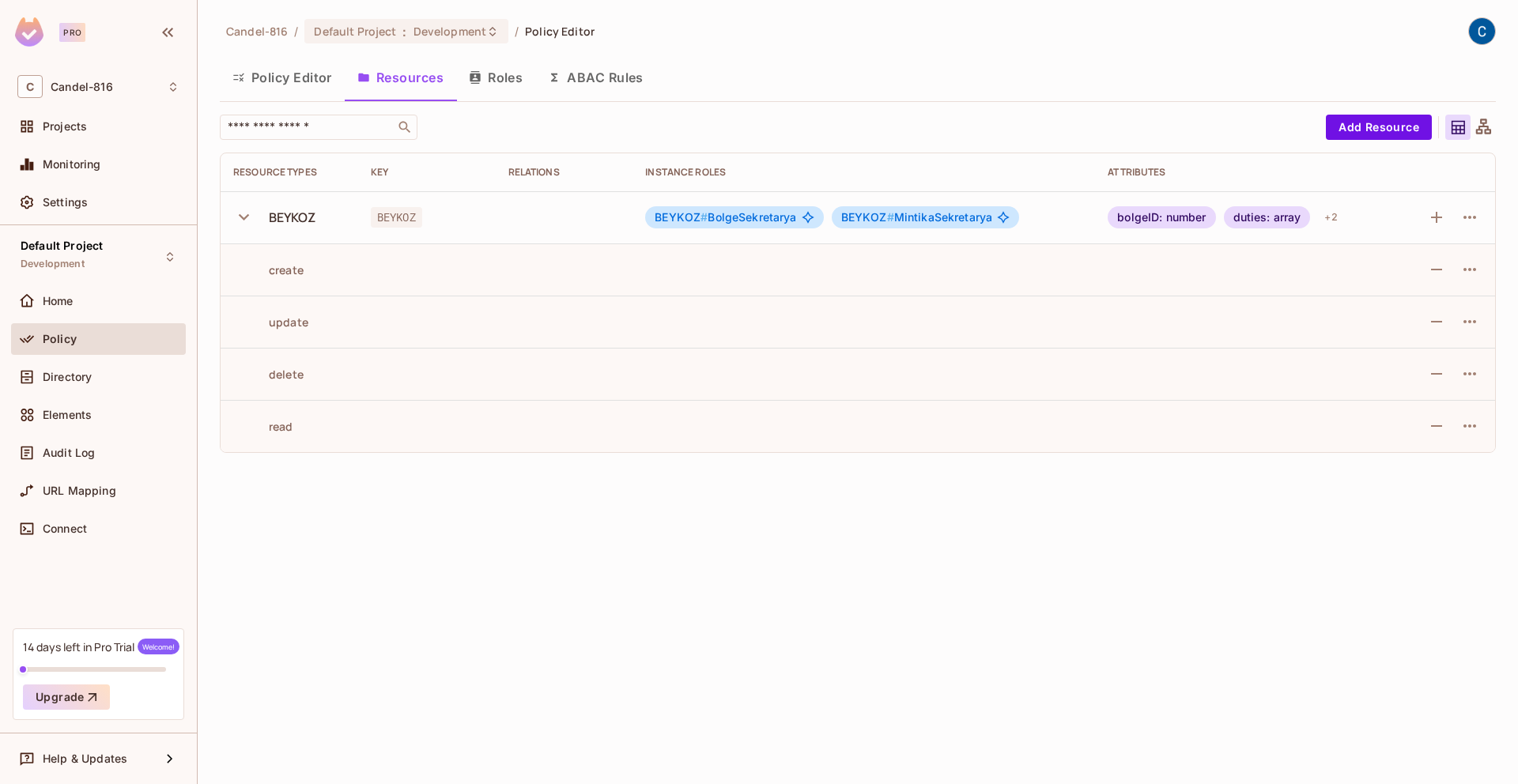
click at [466, 305] on td at bounding box center [426, 322] width 137 height 52
drag, startPoint x: 432, startPoint y: 273, endPoint x: 360, endPoint y: 255, distance: 74.2
click at [431, 274] on td at bounding box center [426, 269] width 137 height 52
click at [241, 208] on icon "button" at bounding box center [244, 217] width 21 height 21
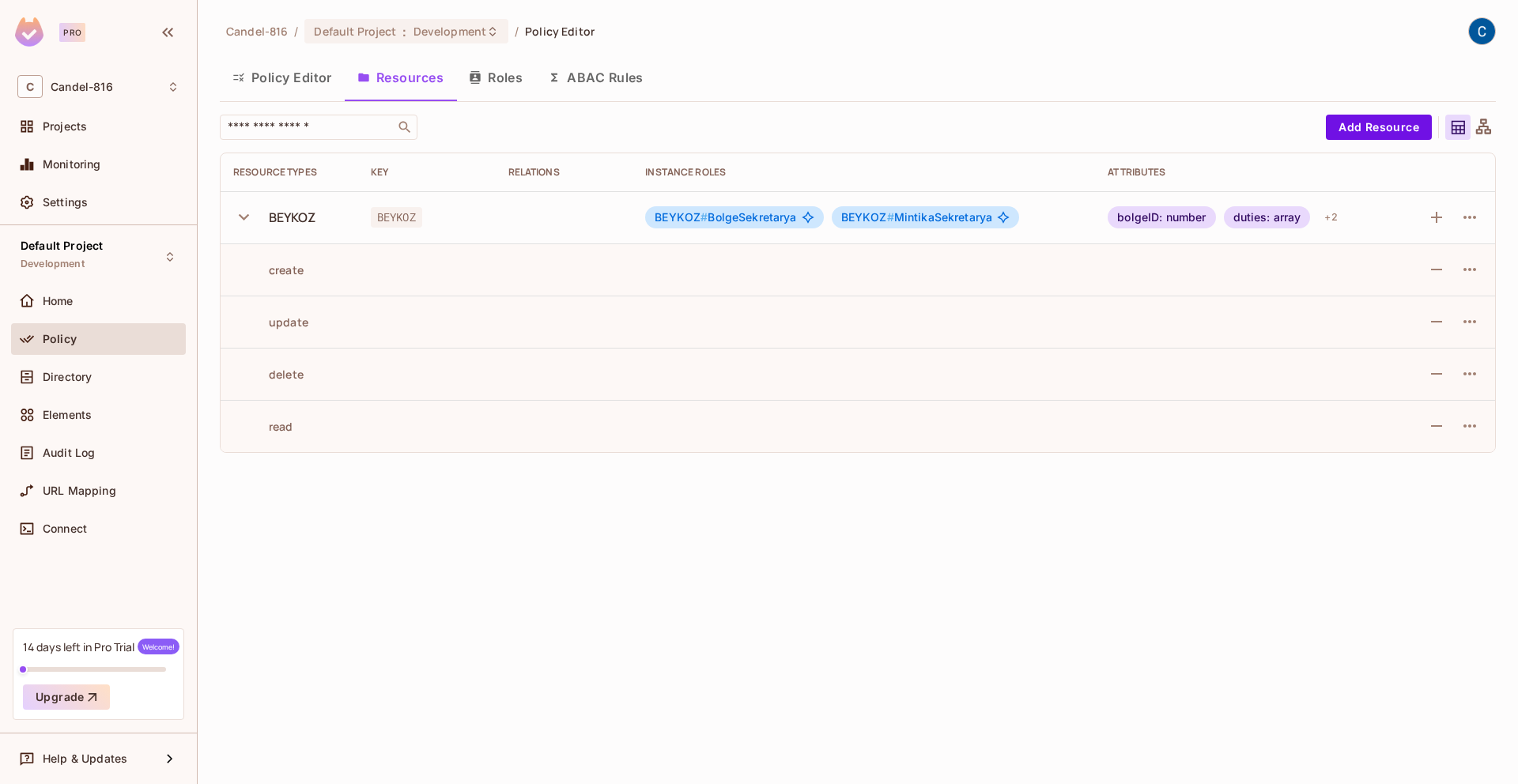
click at [241, 208] on icon "button" at bounding box center [244, 217] width 21 height 21
click at [312, 498] on div "Candel-816 / Default Project : Development / Policy Editor Policy Editor Resour…" at bounding box center [857, 392] width 1321 height 784
click at [251, 202] on button "button" at bounding box center [247, 217] width 27 height 34
click at [247, 200] on button "button" at bounding box center [247, 217] width 27 height 34
click at [1481, 123] on icon at bounding box center [1484, 126] width 15 height 15
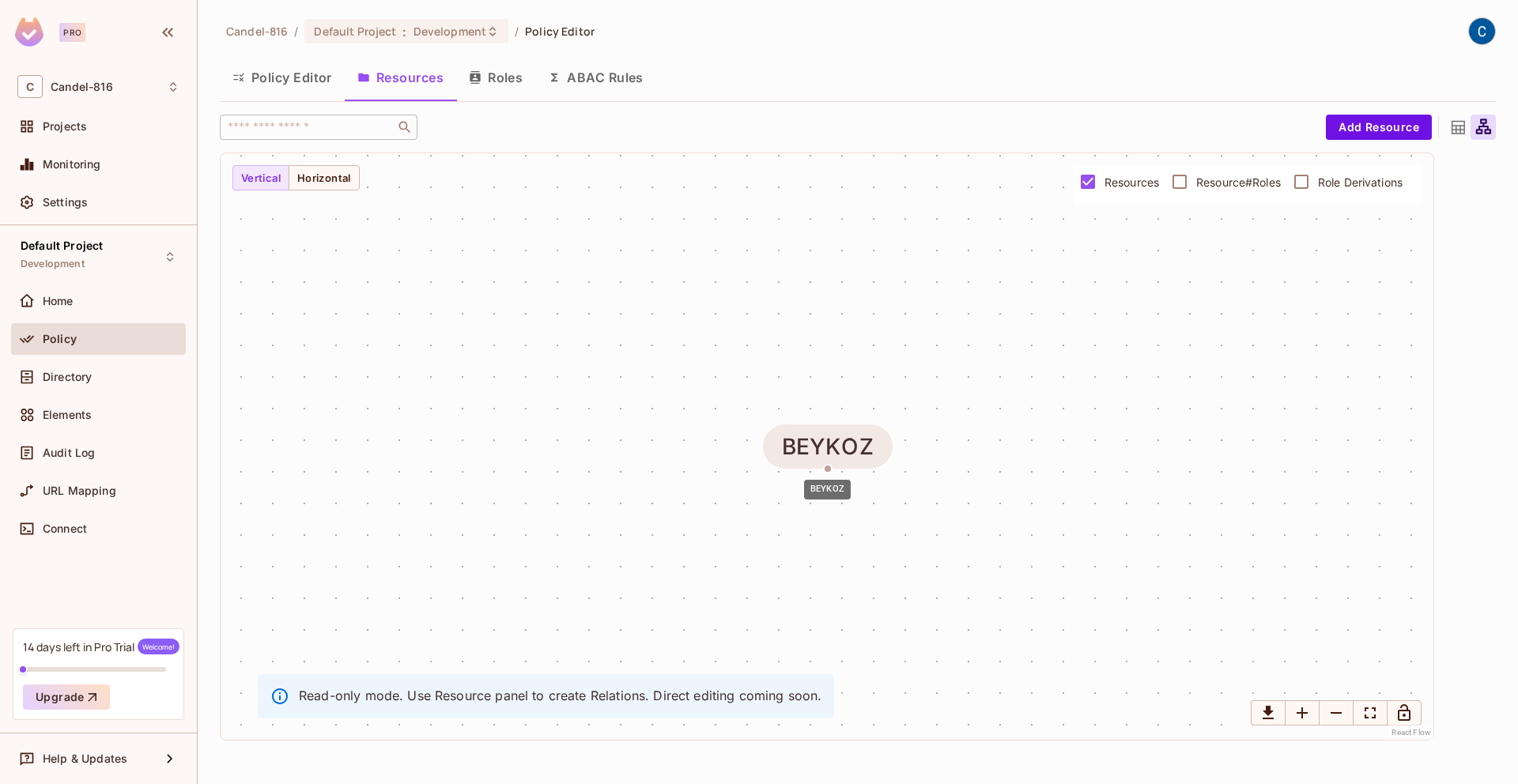
click at [838, 457] on div "BEYKOZ" at bounding box center [827, 446] width 92 height 25
drag, startPoint x: 830, startPoint y: 468, endPoint x: 857, endPoint y: 504, distance: 45.0
click at [849, 507] on body "Pro C Candel-816 Projects Monitoring Settings Default Project Development Home …" at bounding box center [759, 392] width 1518 height 784
click at [1176, 511] on div "BEYKOZ" at bounding box center [827, 447] width 1213 height 587
click at [1304, 715] on icon "Zoom In" at bounding box center [1303, 713] width 19 height 19
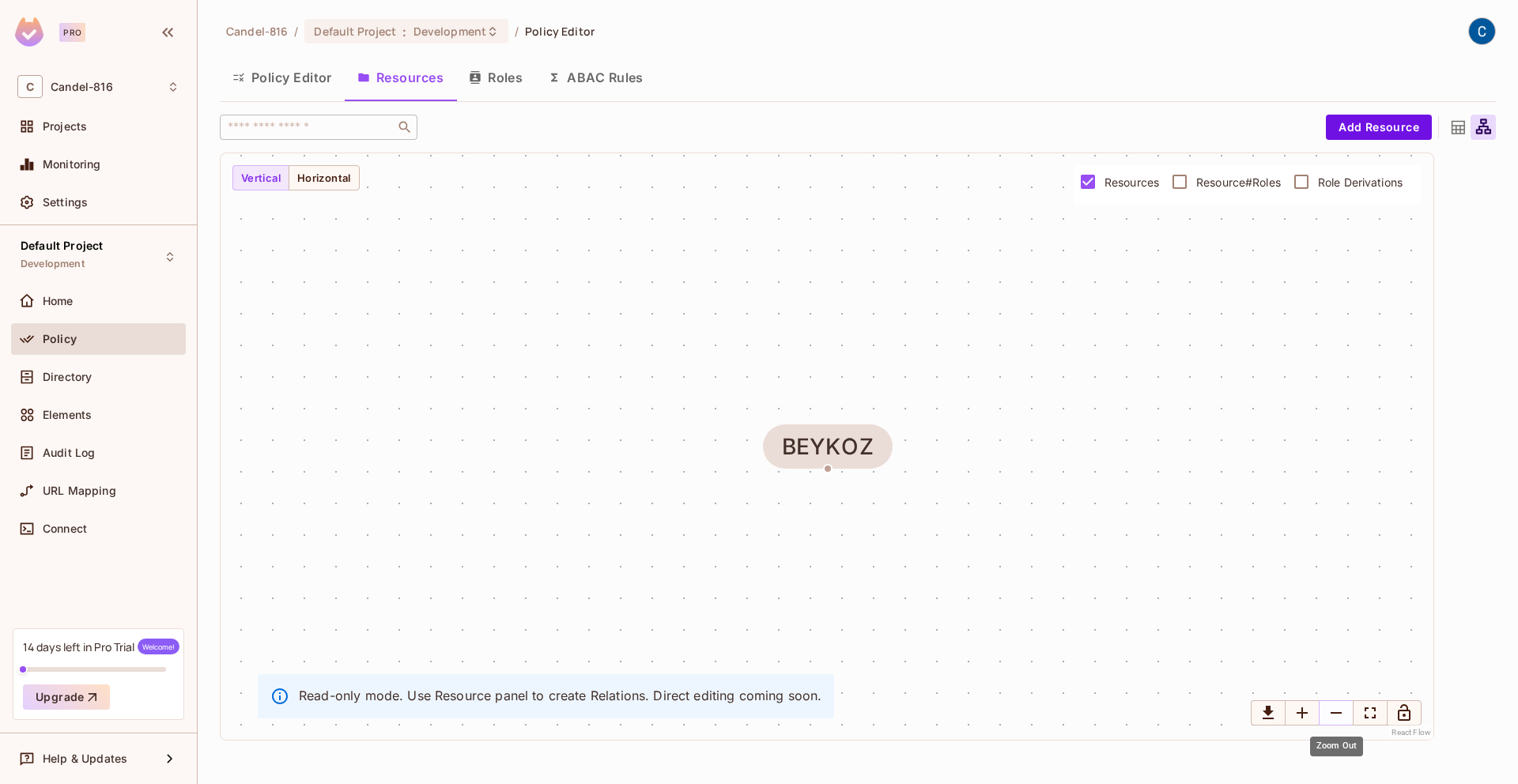
click at [1329, 716] on icon "Zoom Out" at bounding box center [1336, 713] width 19 height 19
click at [1386, 124] on button "Add Resource" at bounding box center [1378, 127] width 106 height 25
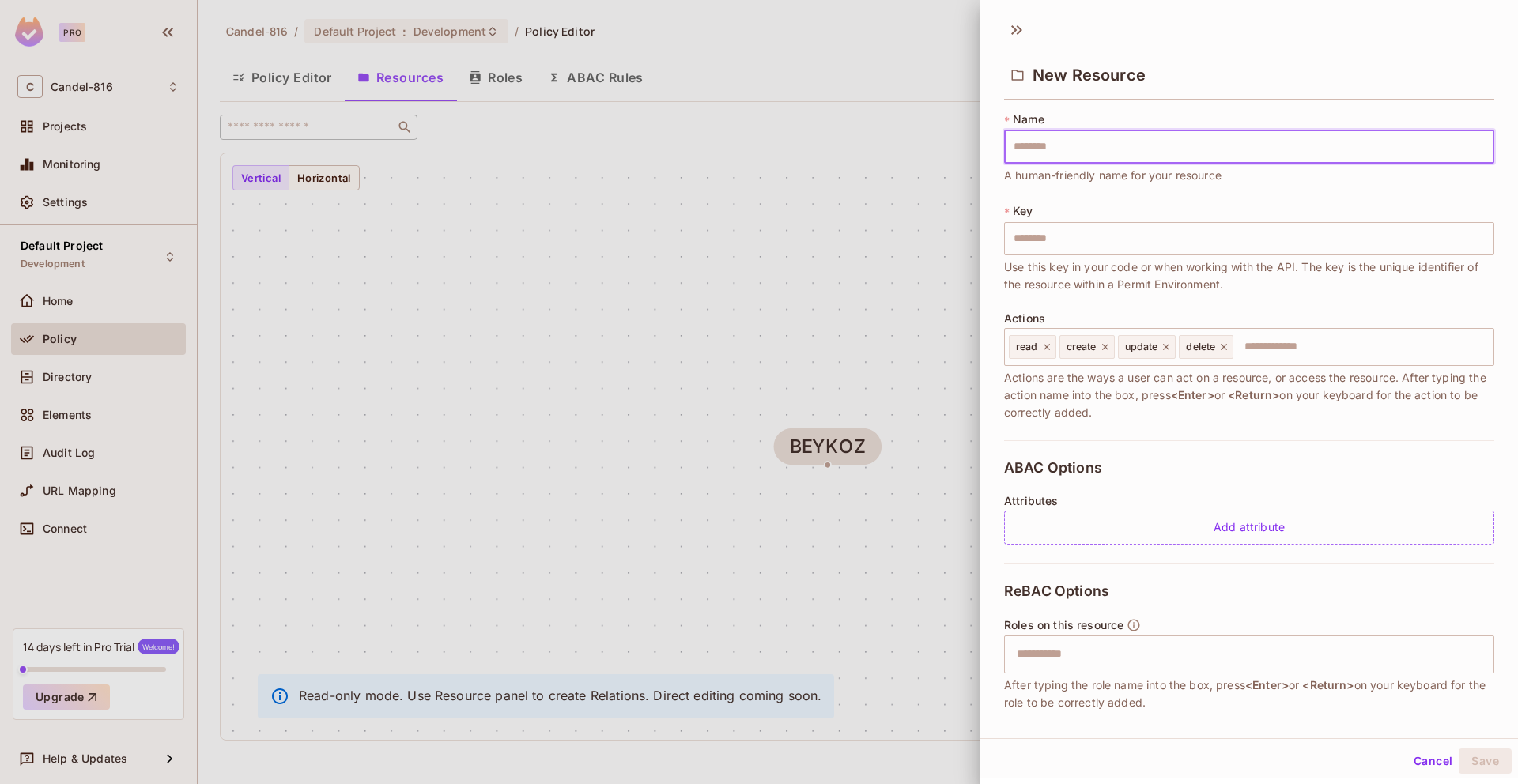
click at [1065, 144] on input "text" at bounding box center [1249, 147] width 490 height 33
type input "*"
type input "**"
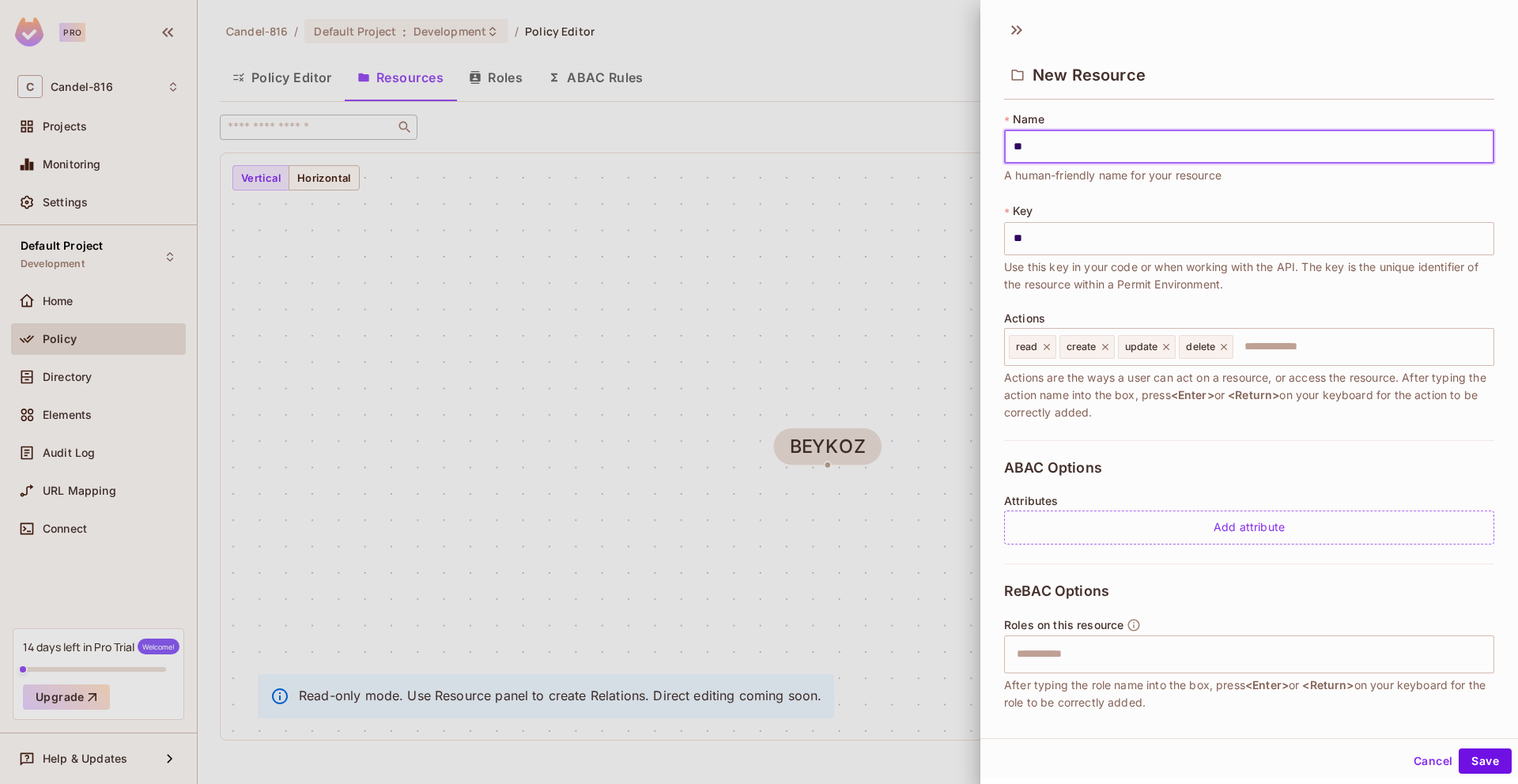
type input "*"
type input "**"
type input "***"
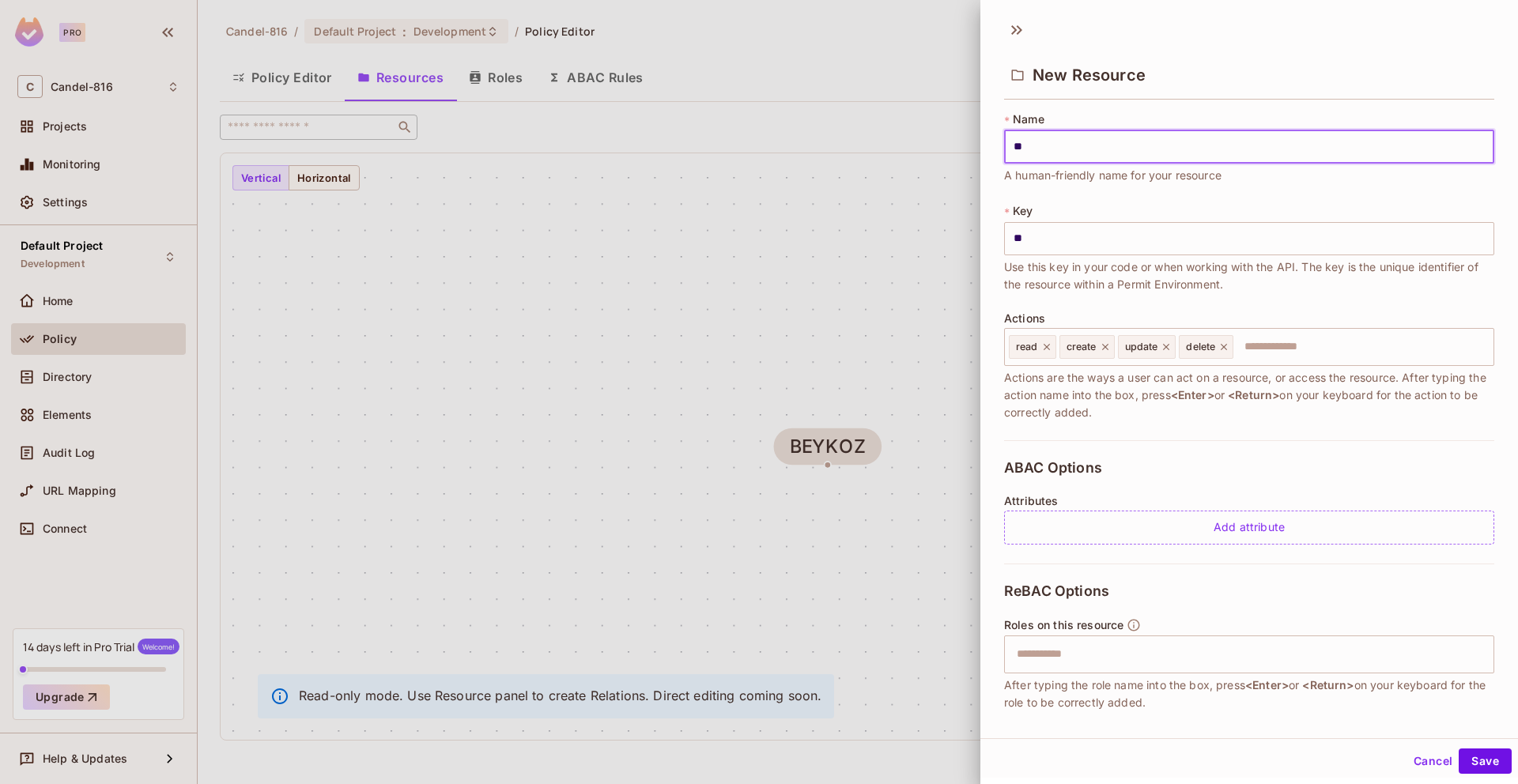
type input "***"
type input "****"
type input "*****"
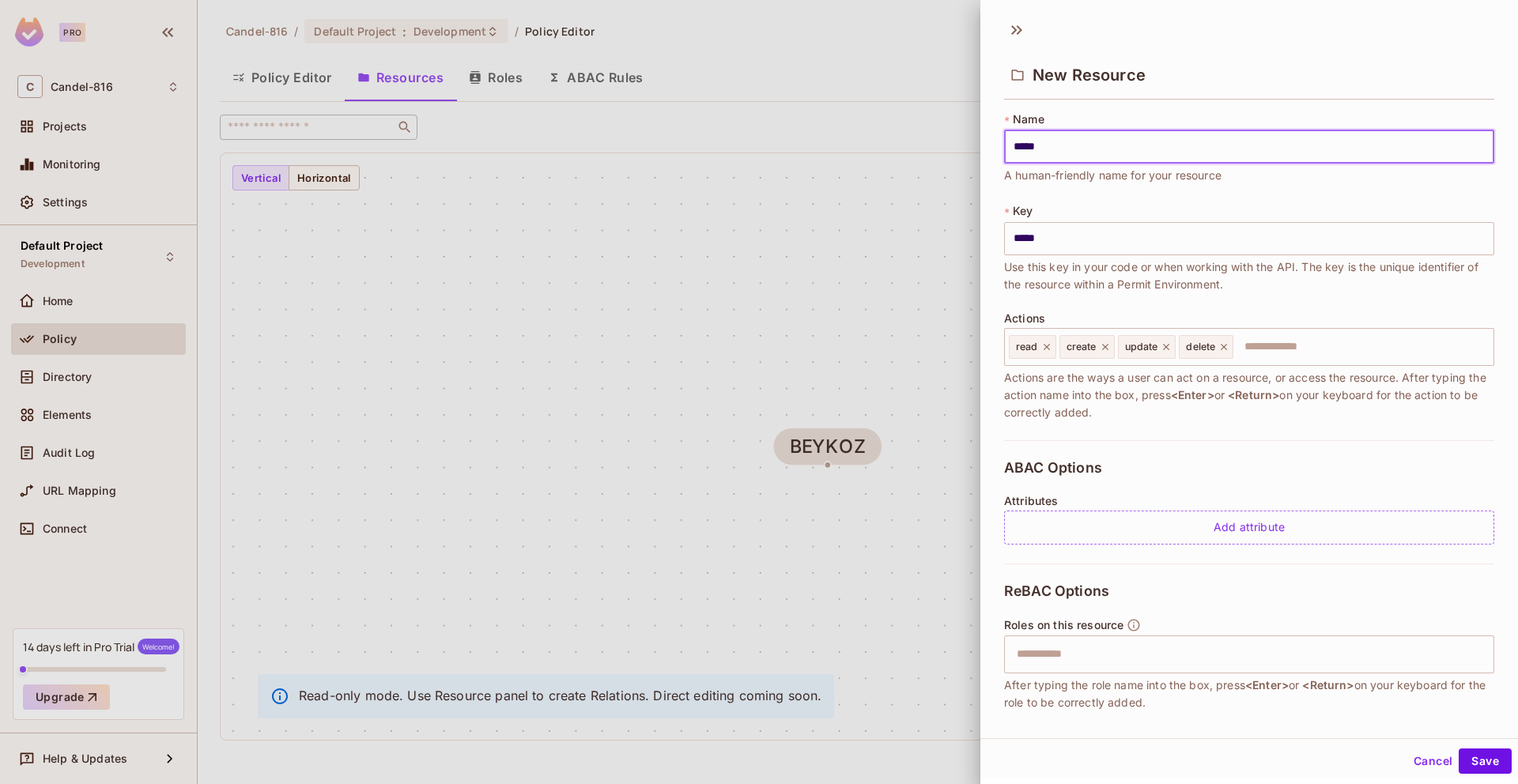
type input "*****"
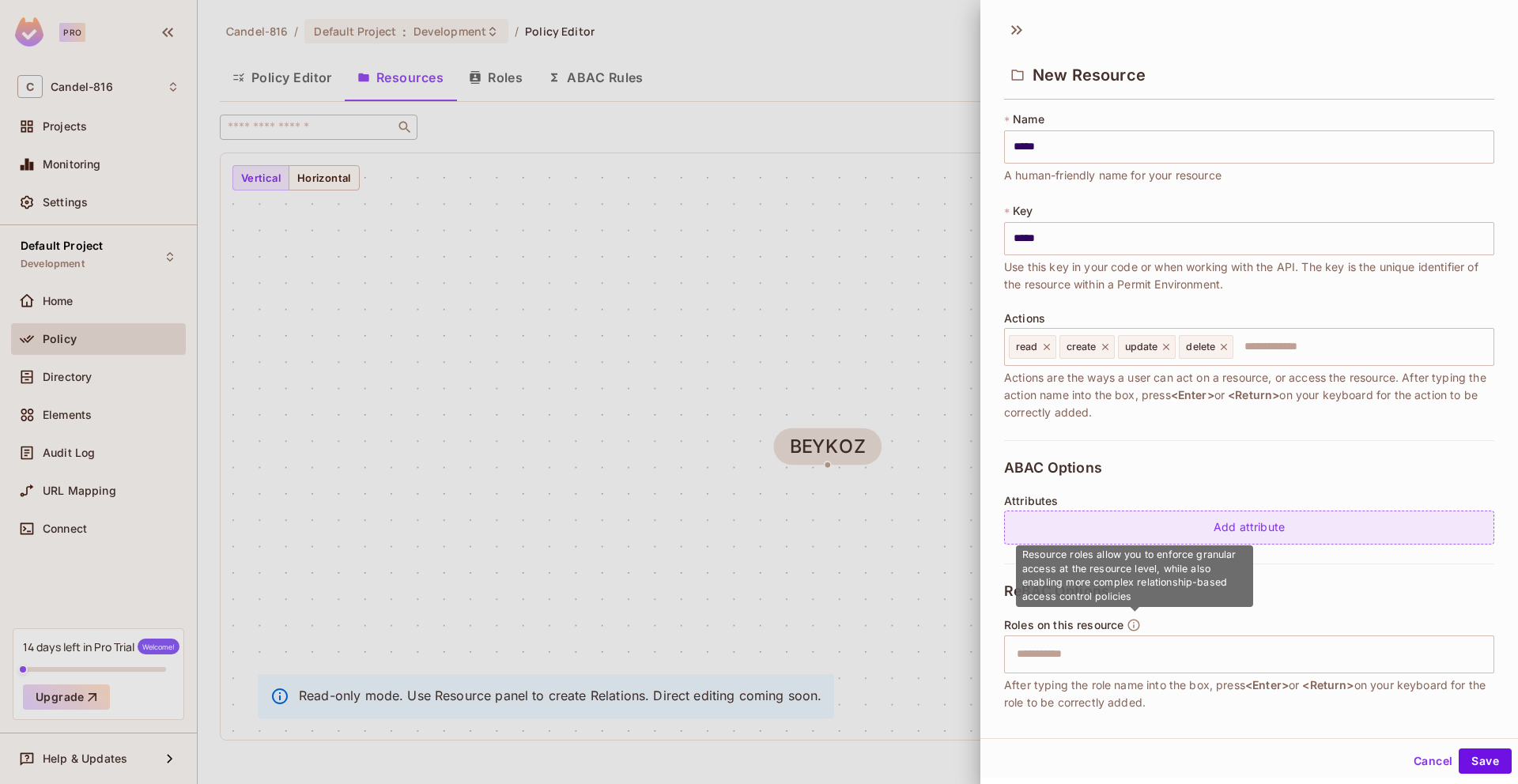
click at [1211, 522] on div "Add attribute" at bounding box center [1249, 528] width 490 height 34
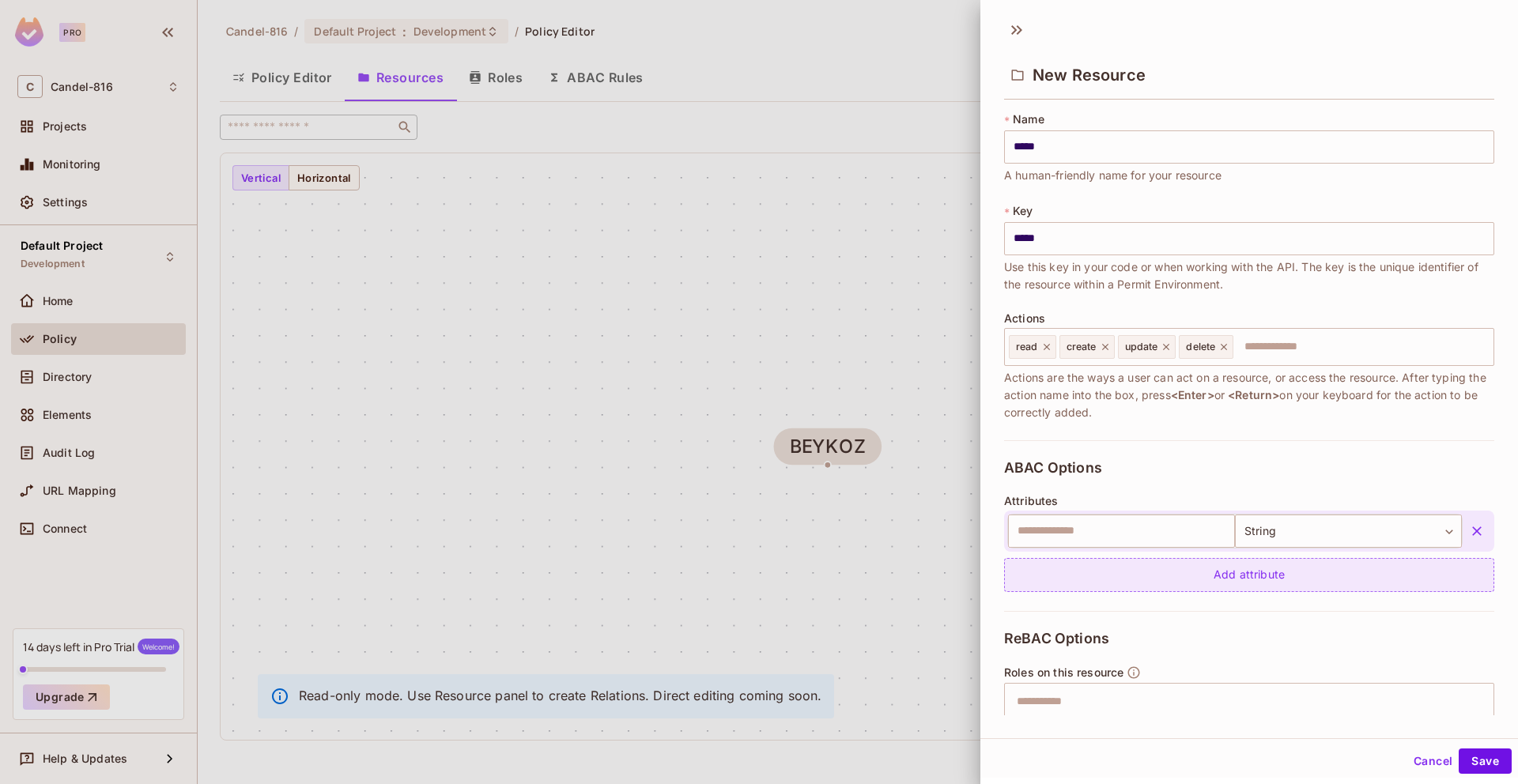
click at [1196, 573] on div "Add attribute" at bounding box center [1249, 576] width 490 height 34
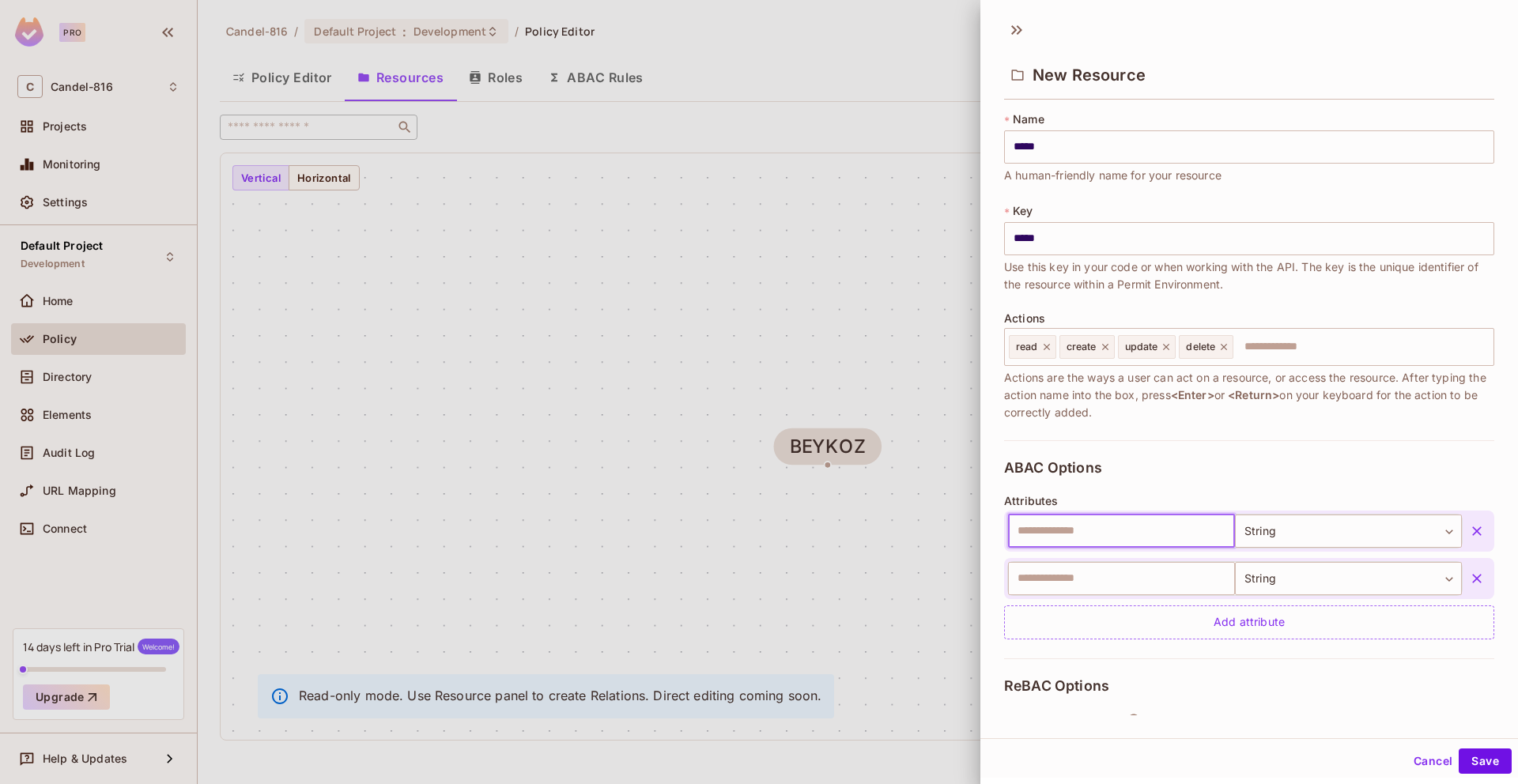
click at [1116, 517] on input "text" at bounding box center [1122, 531] width 227 height 33
type input "*******"
click at [1459, 749] on button "Save" at bounding box center [1485, 761] width 53 height 25
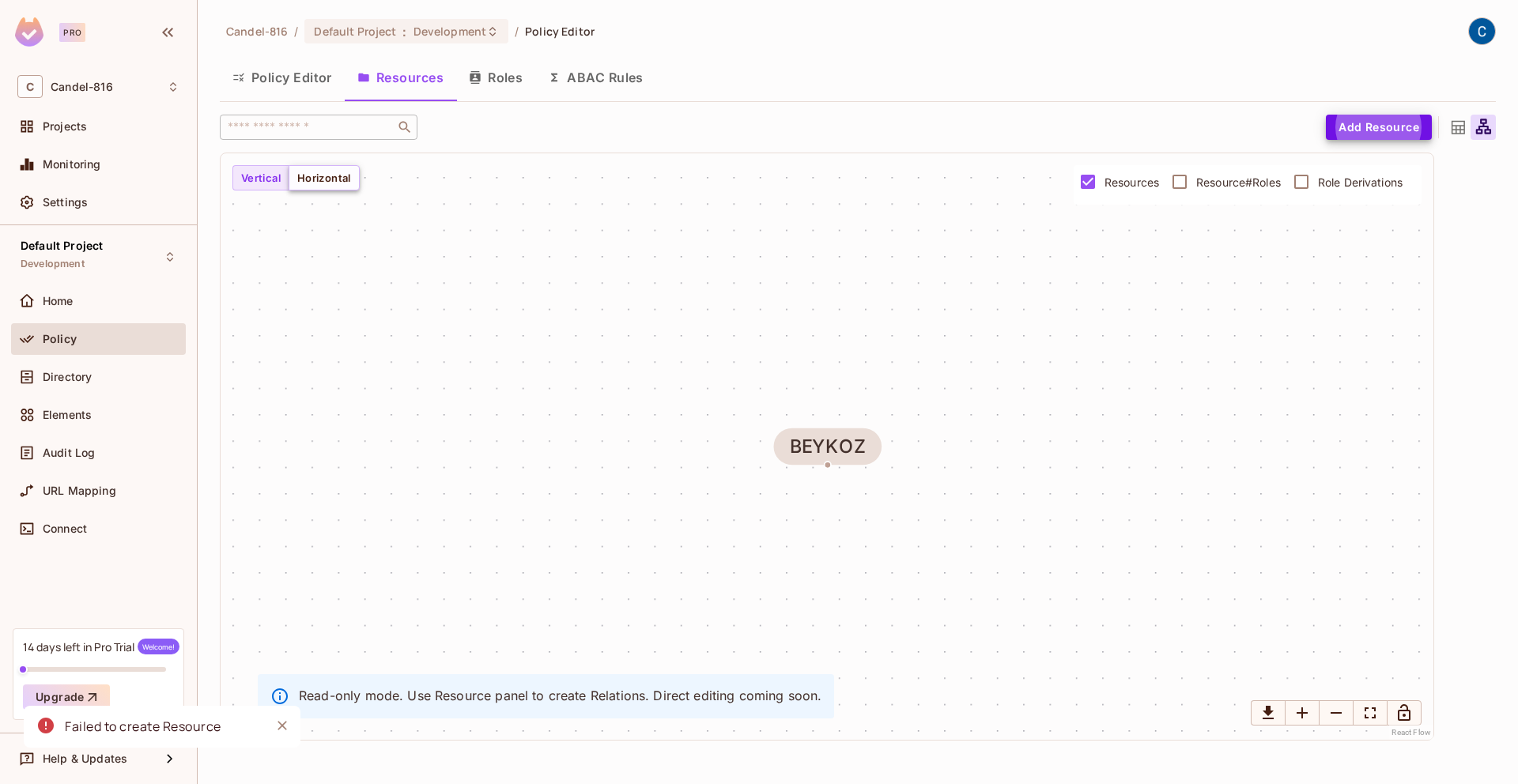
click at [294, 166] on button "Horizontal" at bounding box center [324, 178] width 71 height 25
click at [299, 166] on button "Horizontal" at bounding box center [324, 178] width 71 height 25
click at [252, 177] on button "Vertical" at bounding box center [261, 178] width 57 height 25
click at [283, 65] on button "Policy Editor" at bounding box center [282, 77] width 125 height 39
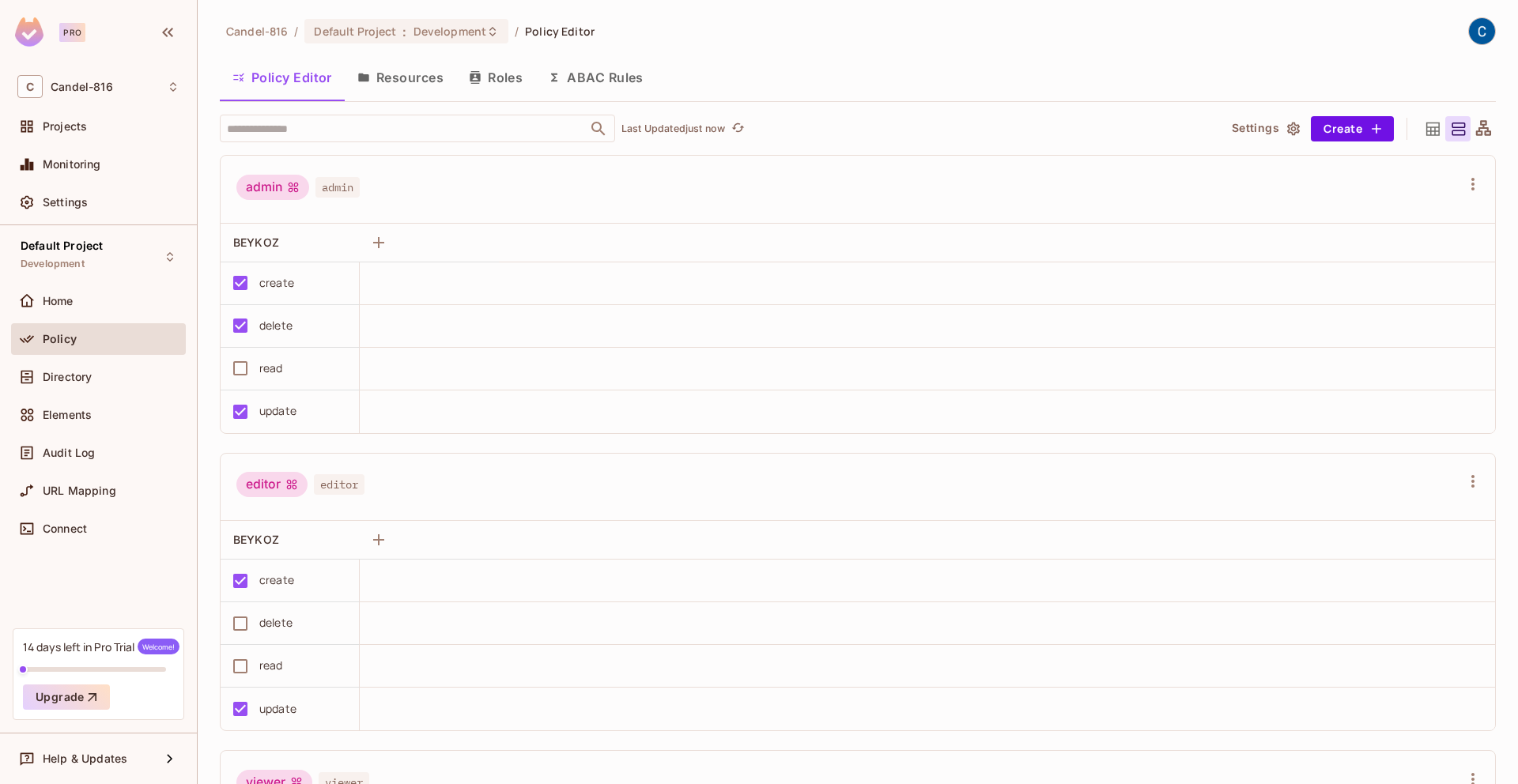
click at [281, 491] on div "editor" at bounding box center [272, 484] width 71 height 25
click at [319, 581] on div "create" at bounding box center [285, 581] width 123 height 33
click at [331, 500] on div "editor editor" at bounding box center [300, 486] width 128 height 30
click at [345, 477] on span "editor" at bounding box center [339, 485] width 51 height 21
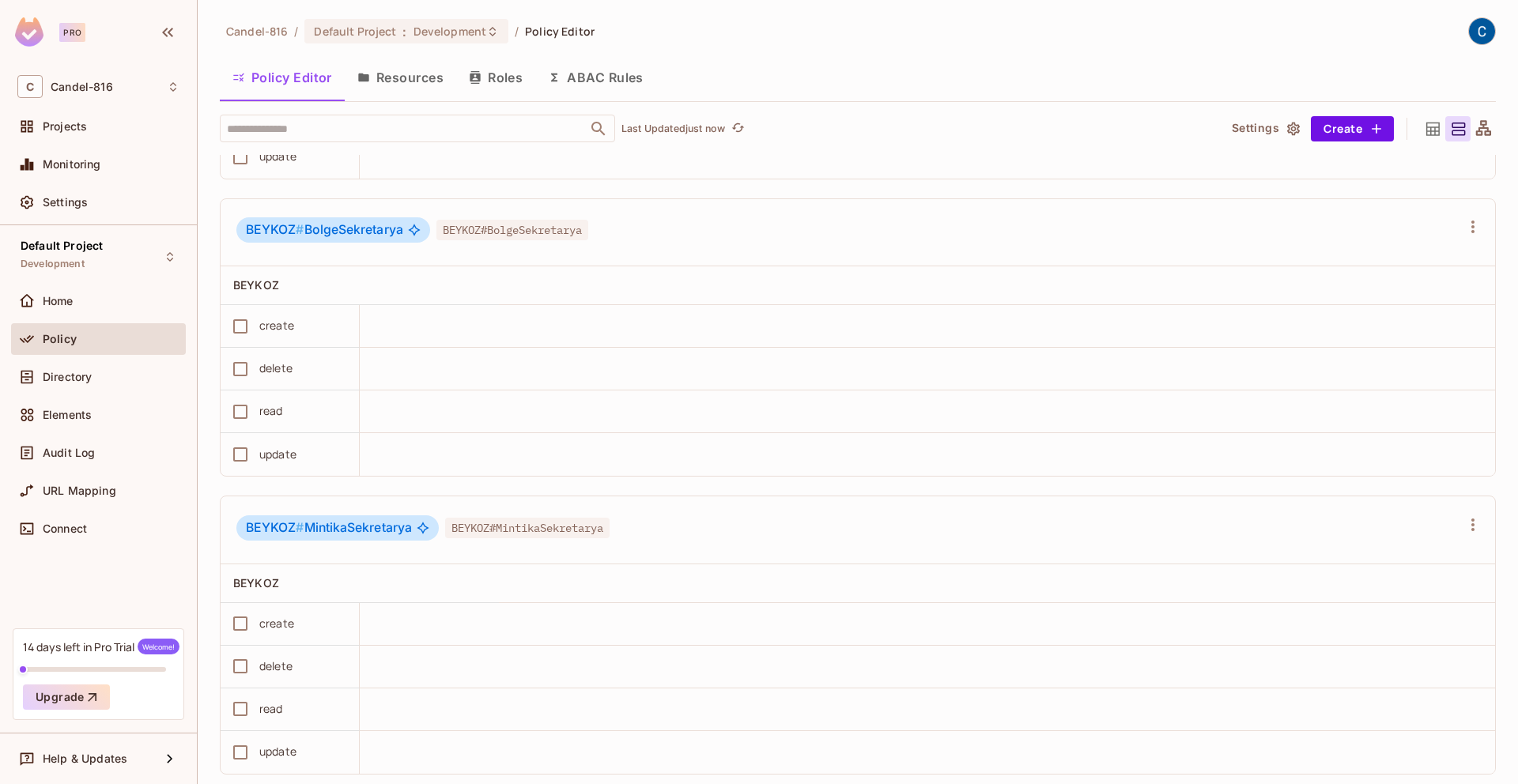
scroll to position [879, 0]
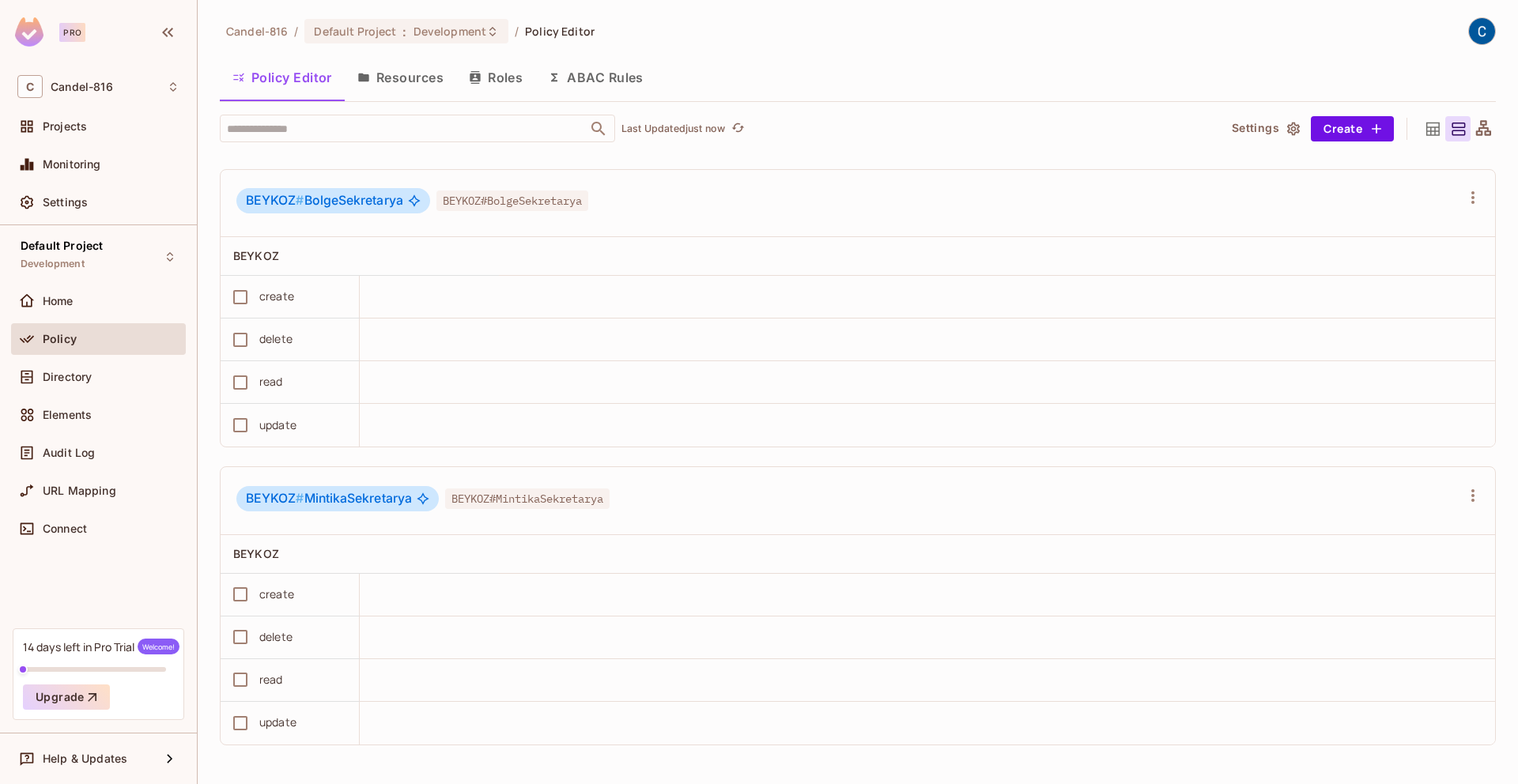
click at [382, 498] on span "BEYKOZ # MintikaSekretarya" at bounding box center [330, 498] width 166 height 15
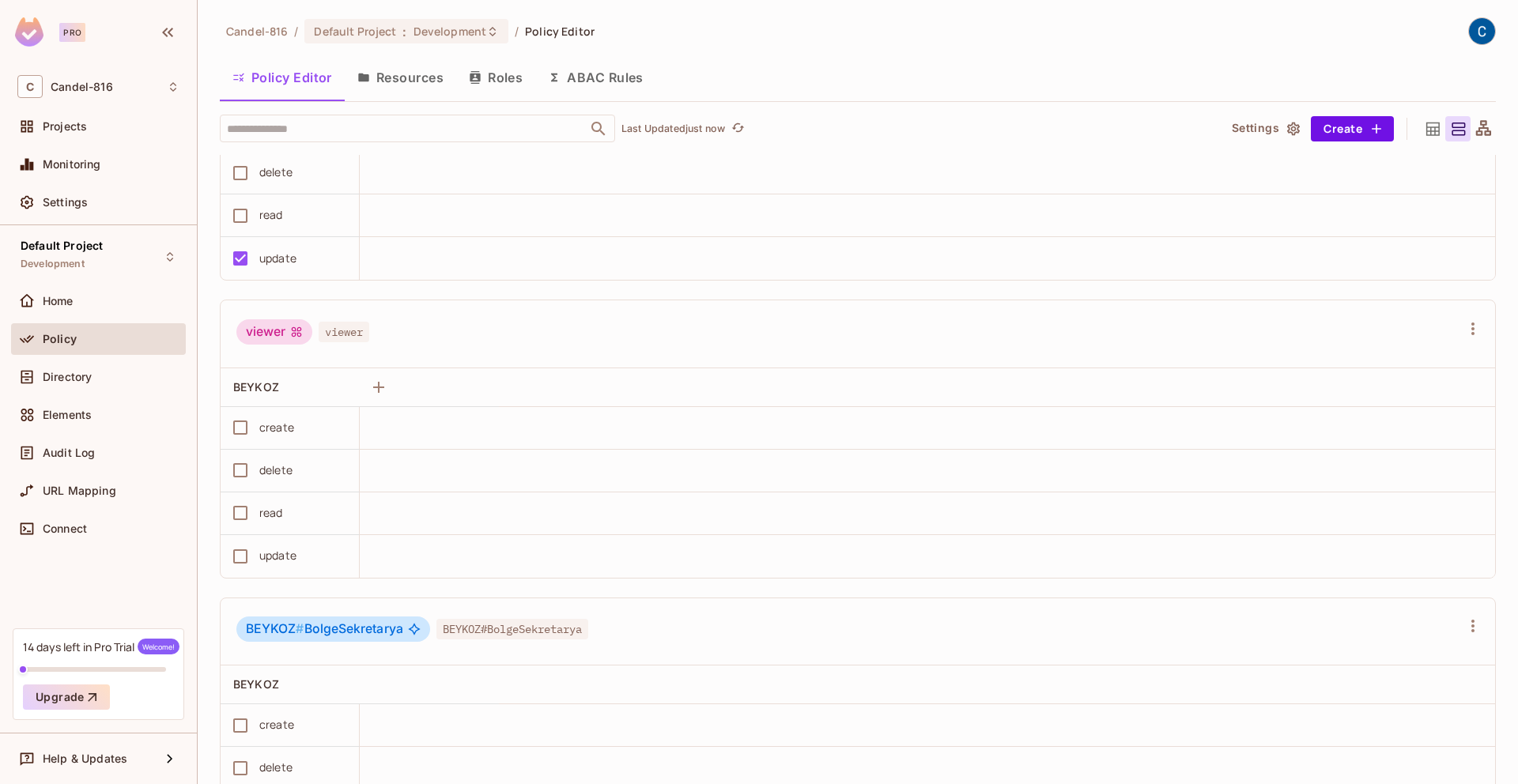
scroll to position [0, 0]
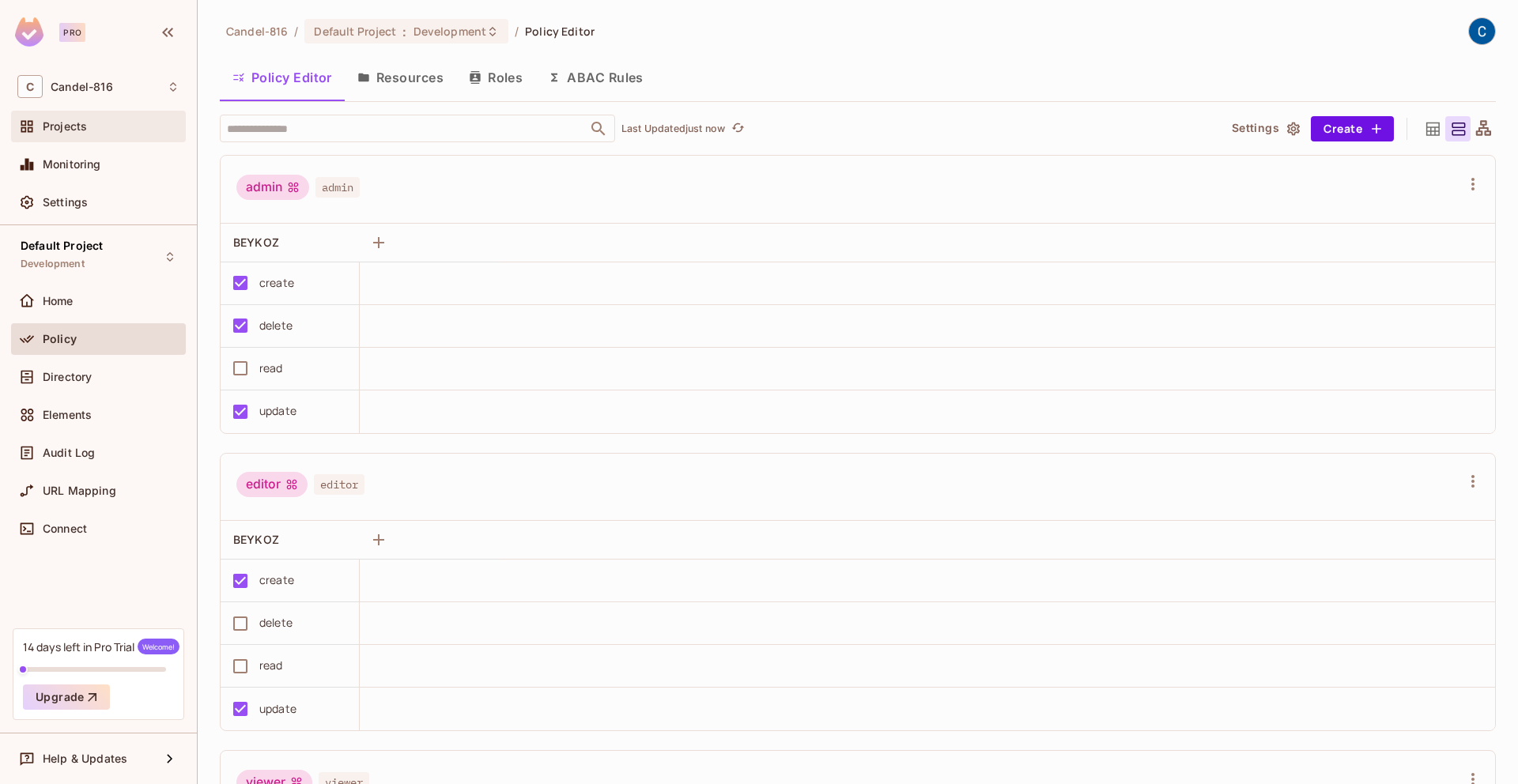
click at [126, 117] on div "Projects" at bounding box center [98, 126] width 162 height 19
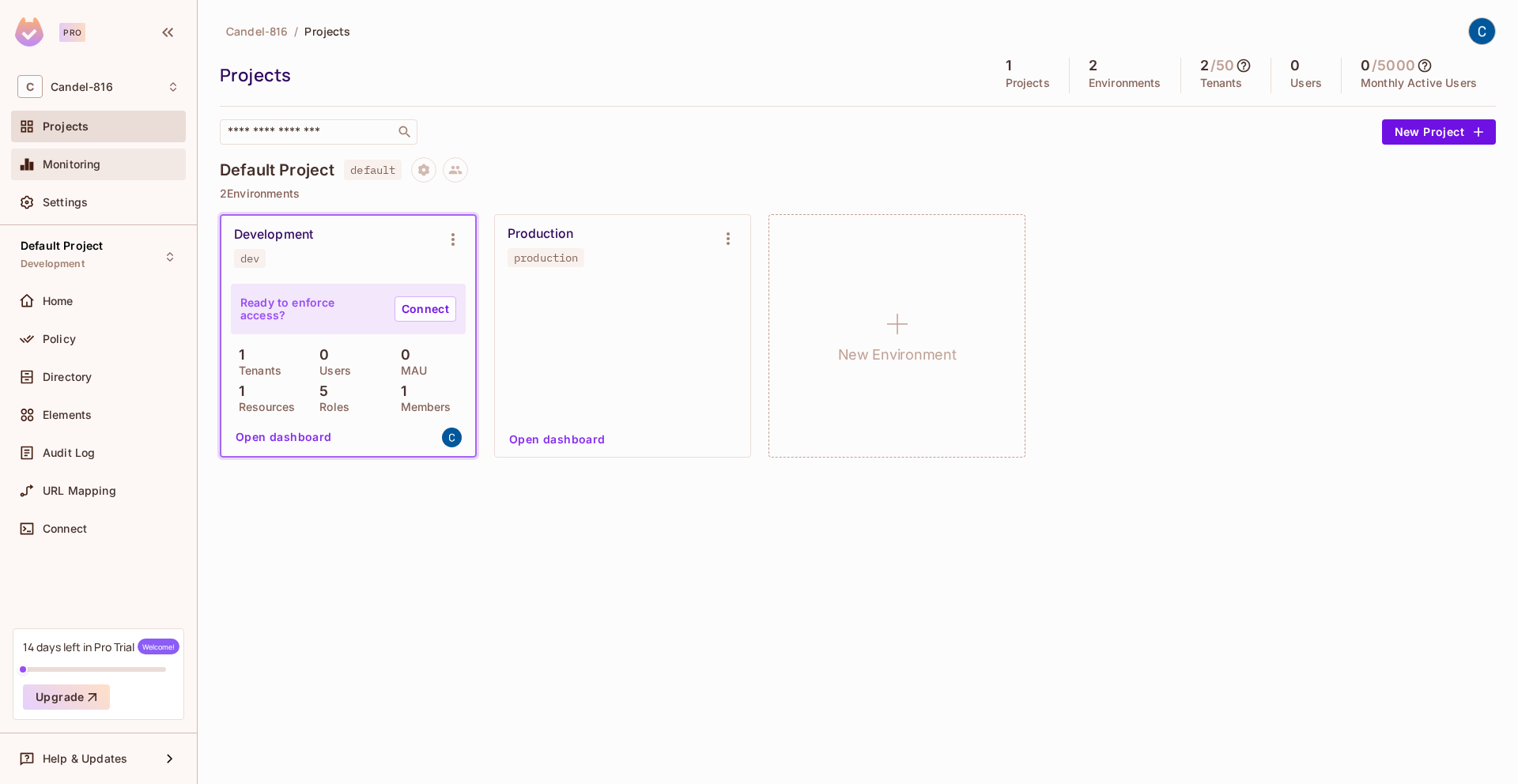
click at [136, 160] on div "Monitoring" at bounding box center [111, 164] width 136 height 13
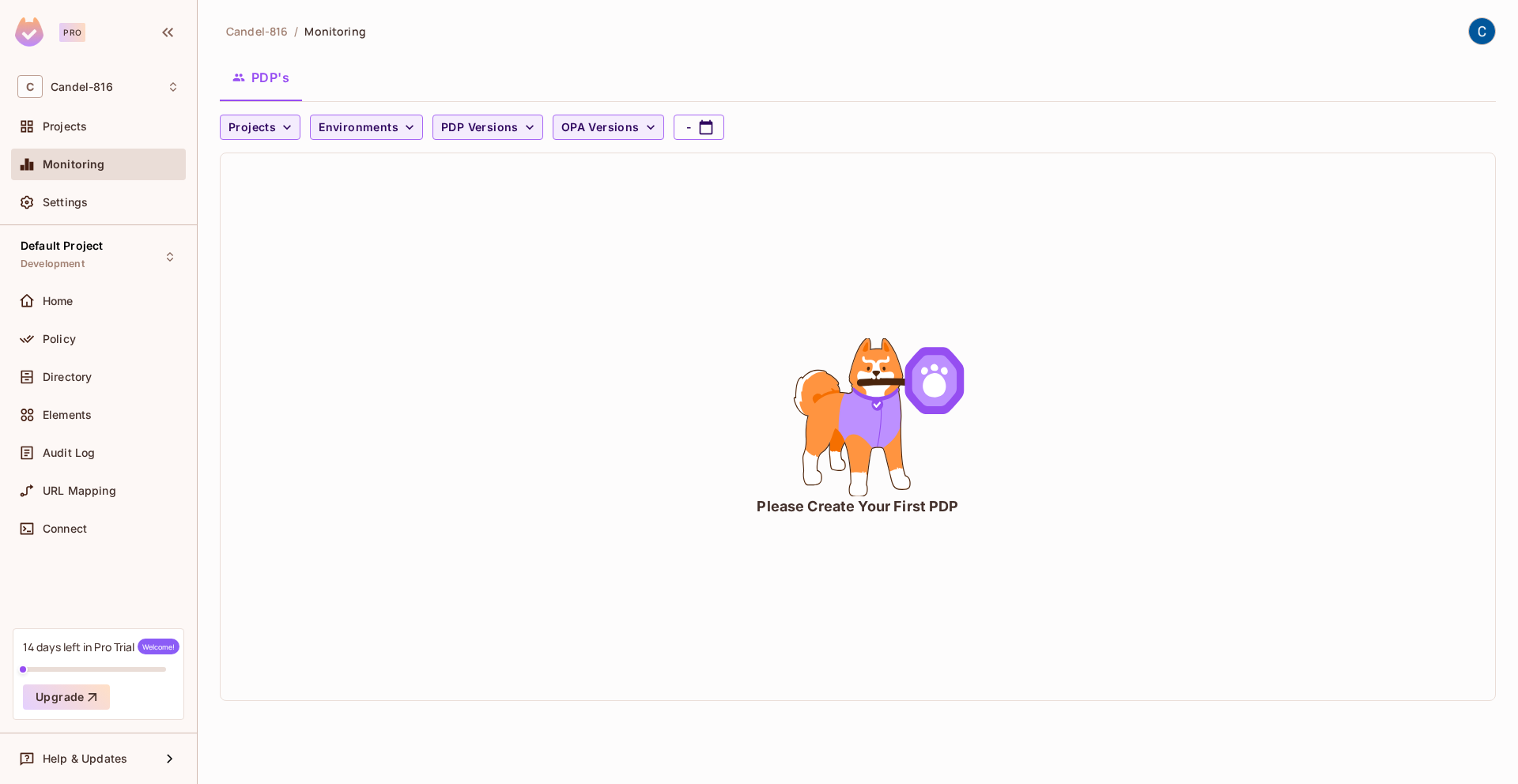
drag, startPoint x: 1144, startPoint y: 188, endPoint x: 986, endPoint y: 163, distance: 160.0
click at [1145, 188] on div "Please Create Your First PDP" at bounding box center [857, 427] width 1274 height 547
click at [608, 135] on span "OPA Versions" at bounding box center [600, 127] width 78 height 20
click at [497, 134] on div at bounding box center [759, 392] width 1518 height 784
click at [448, 128] on div "v0.24.0 v0.25.0 v0.25.0-rc1 v0.25.0-rc3 v0.25.0-rc4 v0.25.1 v0.25.2 v0.26.0 v0.…" at bounding box center [759, 158] width 1518 height 317
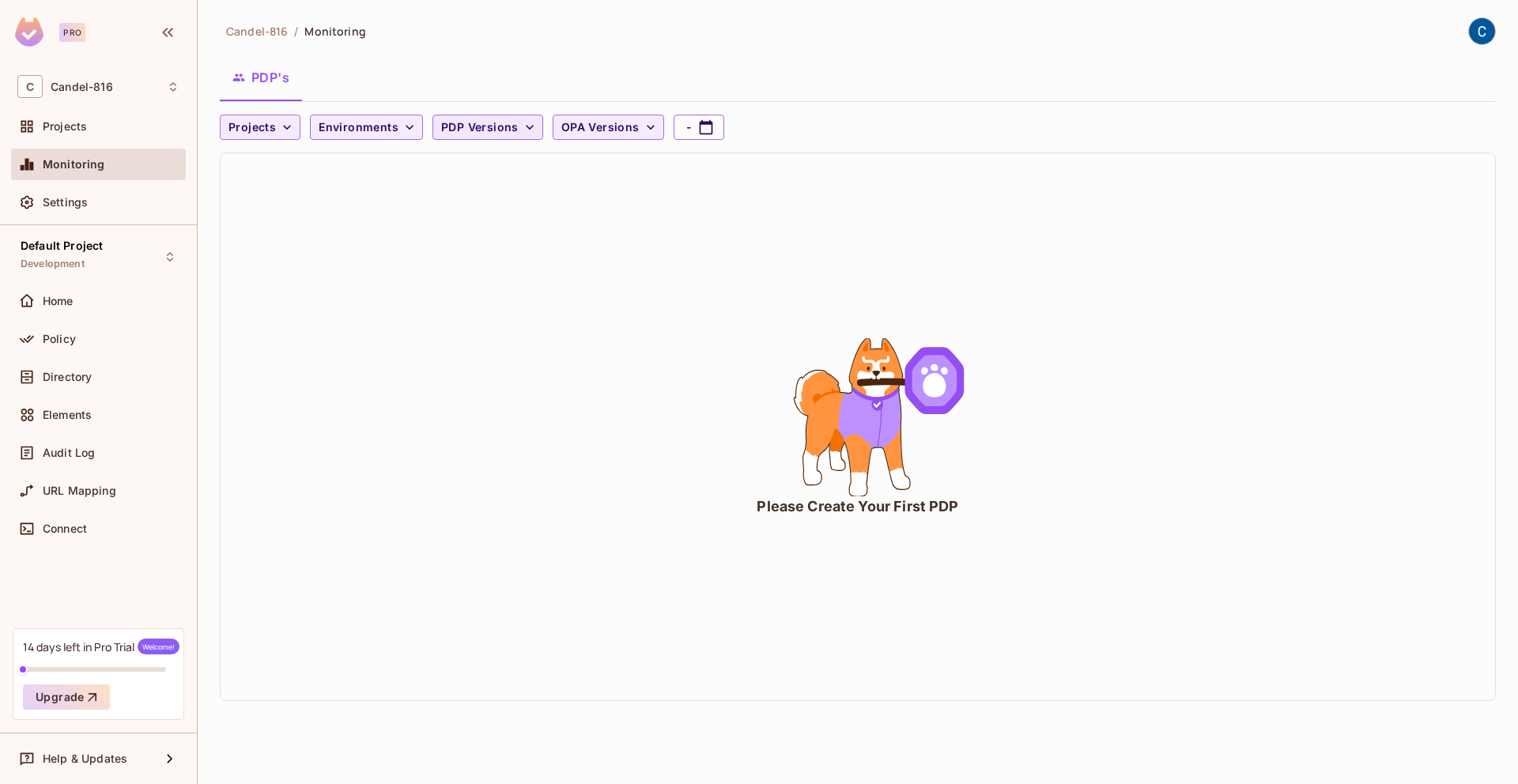
click at [449, 127] on span "PDP Versions" at bounding box center [480, 127] width 77 height 20
click at [367, 136] on div at bounding box center [759, 392] width 1518 height 784
click at [360, 133] on span "Environments" at bounding box center [358, 127] width 80 height 20
click at [270, 122] on div at bounding box center [759, 392] width 1518 height 784
click at [269, 126] on span "Projects" at bounding box center [251, 127] width 47 height 20
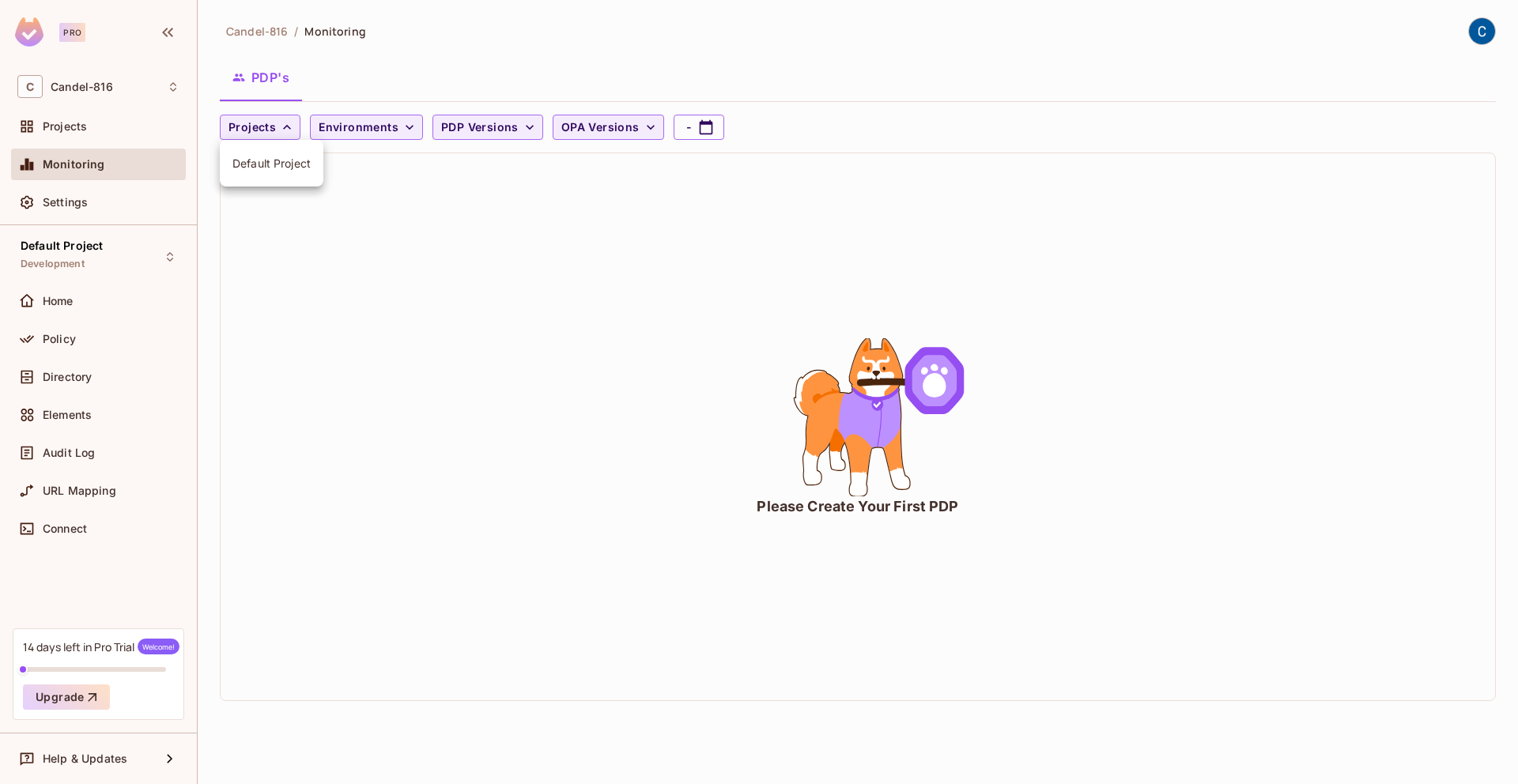
drag, startPoint x: 329, startPoint y: 81, endPoint x: 318, endPoint y: 86, distance: 12.1
click at [329, 81] on div at bounding box center [759, 392] width 1518 height 784
click at [147, 87] on div "C Candel-816" at bounding box center [98, 87] width 162 height 23
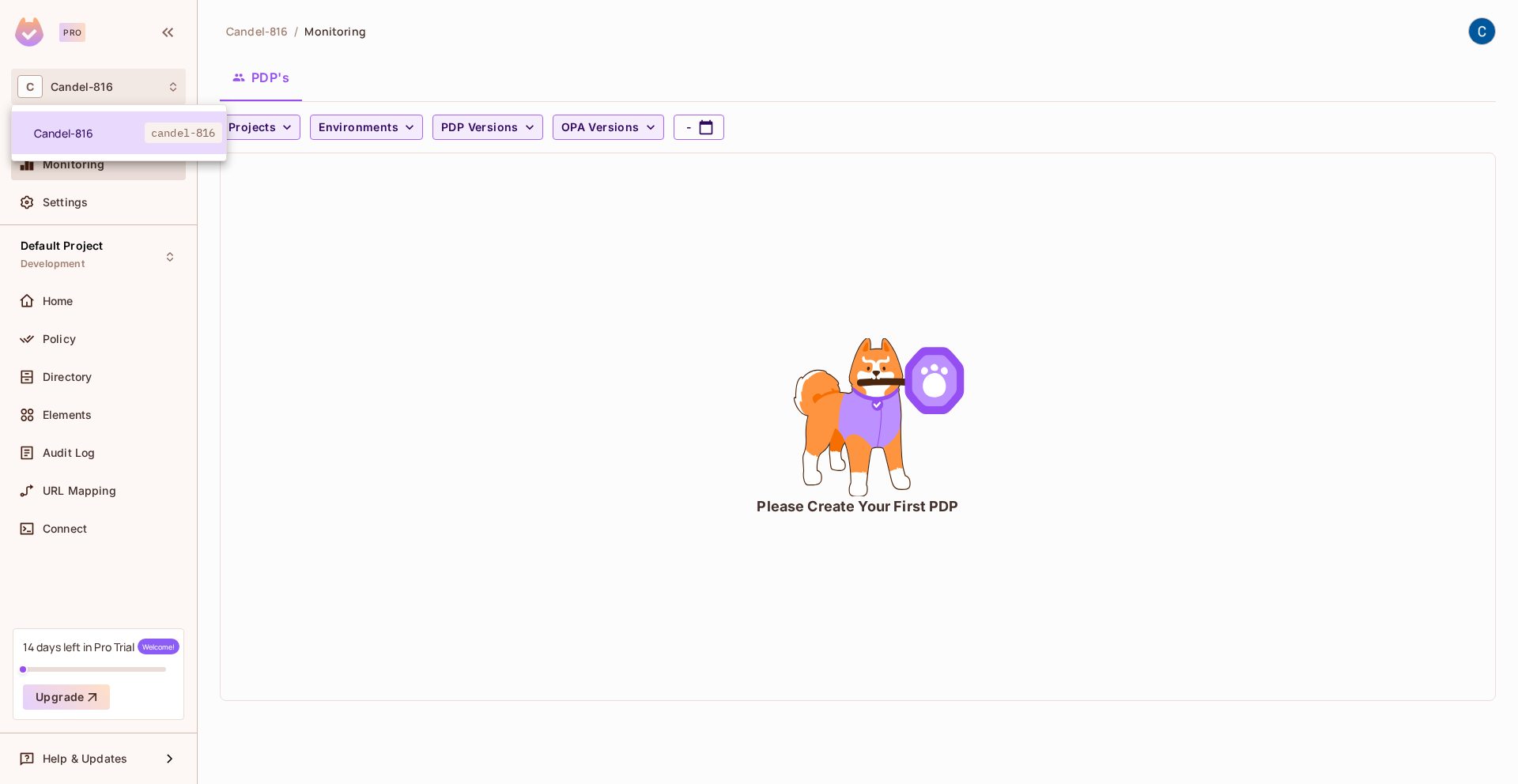
click at [142, 151] on li "Candel-816 candel-816" at bounding box center [119, 133] width 215 height 43
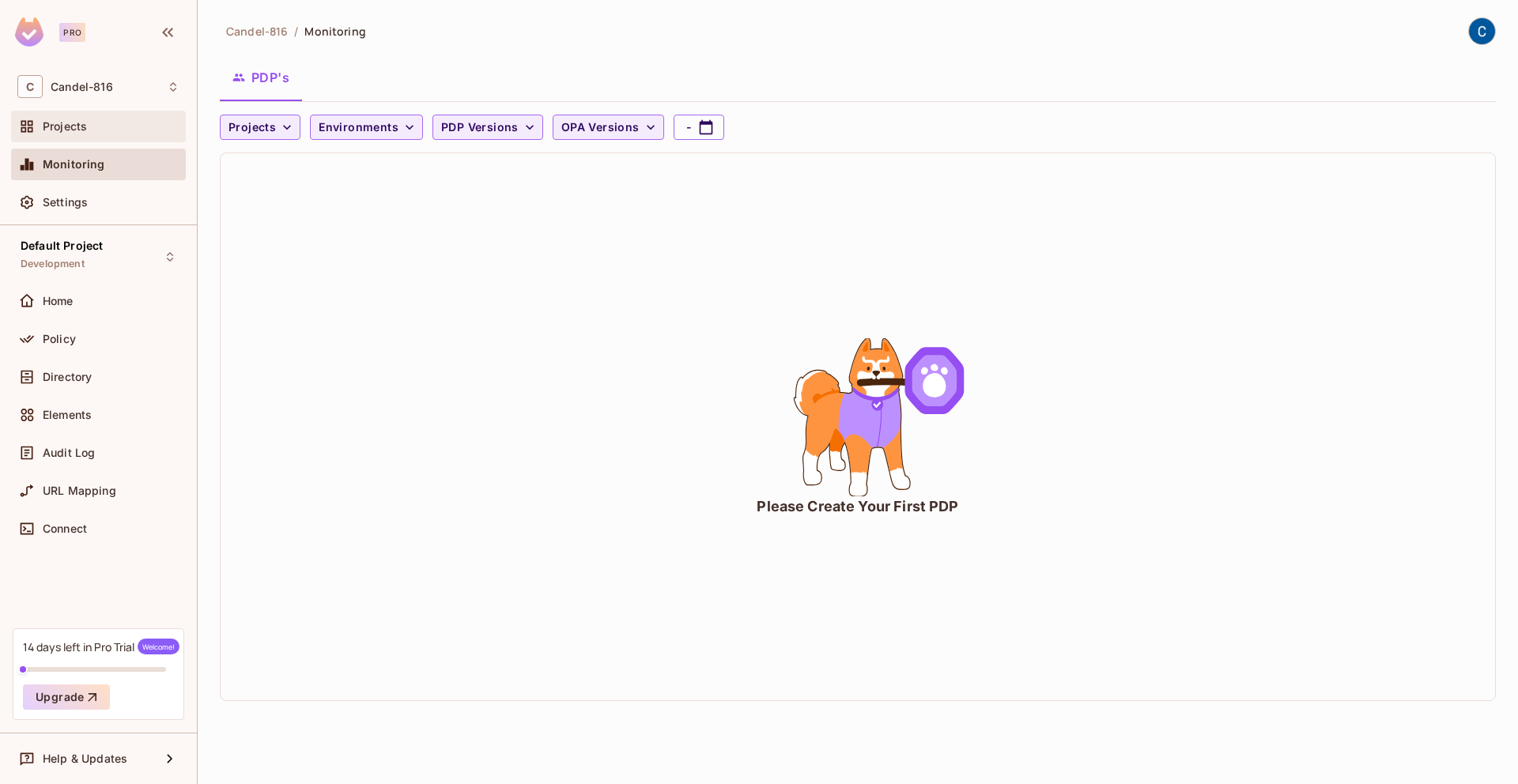
drag, startPoint x: 84, startPoint y: 138, endPoint x: 92, endPoint y: 136, distance: 8.2
click at [92, 136] on div "Projects" at bounding box center [99, 126] width 175 height 32
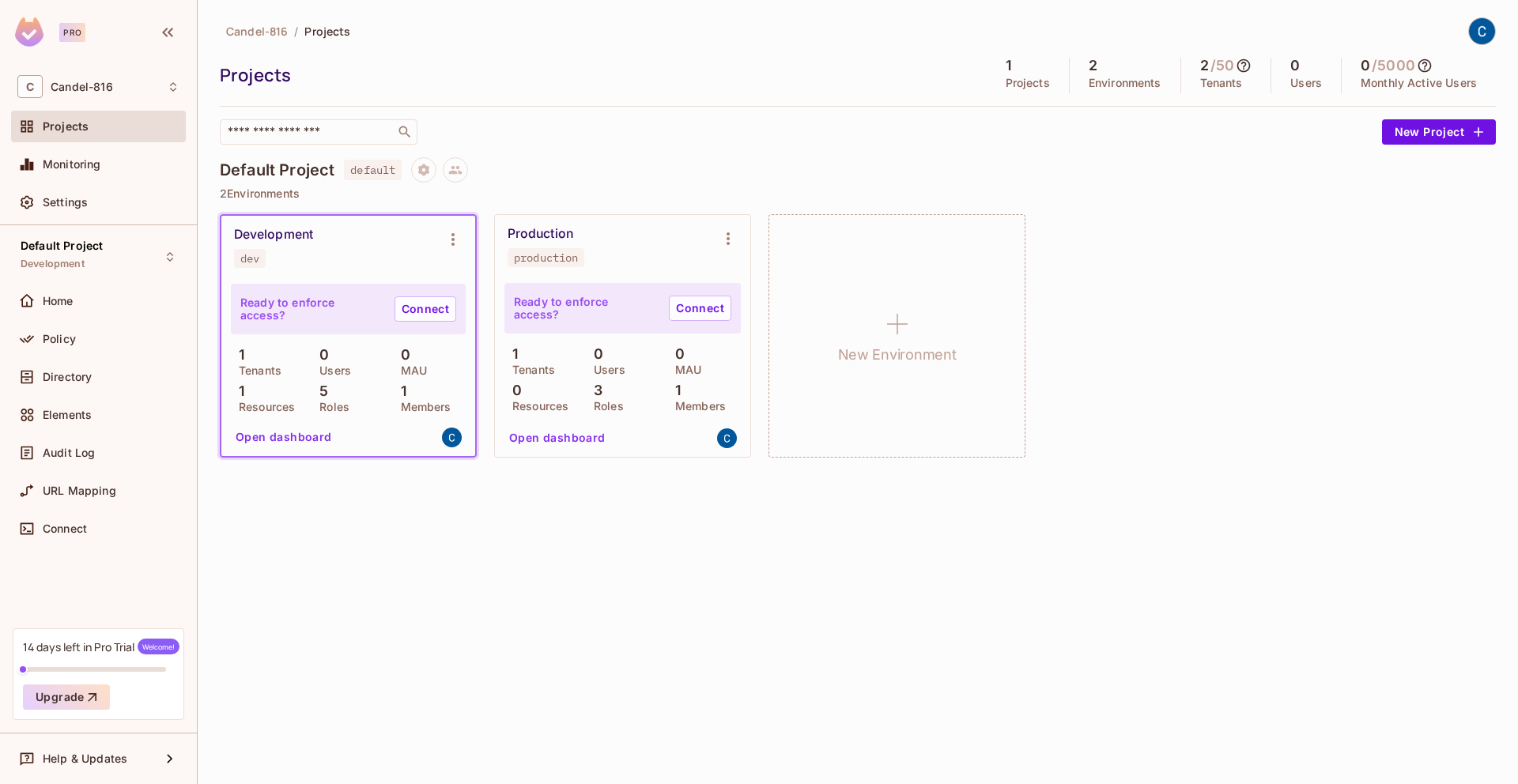
click at [478, 604] on div "Candel-816 / Projects Projects 1 Projects 2 Environments 2 / 50 Tenants 0 Users…" at bounding box center [857, 392] width 1321 height 784
click at [578, 325] on div "Ready to enforce access? Connect" at bounding box center [623, 308] width 237 height 51
click at [372, 355] on div "0 Users" at bounding box center [348, 361] width 73 height 28
drag, startPoint x: 374, startPoint y: 354, endPoint x: 387, endPoint y: 372, distance: 22.2
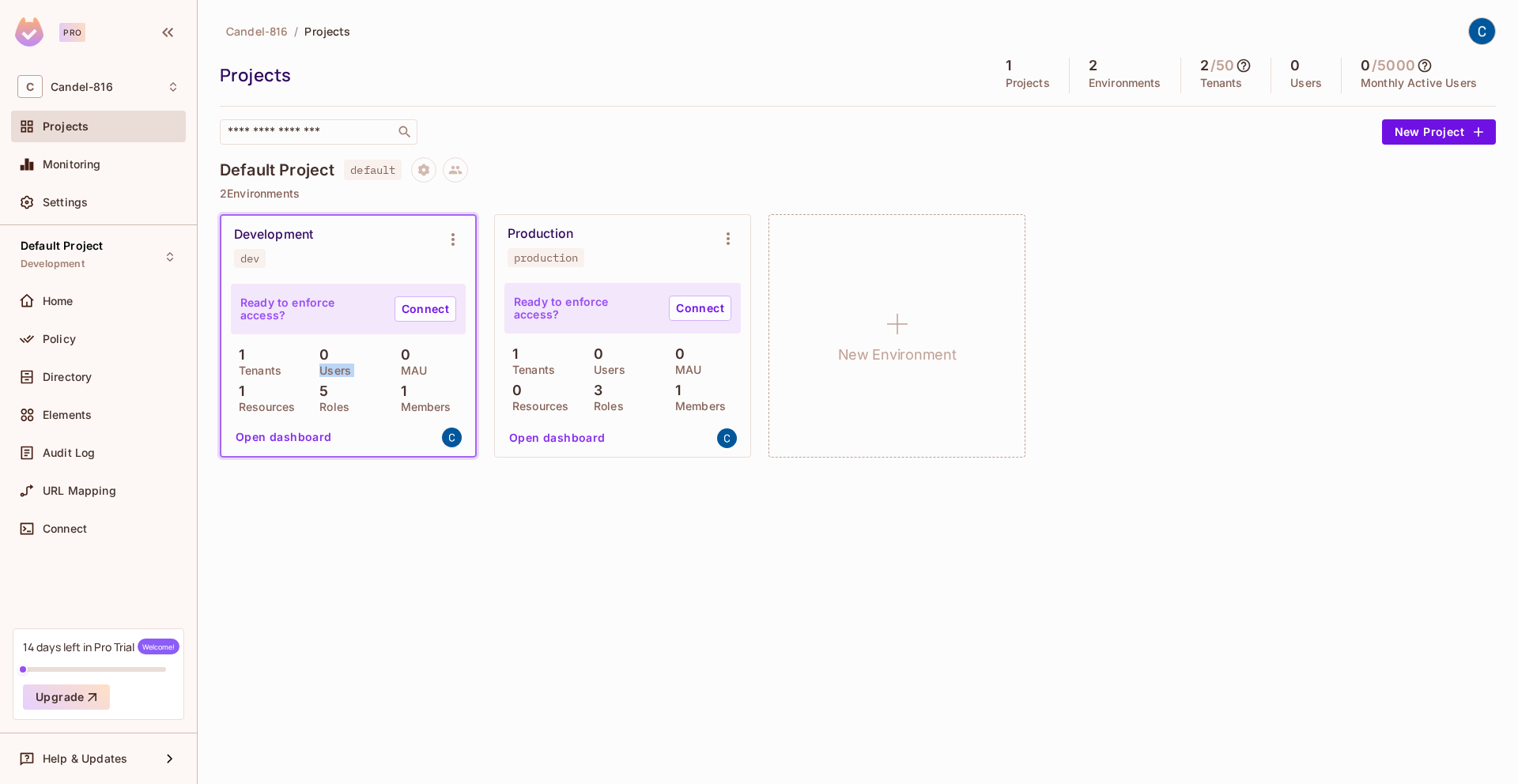
click at [376, 358] on div "0 Users" at bounding box center [348, 361] width 73 height 28
drag, startPoint x: 406, startPoint y: 392, endPoint x: 426, endPoint y: 452, distance: 63.2
click at [426, 452] on div "Ready to enforce access? Connect 1 Tenants 0 Users 0 MAU 1 Resources 5 Roles 1 …" at bounding box center [348, 367] width 254 height 177
drag, startPoint x: 423, startPoint y: 453, endPoint x: 412, endPoint y: 355, distance: 98.6
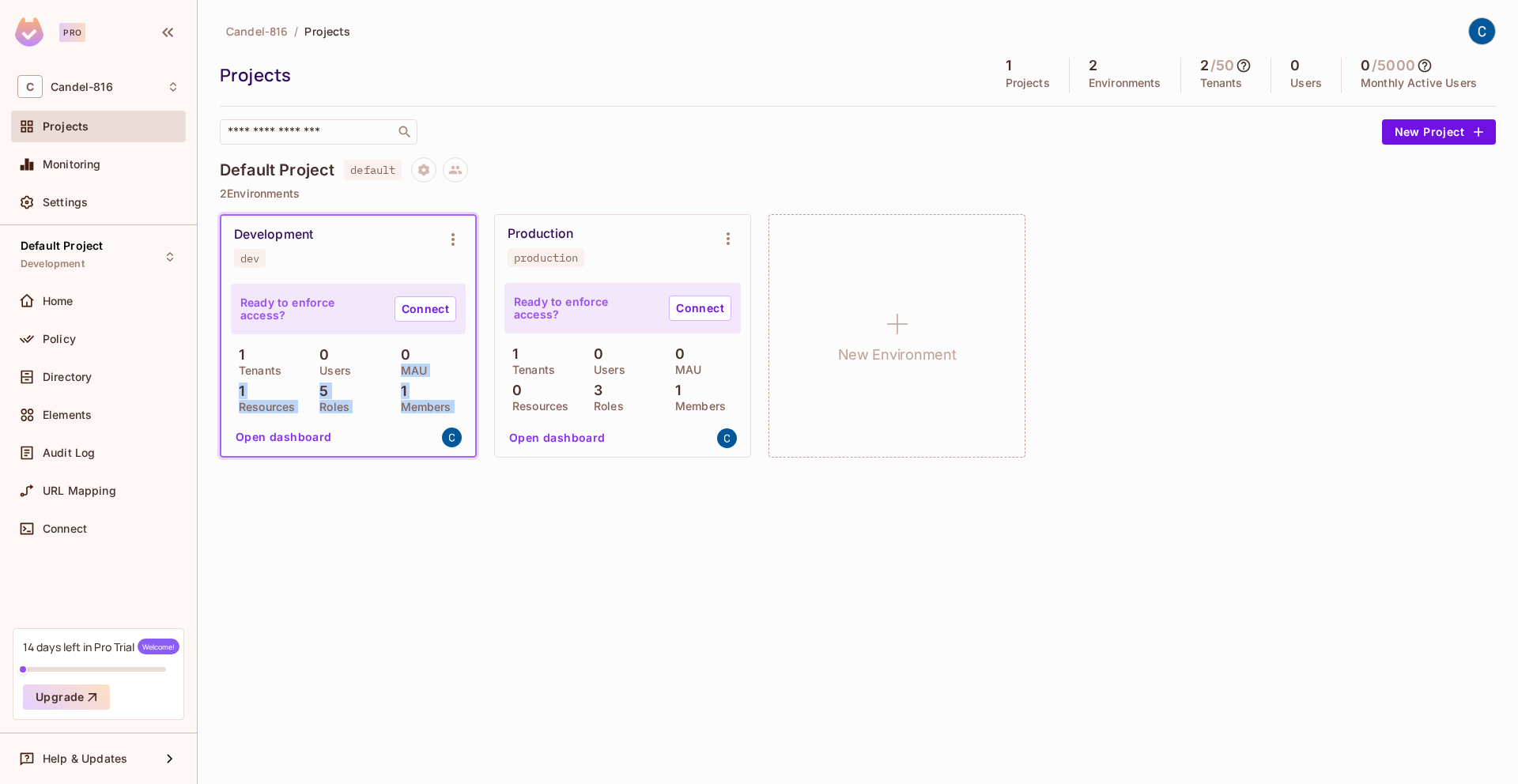
click at [412, 355] on div "Ready to enforce access? Connect 1 Tenants 0 Users 0 MAU 1 Resources 5 Roles 1 …" at bounding box center [348, 367] width 254 height 177
click at [544, 198] on p "2 Environments" at bounding box center [857, 193] width 1276 height 13
